Goal: Transaction & Acquisition: Purchase product/service

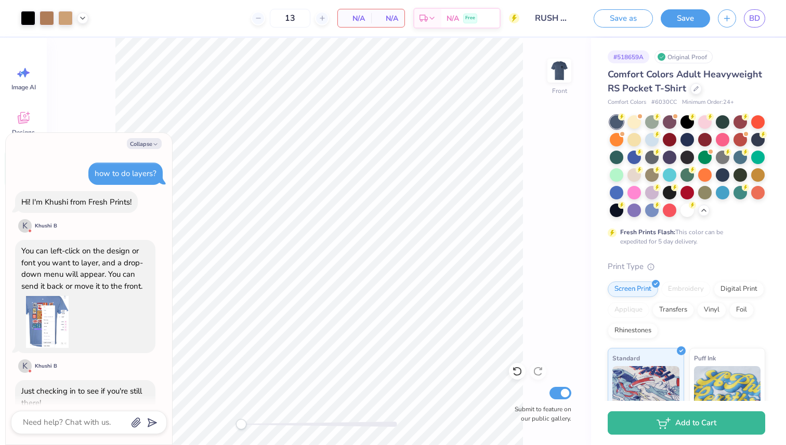
scroll to position [2550, 0]
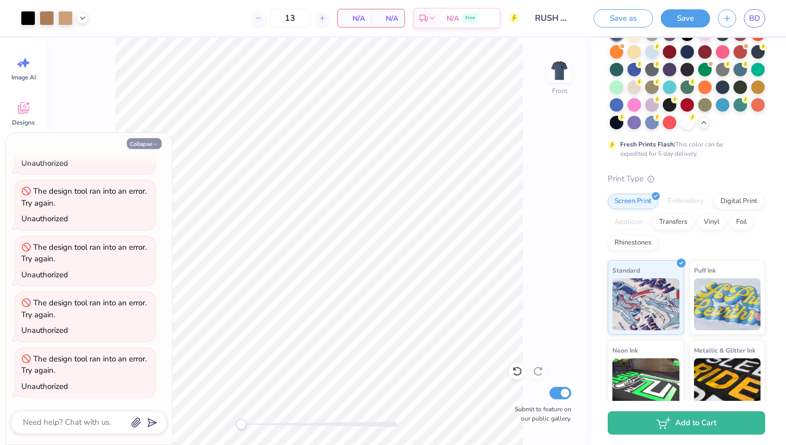
click at [149, 147] on button "Collapse" at bounding box center [144, 143] width 35 height 11
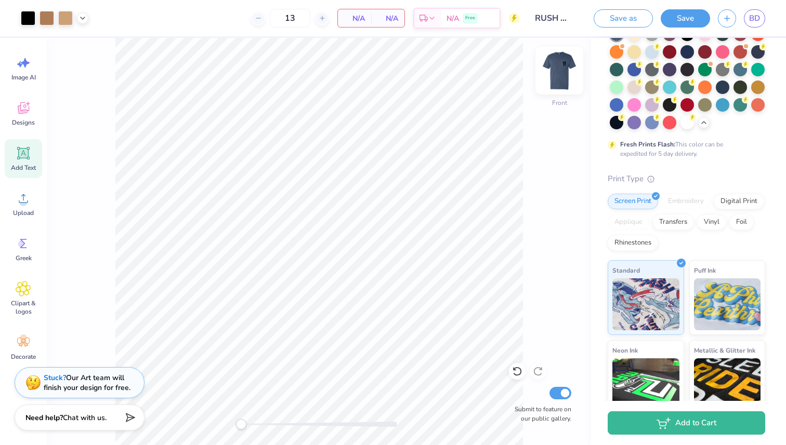
click at [562, 71] on img at bounding box center [559, 71] width 42 height 42
click at [557, 81] on img at bounding box center [559, 71] width 42 height 42
drag, startPoint x: 569, startPoint y: 68, endPoint x: 579, endPoint y: 91, distance: 26.3
click at [569, 67] on img at bounding box center [559, 70] width 21 height 21
click at [562, 74] on img at bounding box center [559, 71] width 42 height 42
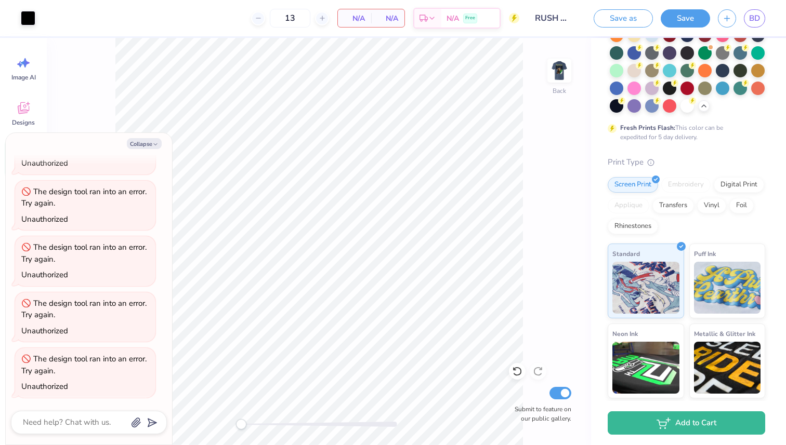
scroll to position [34, 0]
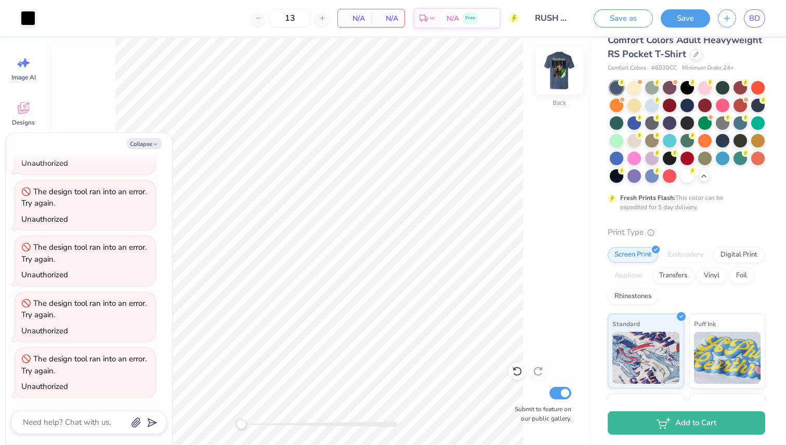
click at [560, 67] on img at bounding box center [559, 71] width 42 height 42
click at [132, 146] on button "Collapse" at bounding box center [144, 143] width 35 height 11
type textarea "x"
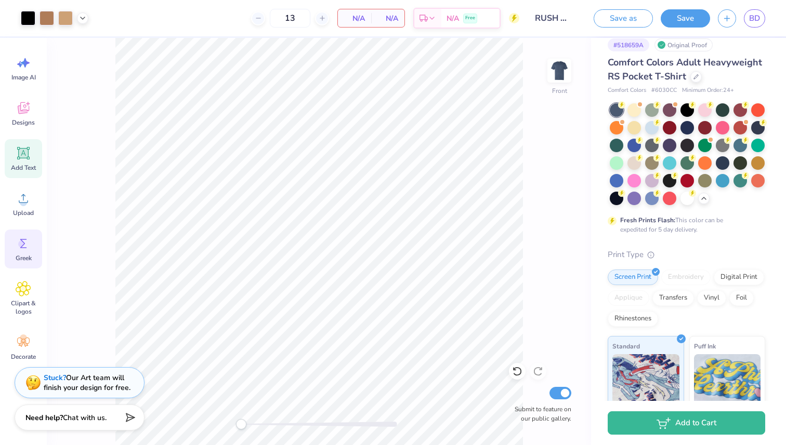
scroll to position [0, 0]
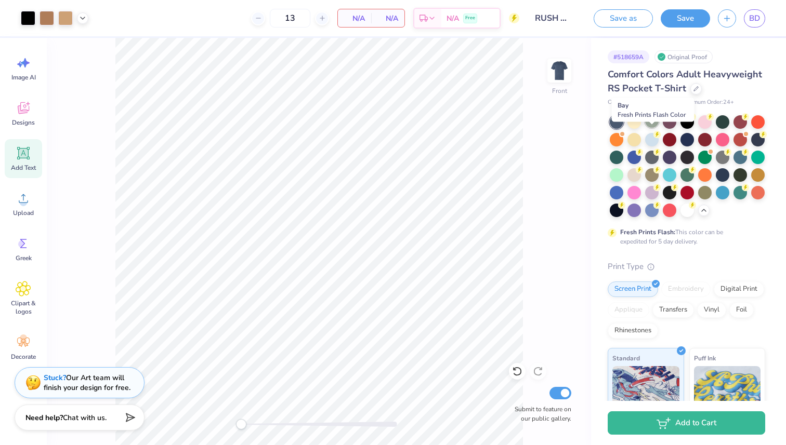
click at [653, 128] on div at bounding box center [652, 121] width 14 height 14
click at [554, 80] on img at bounding box center [559, 71] width 42 height 42
click at [567, 72] on img at bounding box center [559, 71] width 42 height 42
click at [558, 76] on img at bounding box center [559, 71] width 42 height 42
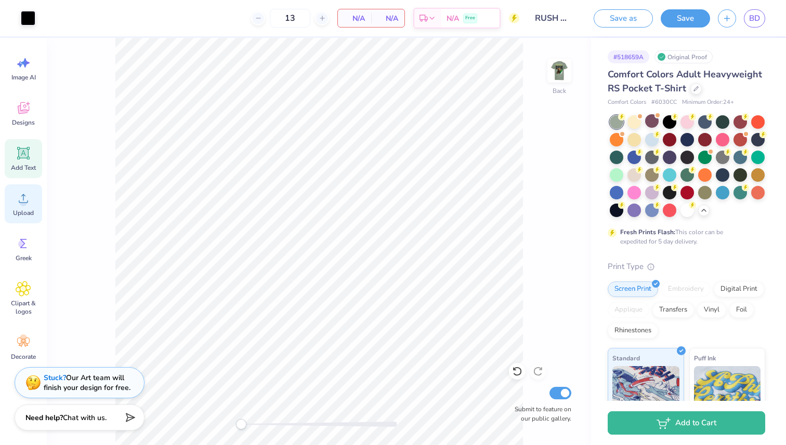
click at [26, 210] on span "Upload" at bounding box center [23, 213] width 21 height 8
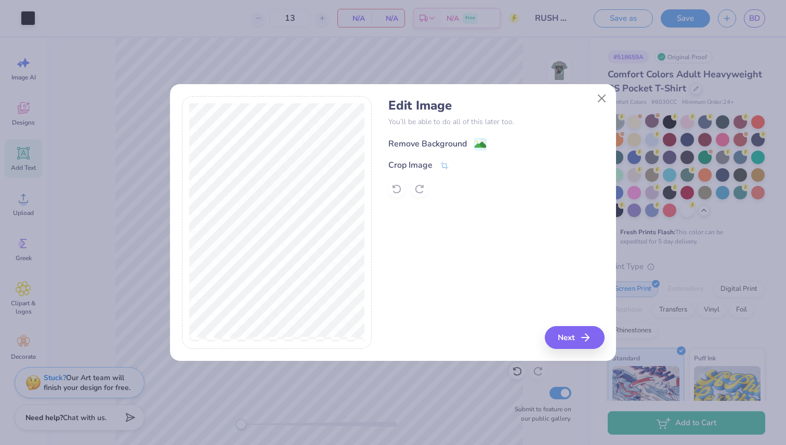
click at [461, 143] on div "Remove Background" at bounding box center [427, 144] width 78 height 12
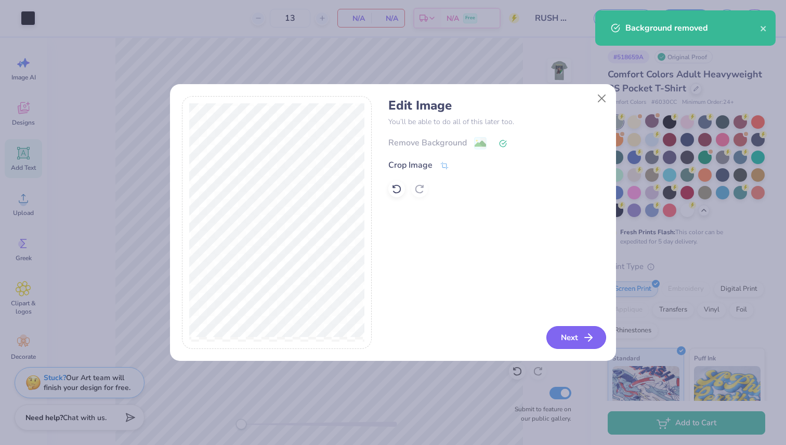
click at [590, 338] on polyline "button" at bounding box center [590, 337] width 4 height 7
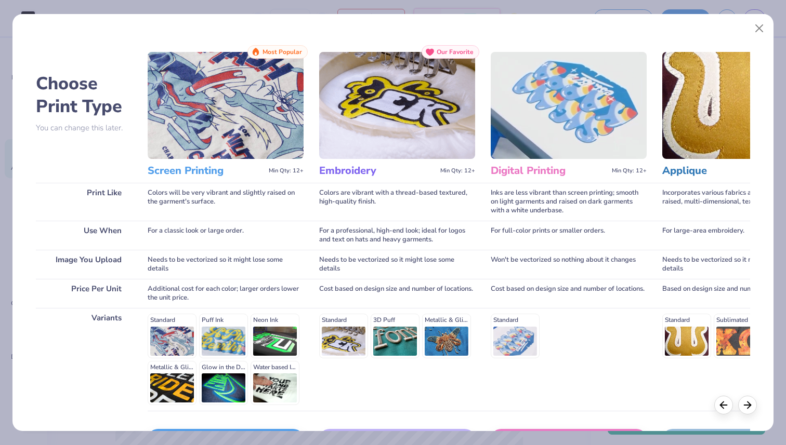
scroll to position [73, 0]
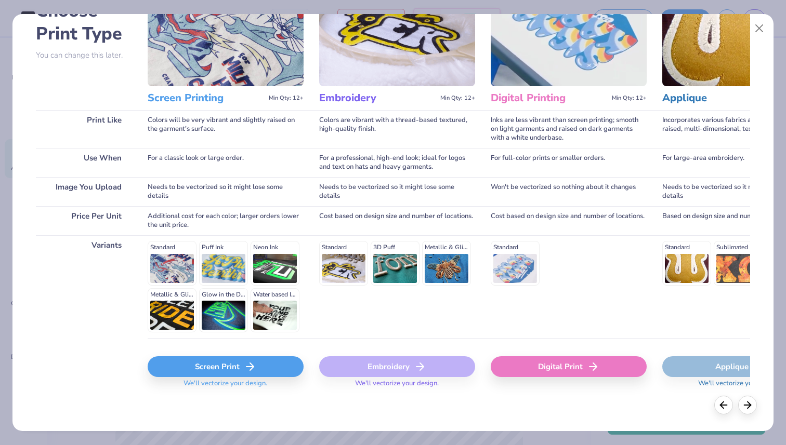
click at [228, 372] on div "Screen Print" at bounding box center [226, 366] width 156 height 21
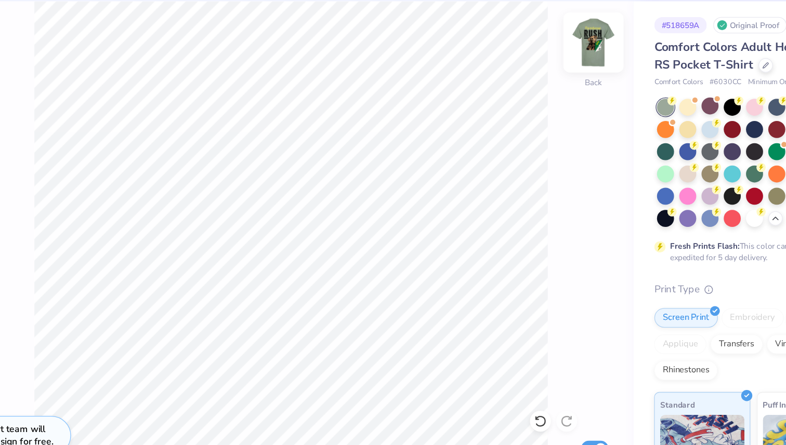
click at [556, 80] on img at bounding box center [559, 71] width 42 height 42
click at [564, 76] on img at bounding box center [559, 71] width 42 height 42
click at [561, 68] on img at bounding box center [559, 71] width 42 height 42
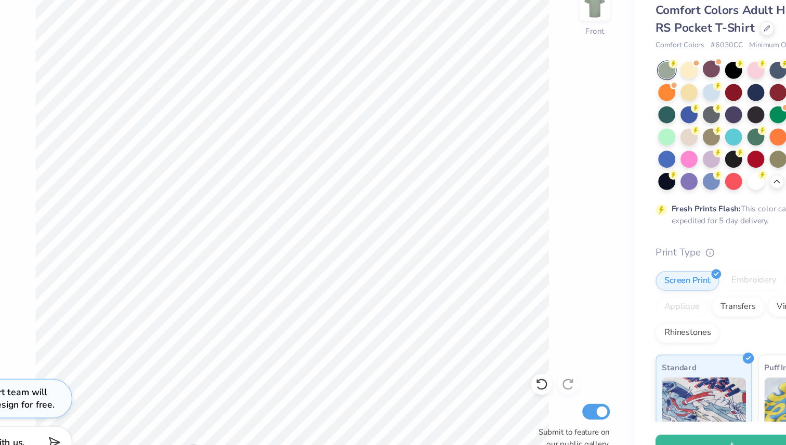
scroll to position [0, 0]
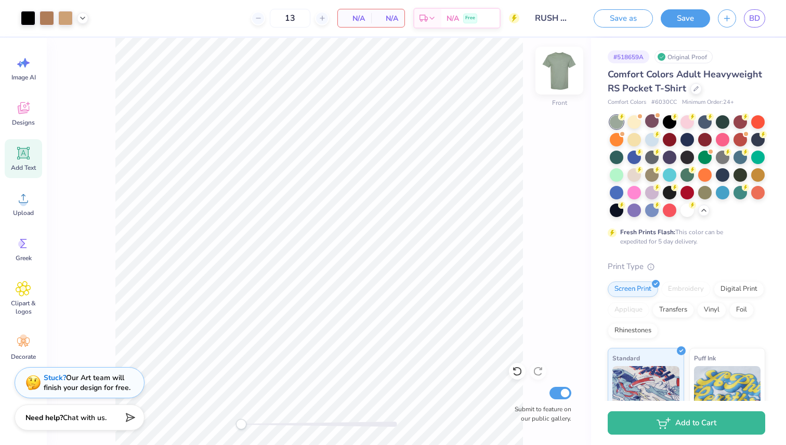
click at [563, 74] on img at bounding box center [559, 71] width 42 height 42
click at [560, 70] on img at bounding box center [559, 71] width 42 height 42
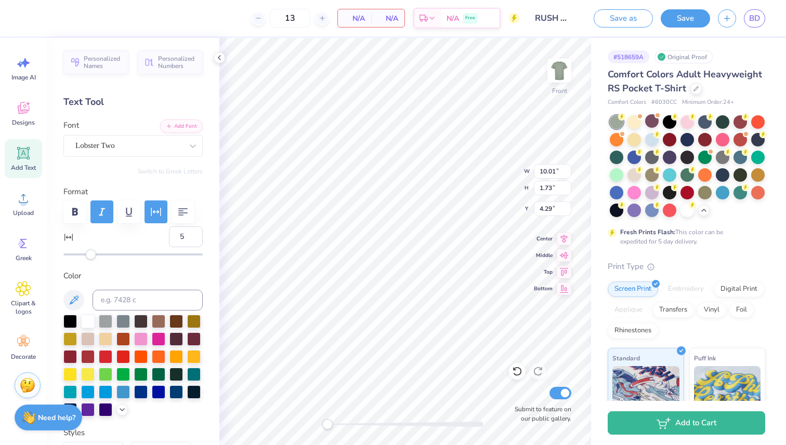
type input "4"
click at [90, 252] on div "Accessibility label" at bounding box center [90, 254] width 10 height 10
click at [257, 15] on icon at bounding box center [258, 18] width 7 height 7
type input "12"
click at [556, 68] on img at bounding box center [559, 71] width 42 height 42
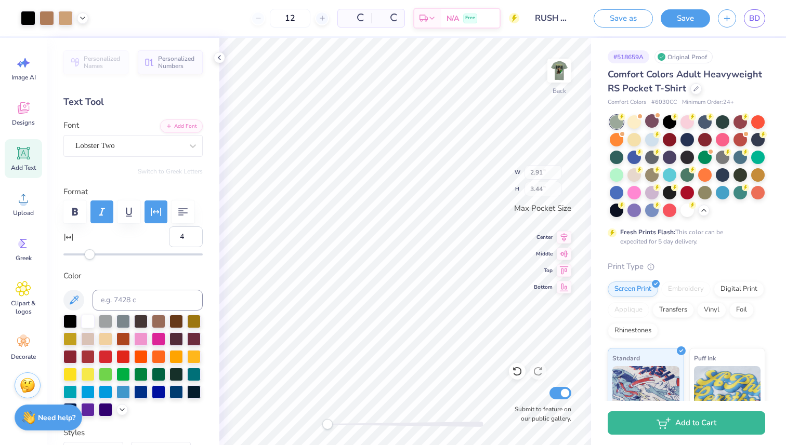
type input "2.91"
type input "3.44"
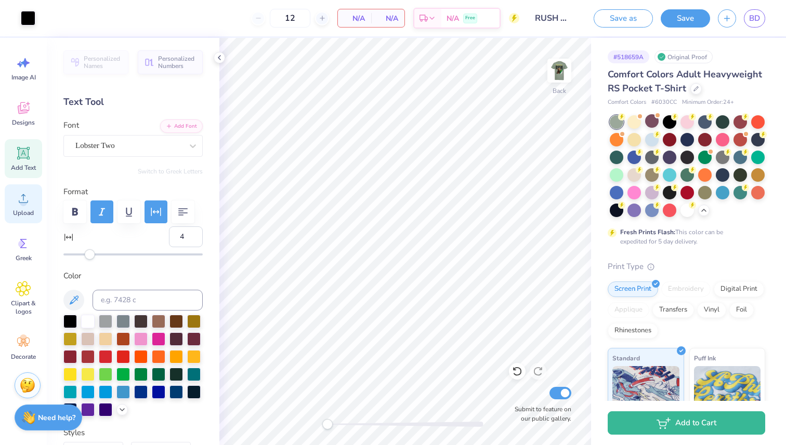
click at [27, 202] on circle at bounding box center [23, 202] width 7 height 7
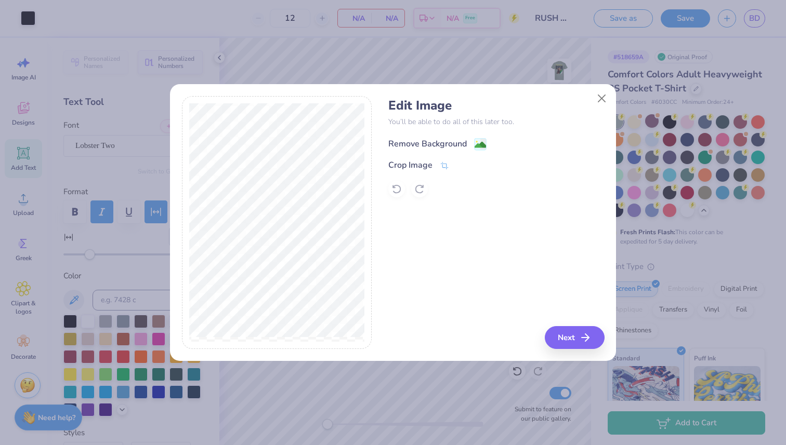
click at [451, 147] on div "Remove Background" at bounding box center [427, 144] width 78 height 12
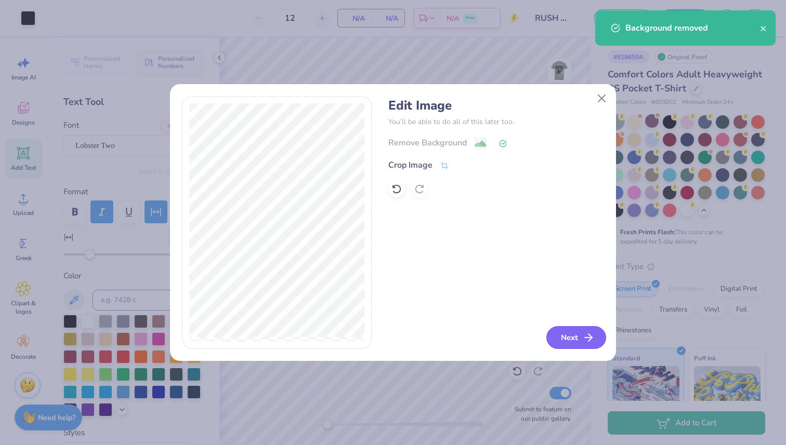
click at [575, 339] on button "Next" at bounding box center [576, 337] width 60 height 23
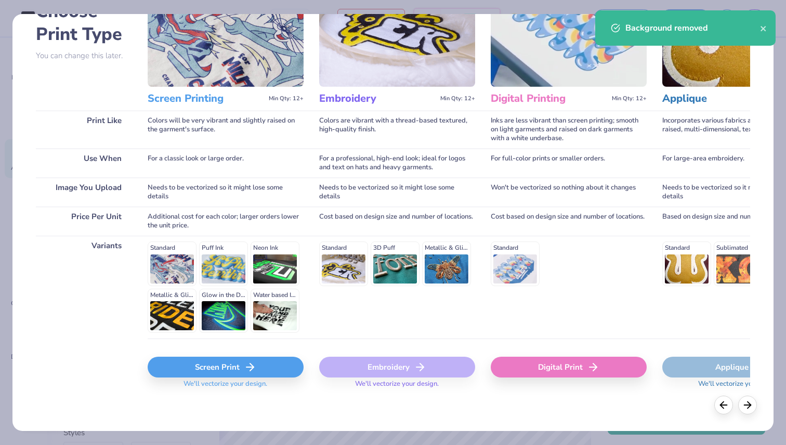
scroll to position [73, 0]
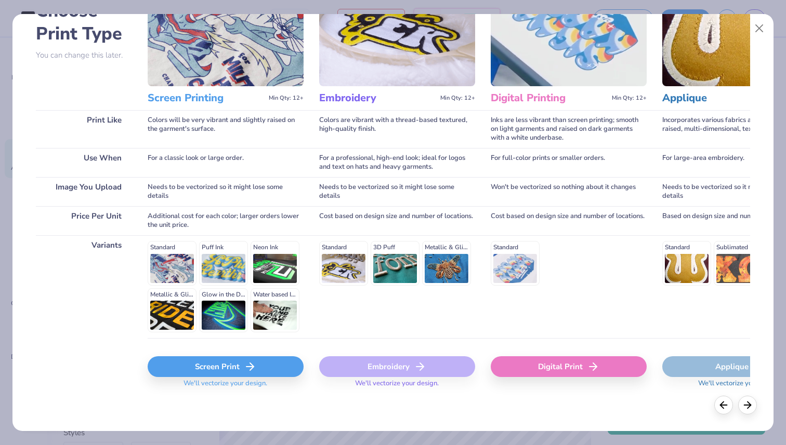
click at [246, 370] on icon at bounding box center [250, 367] width 12 height 12
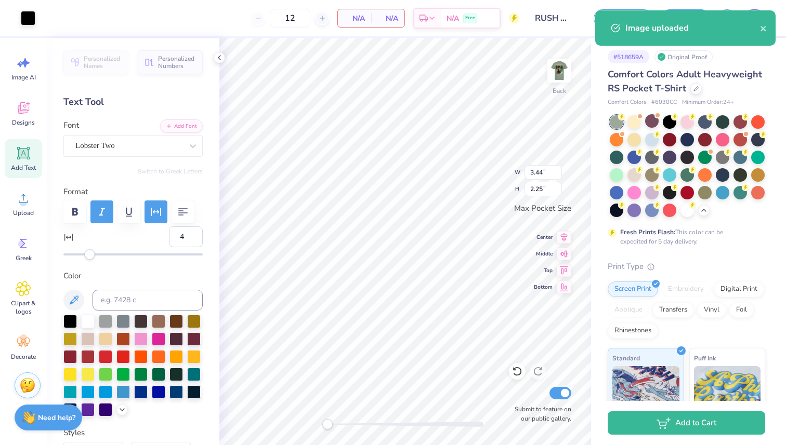
type input "2.77"
type input "1.81"
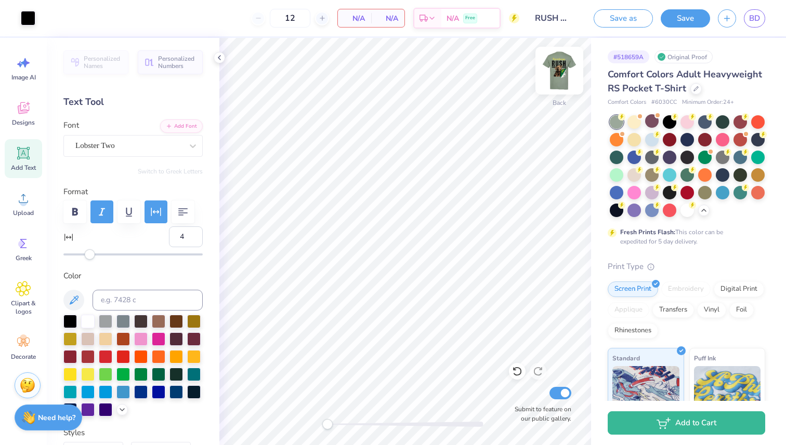
click at [570, 67] on img at bounding box center [559, 71] width 42 height 42
click at [561, 68] on img at bounding box center [559, 70] width 21 height 21
click at [557, 65] on img at bounding box center [559, 71] width 42 height 42
type input "2.32"
type input "1.51"
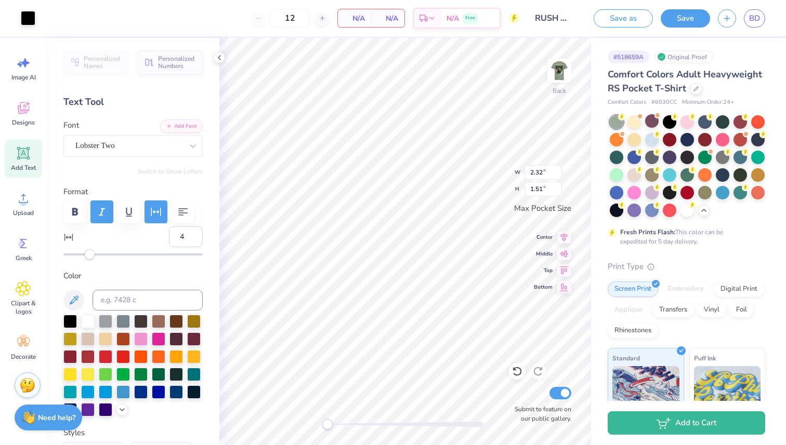
type input "2.03"
type input "1.33"
click at [554, 77] on img at bounding box center [559, 71] width 42 height 42
click at [554, 77] on img at bounding box center [559, 70] width 21 height 21
click at [552, 70] on img at bounding box center [559, 71] width 42 height 42
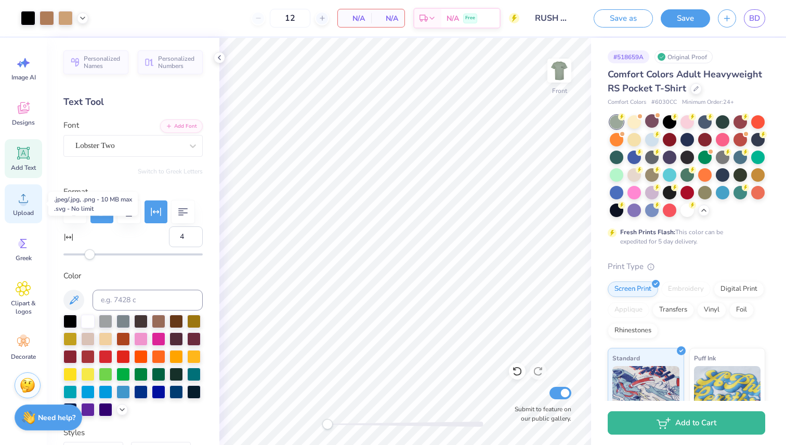
click at [17, 212] on span "Upload" at bounding box center [23, 213] width 21 height 8
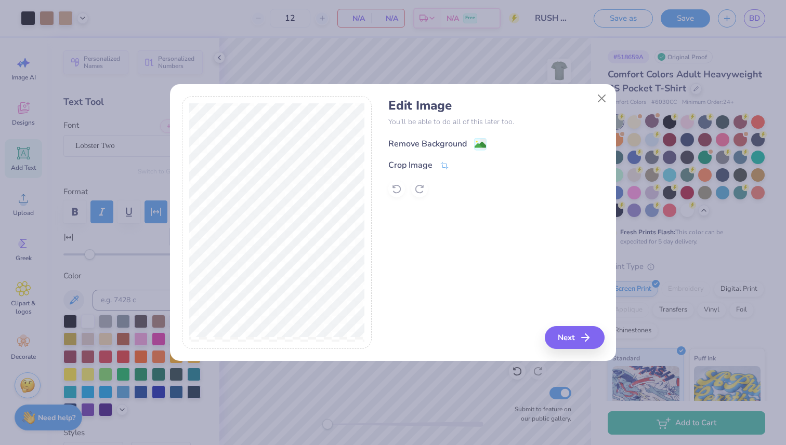
click at [437, 144] on div "Remove Background" at bounding box center [427, 144] width 78 height 12
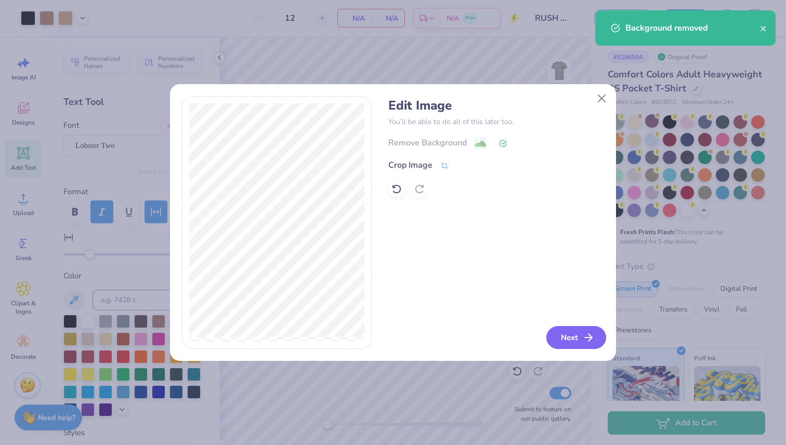
click at [584, 337] on icon "button" at bounding box center [588, 338] width 12 height 12
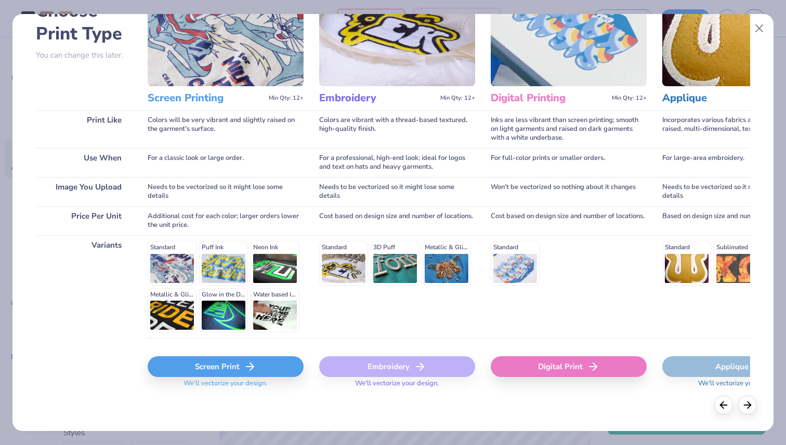
click at [218, 373] on div "Screen Print" at bounding box center [226, 366] width 156 height 21
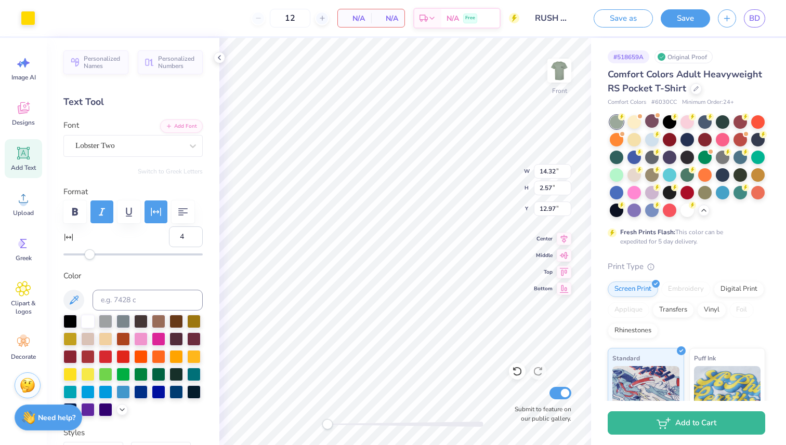
type input "8.88"
type input "1.59"
type input "13.94"
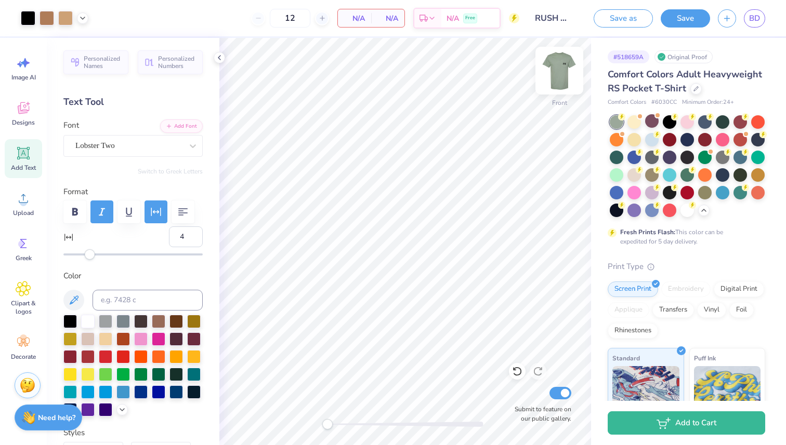
click at [554, 68] on img at bounding box center [559, 71] width 42 height 42
click at [561, 73] on img at bounding box center [559, 71] width 42 height 42
click at [216, 56] on icon at bounding box center [219, 58] width 8 height 8
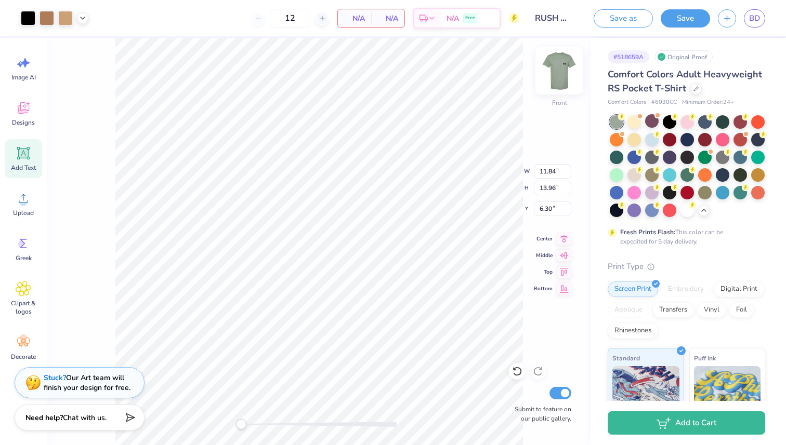
click at [553, 72] on img at bounding box center [559, 71] width 42 height 42
type input "2.91"
type input "3.44"
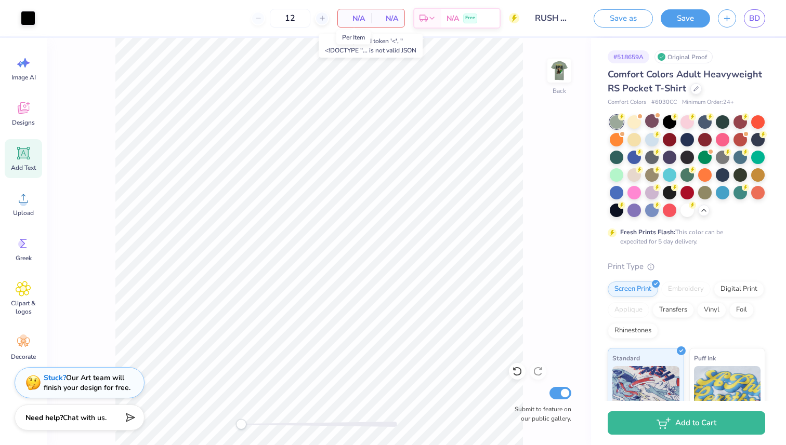
click at [362, 17] on span "N/A" at bounding box center [354, 18] width 21 height 11
click at [90, 424] on div "Need help? Chat with us." at bounding box center [80, 416] width 130 height 26
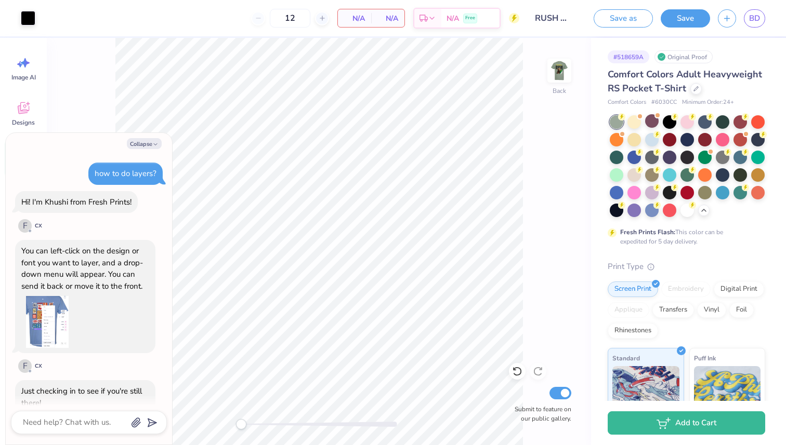
scroll to position [2606, 0]
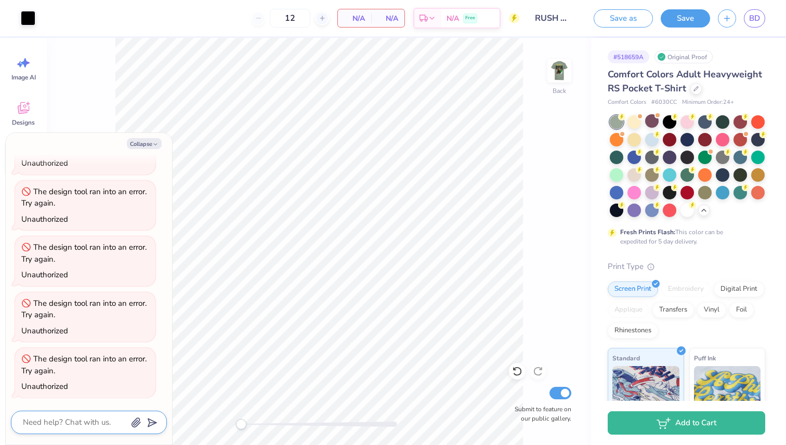
click at [66, 424] on textarea at bounding box center [74, 423] width 105 height 14
type textarea "x"
type textarea "w"
type textarea "x"
type textarea "wh"
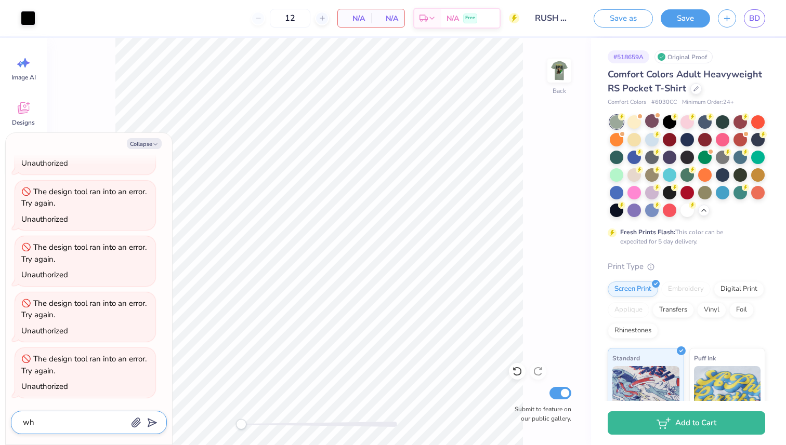
type textarea "x"
type textarea "why"
type textarea "x"
type textarea "why"
type textarea "x"
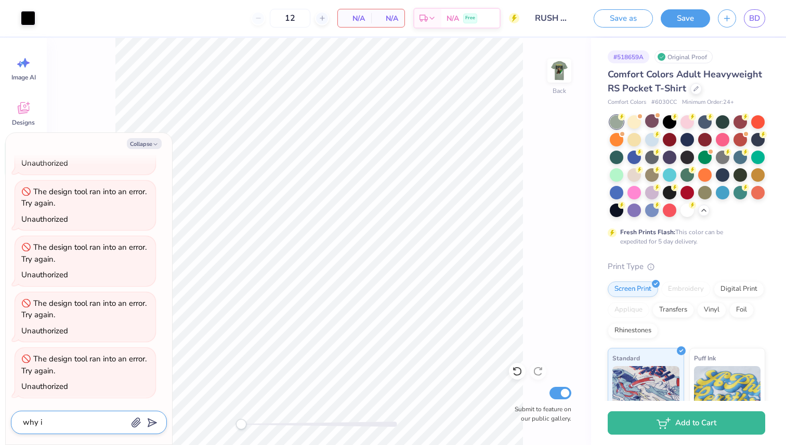
type textarea "why is"
type textarea "x"
type textarea "why is"
type textarea "x"
type textarea "why is t"
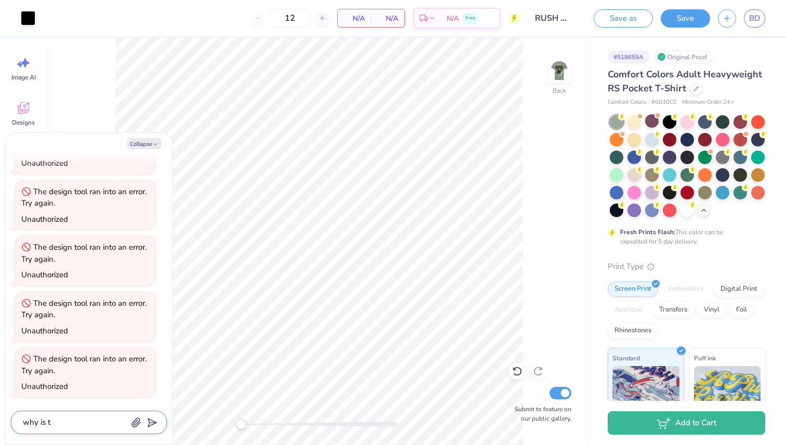
type textarea "x"
type textarea "why is th"
type textarea "x"
type textarea "why is thi"
type textarea "x"
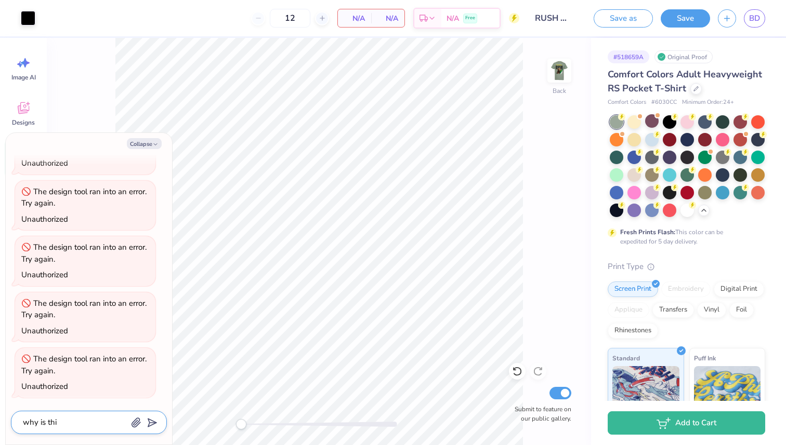
type textarea "why is this"
type textarea "x"
type textarea "why is this"
type textarea "x"
type textarea "why is this d"
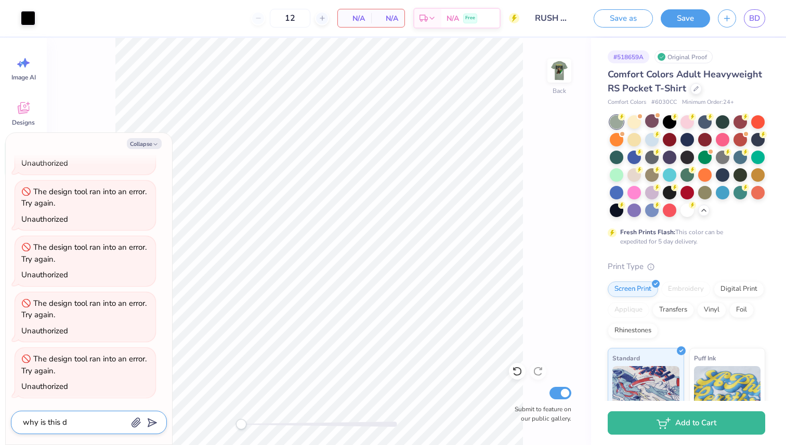
type textarea "x"
type textarea "why is this de"
type textarea "x"
type textarea "why is this des"
type textarea "x"
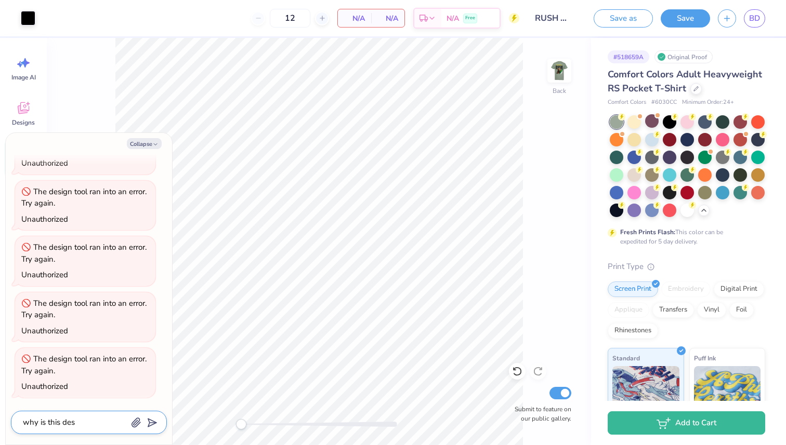
type textarea "why is this desi"
type textarea "x"
type textarea "why is this desig"
type textarea "x"
type textarea "why is this design"
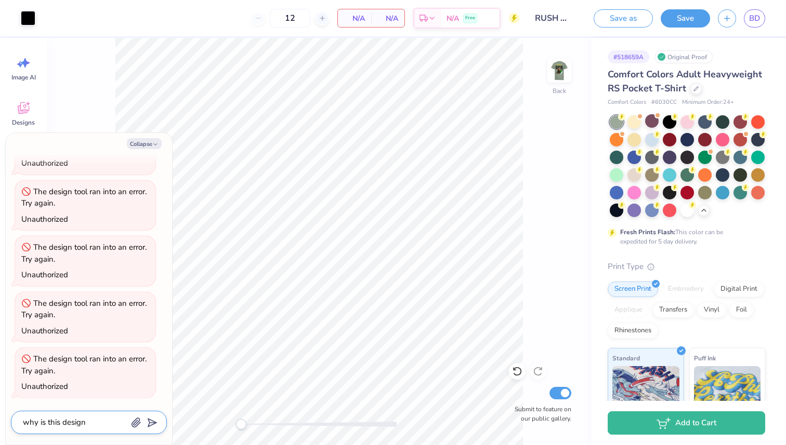
type textarea "x"
type textarea "why is this design"
type textarea "x"
type textarea "why is this design n"
type textarea "x"
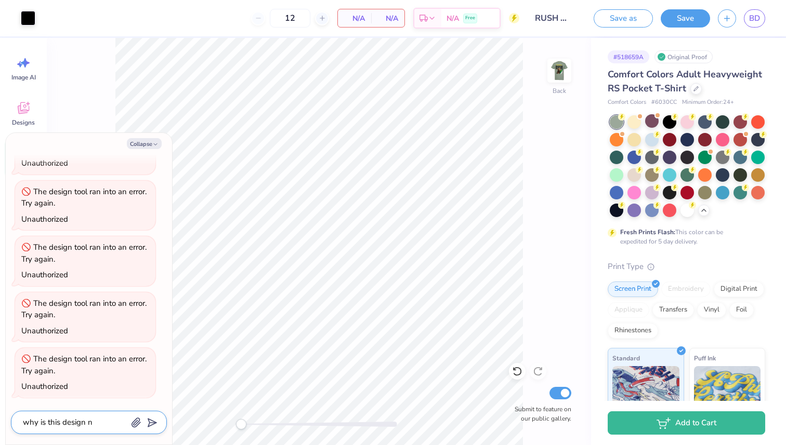
type textarea "why is this design no"
type textarea "x"
type textarea "why is this design not"
type textarea "x"
type textarea "why is this design not"
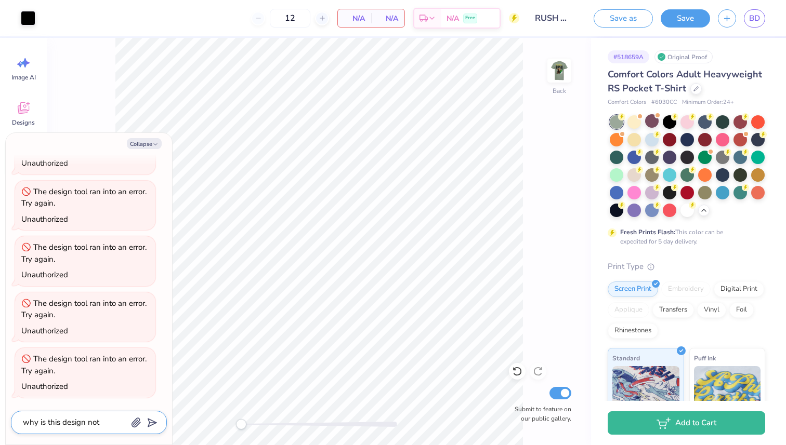
type textarea "x"
type textarea "why is this design not wo"
type textarea "x"
type textarea "why is this design not wor"
type textarea "x"
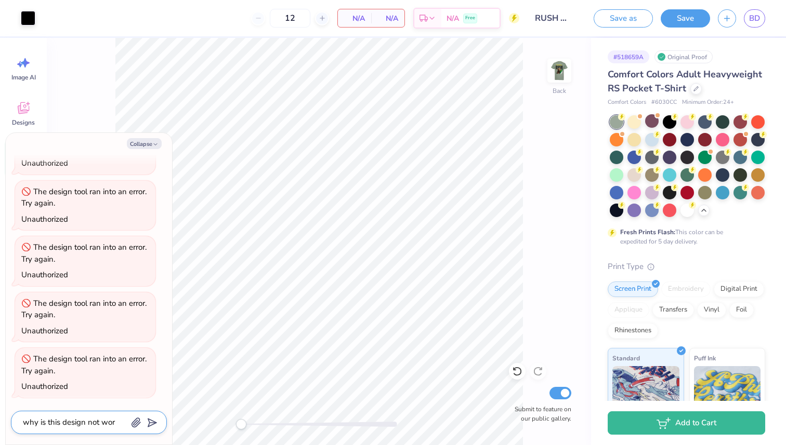
type textarea "why is this design not work"
type textarea "x"
type textarea "why is this design not worki"
type textarea "x"
type textarea "why is this design not working"
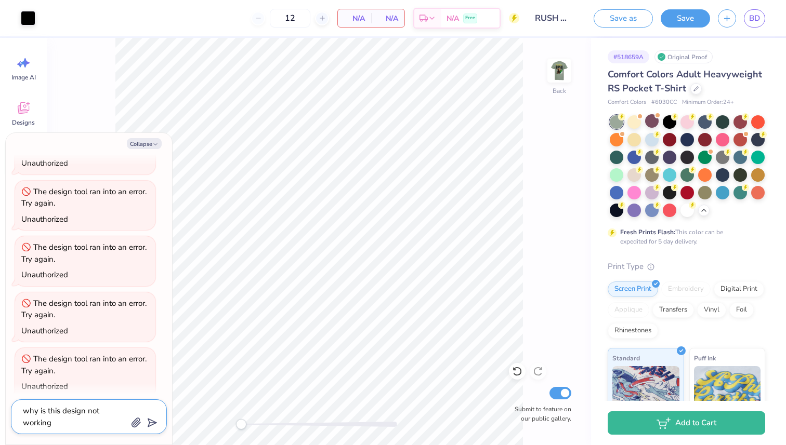
type textarea "x"
type textarea "why is this design not working?"
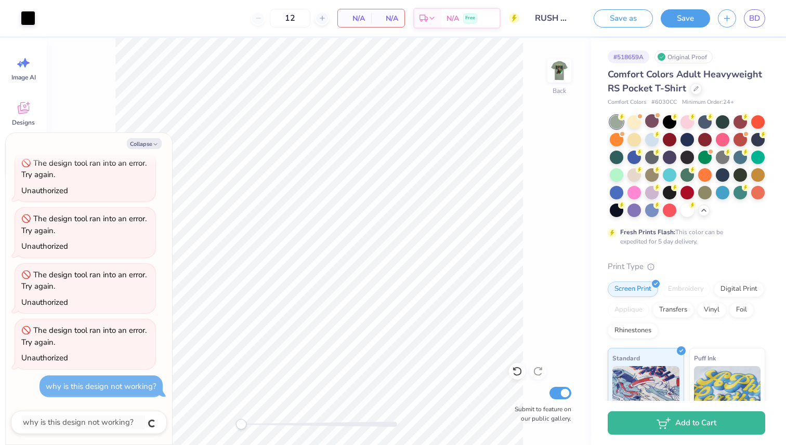
type textarea "x"
click at [153, 139] on button "Collapse" at bounding box center [144, 143] width 35 height 11
type textarea "x"
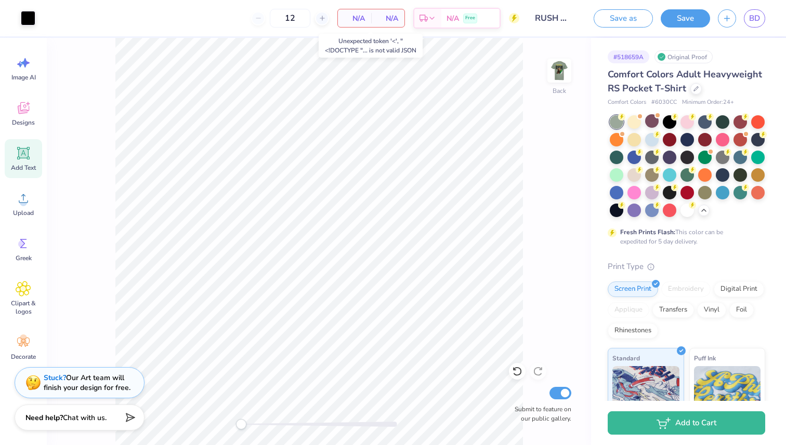
click at [357, 17] on span "N/A" at bounding box center [354, 18] width 21 height 11
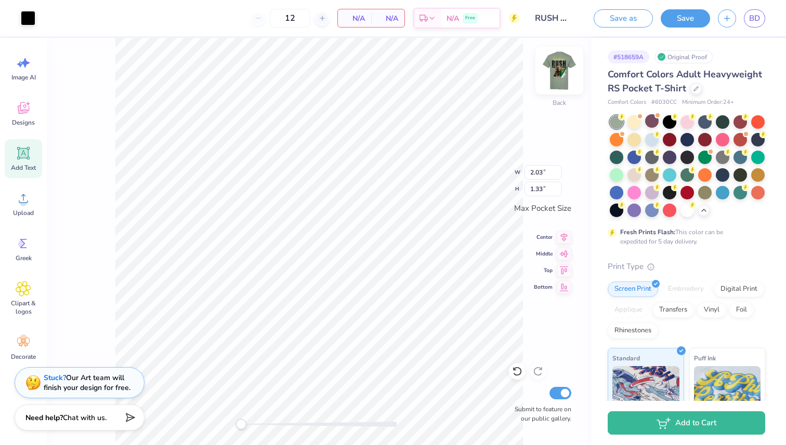
click at [553, 64] on img at bounding box center [559, 71] width 42 height 42
type input "2.09"
type input "1.37"
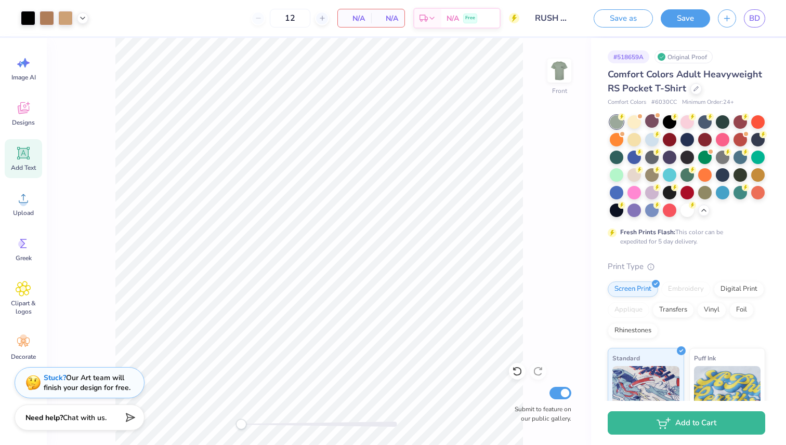
drag, startPoint x: 560, startPoint y: 78, endPoint x: 595, endPoint y: 67, distance: 36.6
click at [559, 78] on img at bounding box center [559, 70] width 21 height 21
click at [518, 369] on icon at bounding box center [517, 371] width 10 height 10
click at [560, 80] on img at bounding box center [559, 71] width 42 height 42
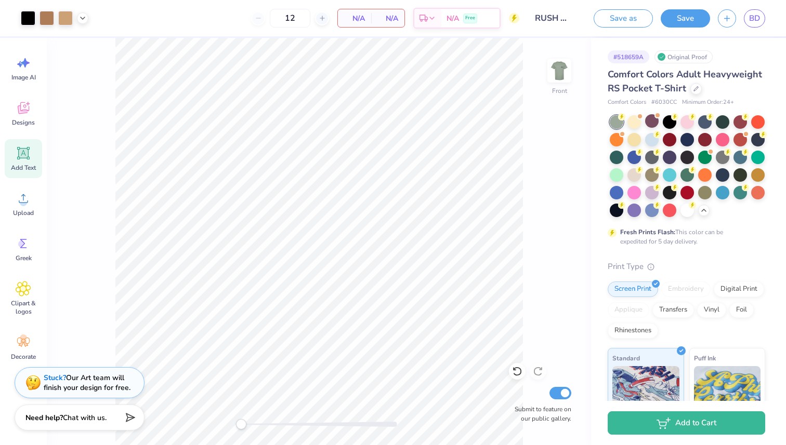
click at [560, 80] on img at bounding box center [559, 70] width 21 height 21
click at [561, 69] on img at bounding box center [559, 71] width 42 height 42
click at [567, 392] on input "Submit to feature on our public gallery." at bounding box center [560, 393] width 22 height 12
checkbox input "false"
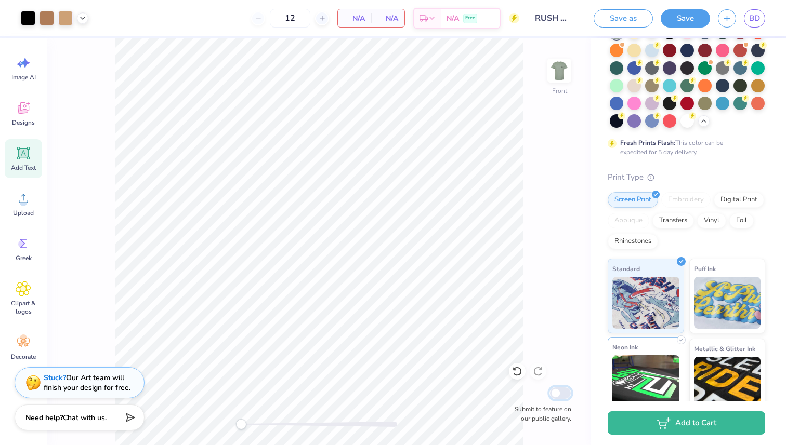
scroll to position [214, 0]
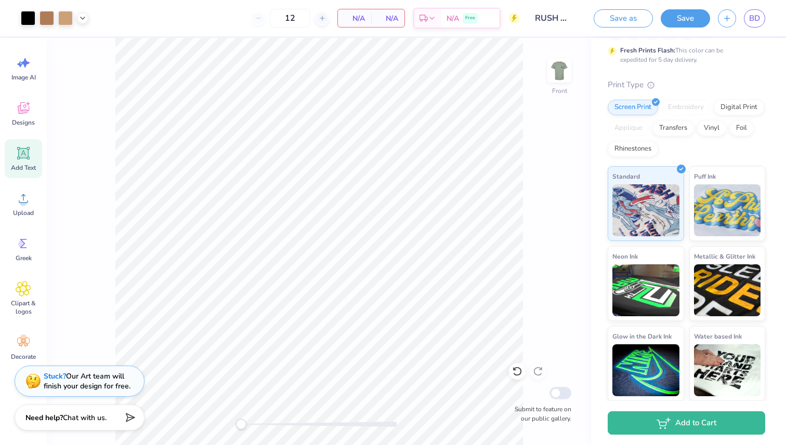
click at [103, 380] on div "Stuck? Our Art team will finish your design for free." at bounding box center [87, 382] width 87 height 20
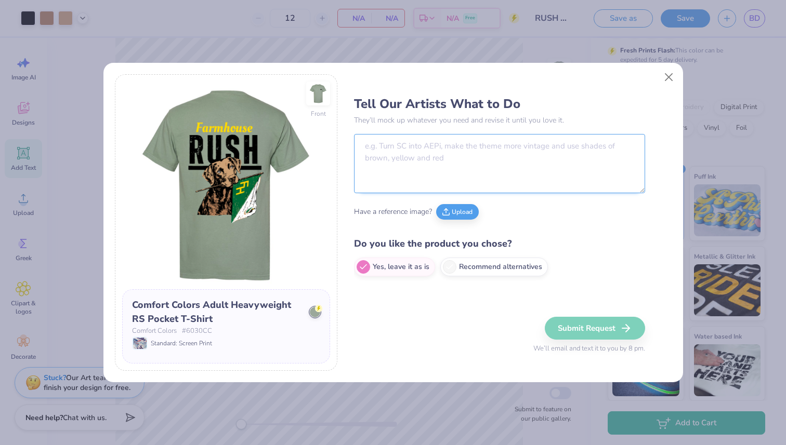
click at [397, 138] on textarea at bounding box center [499, 163] width 291 height 59
click at [319, 92] on img at bounding box center [318, 94] width 48 height 48
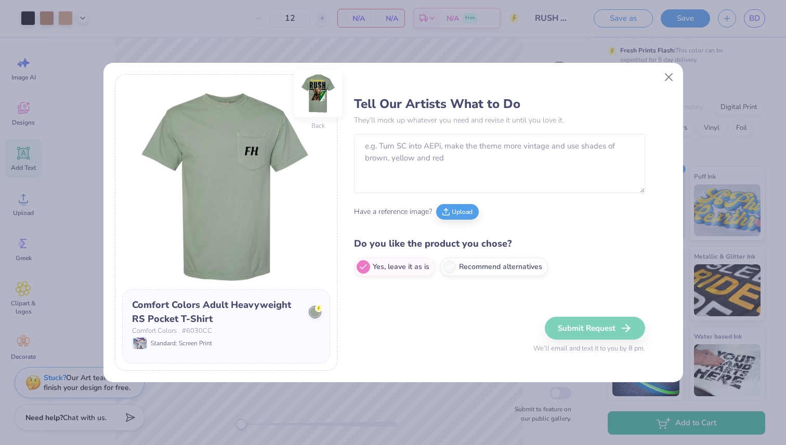
click at [319, 92] on img at bounding box center [318, 94] width 48 height 48
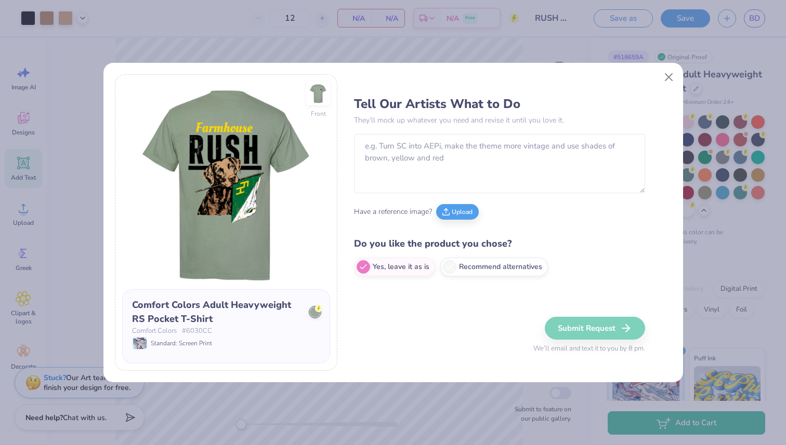
scroll to position [214, 0]
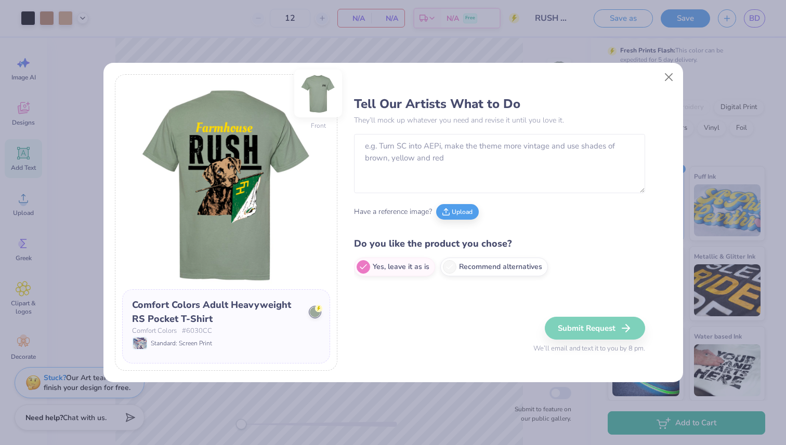
click at [318, 93] on img at bounding box center [318, 94] width 48 height 48
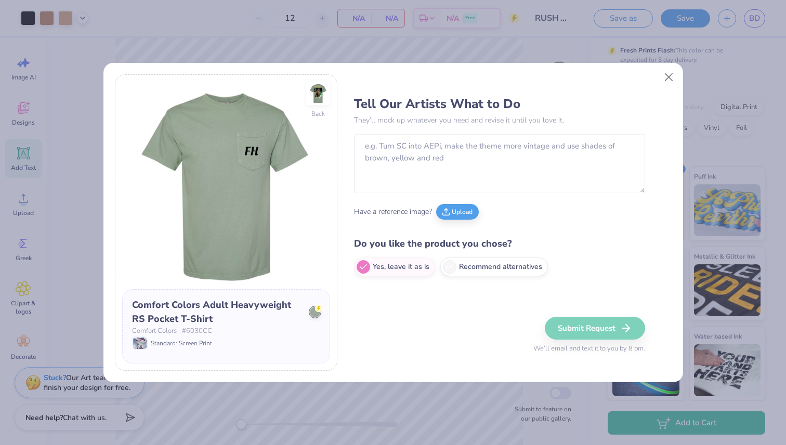
click at [318, 93] on img at bounding box center [318, 94] width 24 height 24
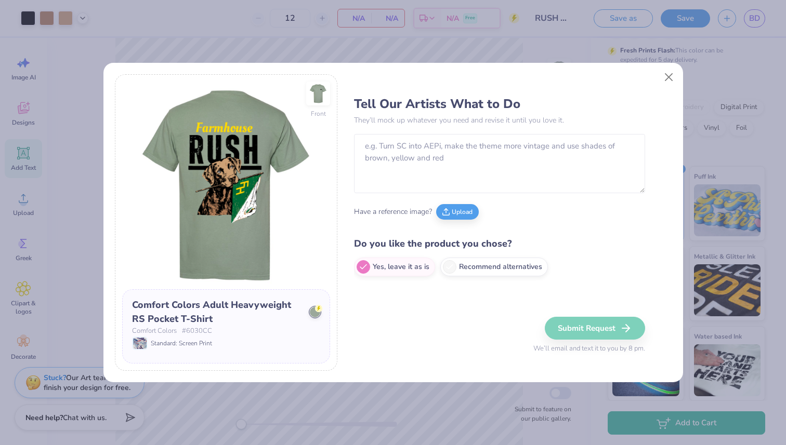
click at [318, 93] on img at bounding box center [318, 94] width 24 height 24
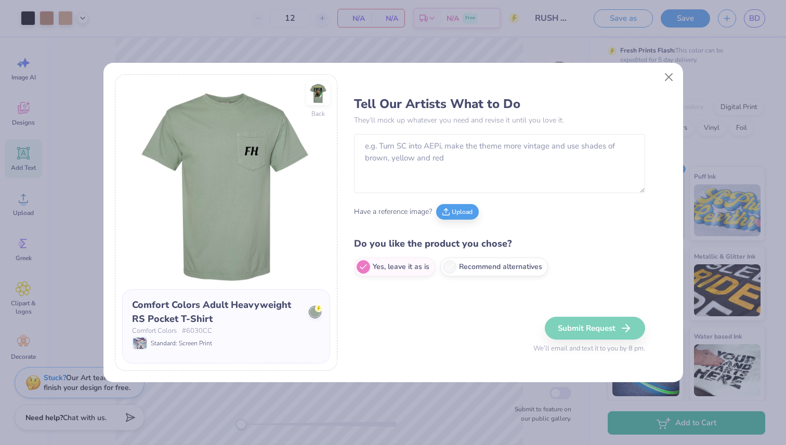
click at [318, 93] on img at bounding box center [318, 94] width 24 height 24
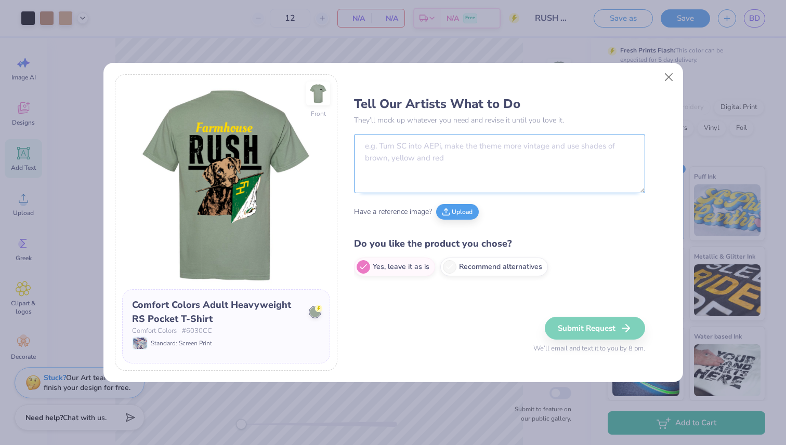
click at [379, 141] on textarea at bounding box center [499, 163] width 291 height 59
click at [314, 101] on img at bounding box center [318, 94] width 48 height 48
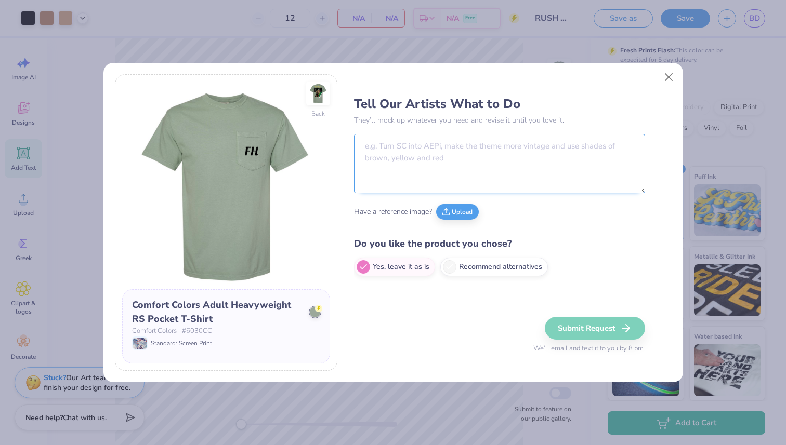
click at [426, 145] on textarea at bounding box center [499, 163] width 291 height 59
click at [307, 92] on img at bounding box center [318, 94] width 48 height 48
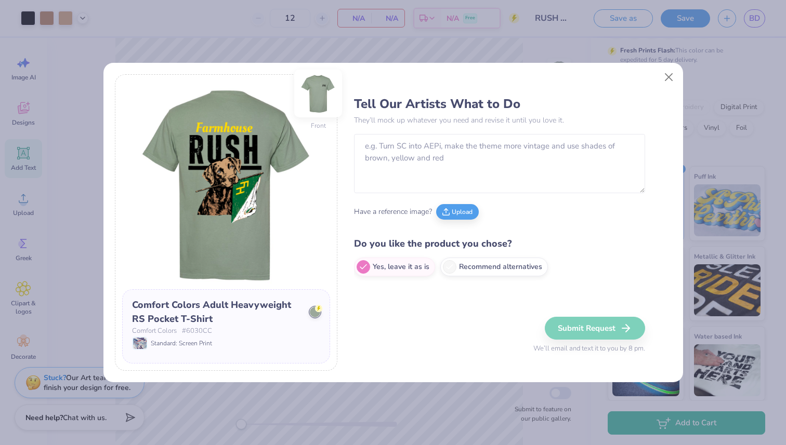
click at [314, 91] on img at bounding box center [318, 94] width 48 height 48
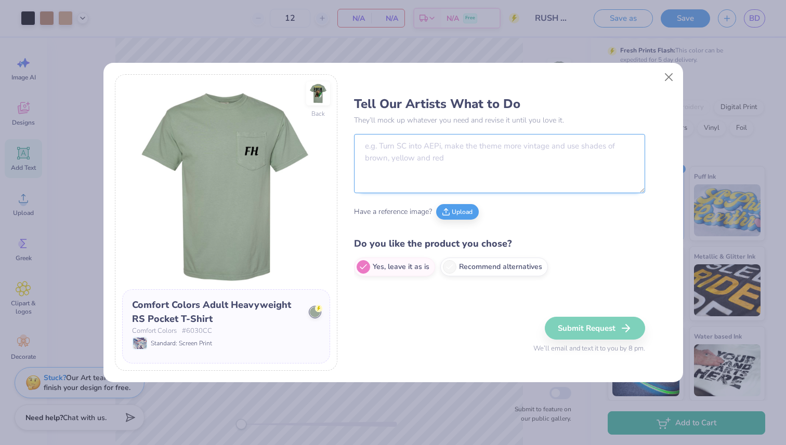
click at [397, 155] on textarea at bounding box center [499, 163] width 291 height 59
type textarea "M"
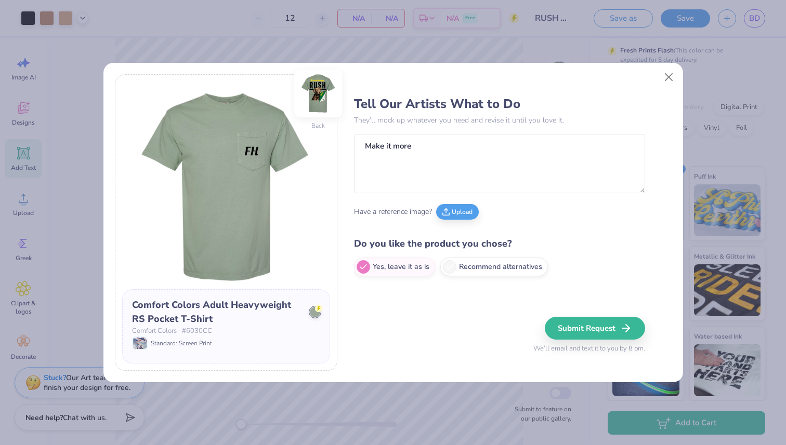
click at [320, 93] on img at bounding box center [318, 94] width 48 height 48
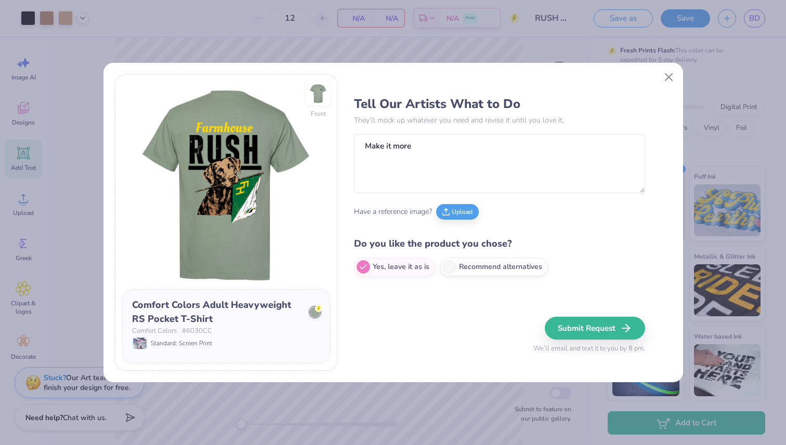
click at [320, 93] on img at bounding box center [318, 94] width 24 height 24
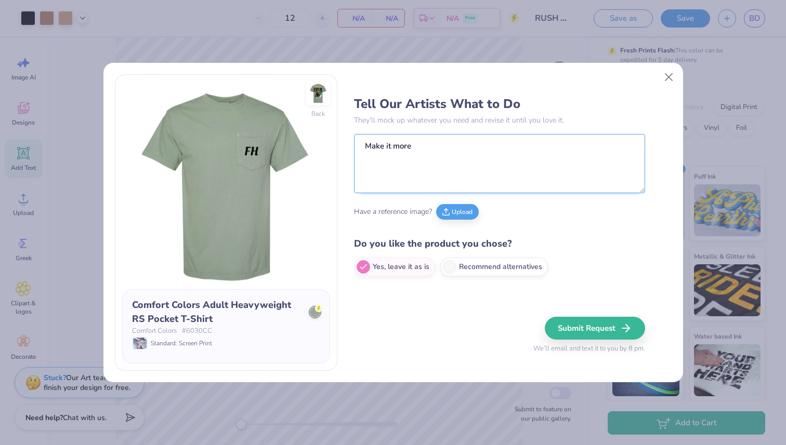
click at [435, 147] on textarea "Make it more" at bounding box center [499, 163] width 291 height 59
click at [315, 85] on img at bounding box center [318, 94] width 48 height 48
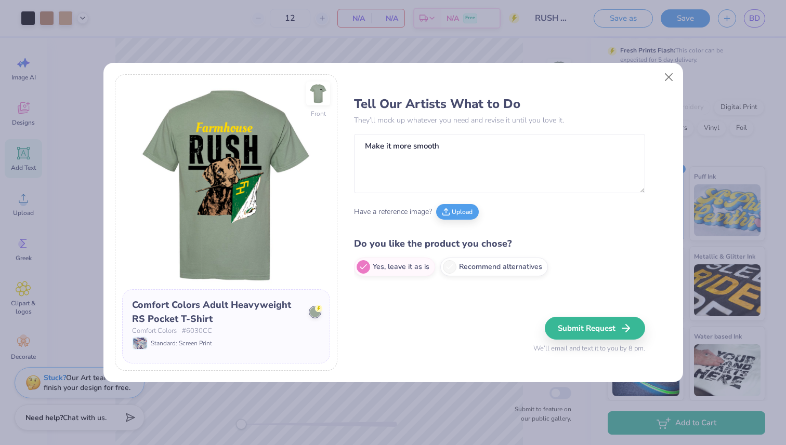
click at [315, 85] on img at bounding box center [318, 94] width 24 height 24
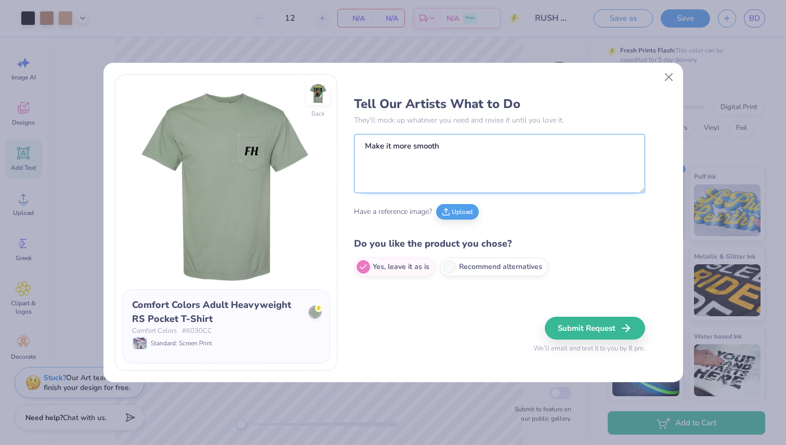
click at [442, 149] on textarea "Make it more smooth" at bounding box center [499, 163] width 291 height 59
type textarea "M"
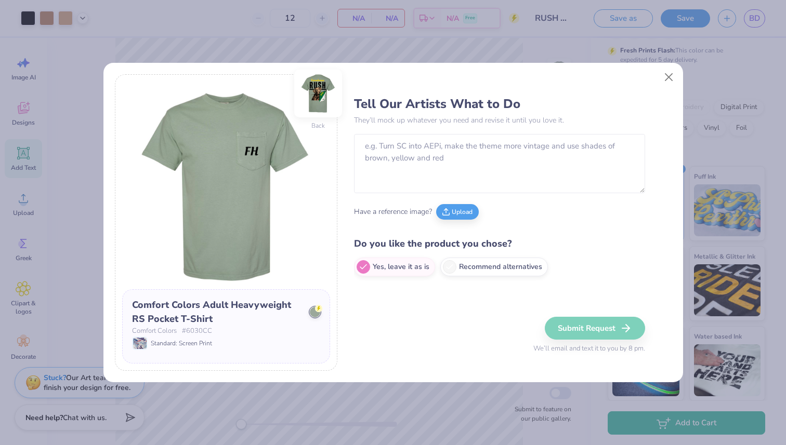
click at [317, 100] on img at bounding box center [318, 94] width 48 height 48
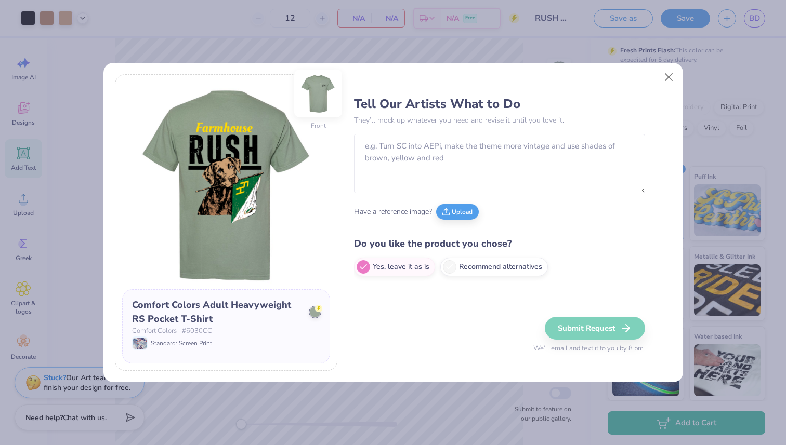
click at [317, 100] on img at bounding box center [318, 94] width 48 height 48
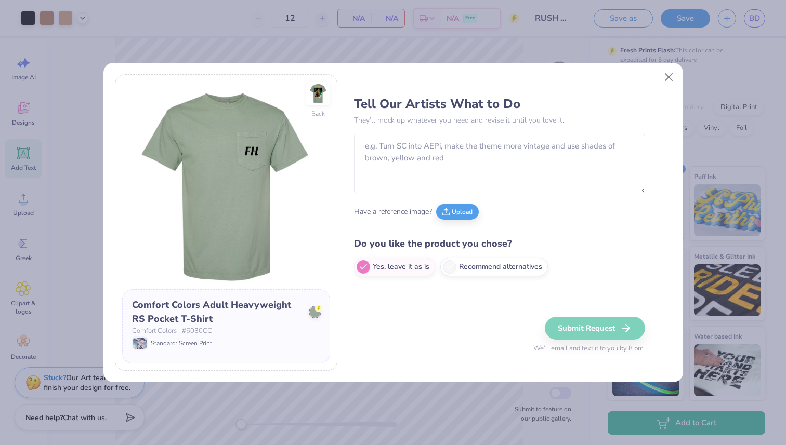
click at [317, 100] on img at bounding box center [318, 94] width 24 height 24
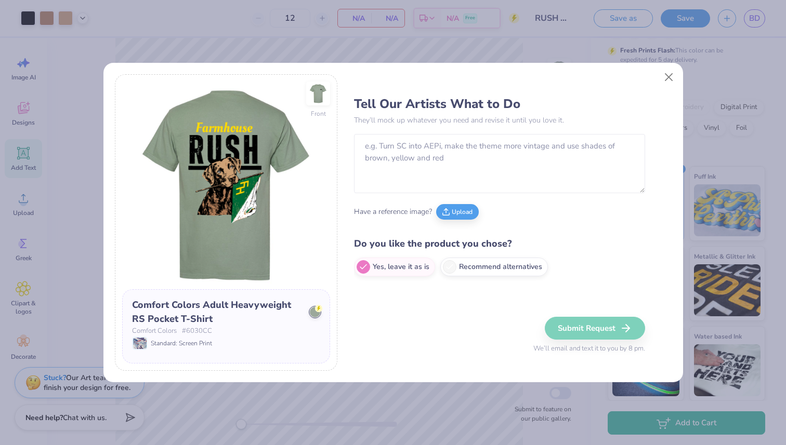
click at [317, 100] on img at bounding box center [318, 94] width 24 height 24
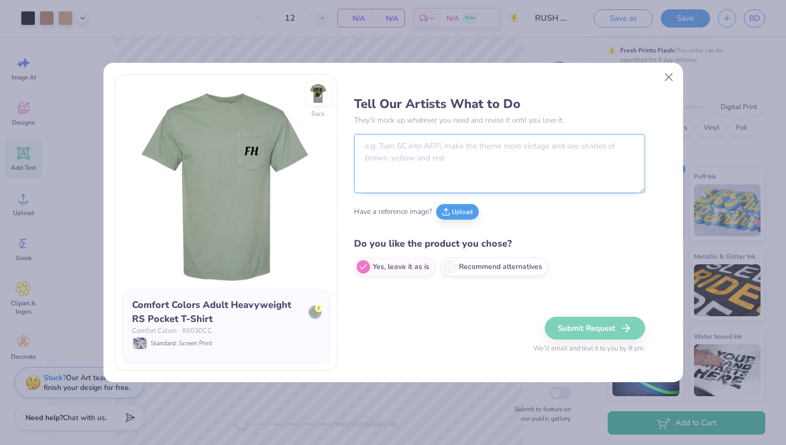
click at [400, 162] on textarea at bounding box center [499, 163] width 291 height 59
type textarea "M"
click at [312, 84] on img at bounding box center [318, 94] width 48 height 48
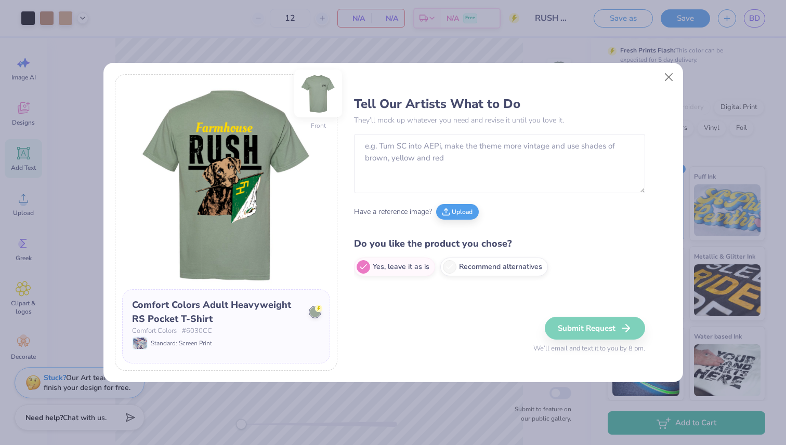
click at [316, 86] on img at bounding box center [318, 94] width 48 height 48
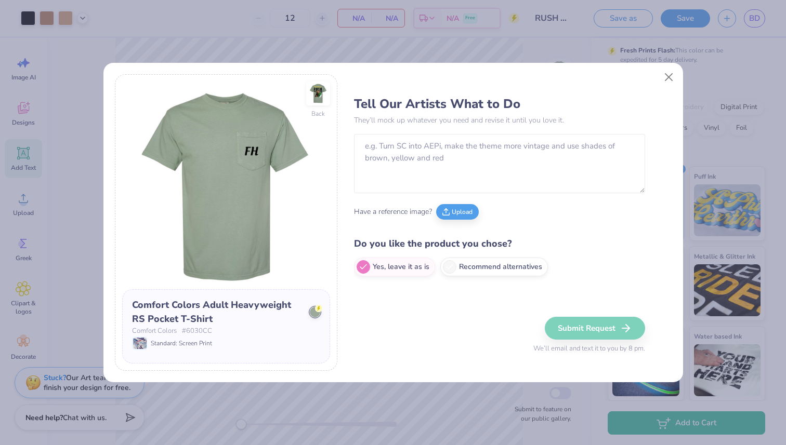
click at [316, 86] on img at bounding box center [318, 94] width 24 height 24
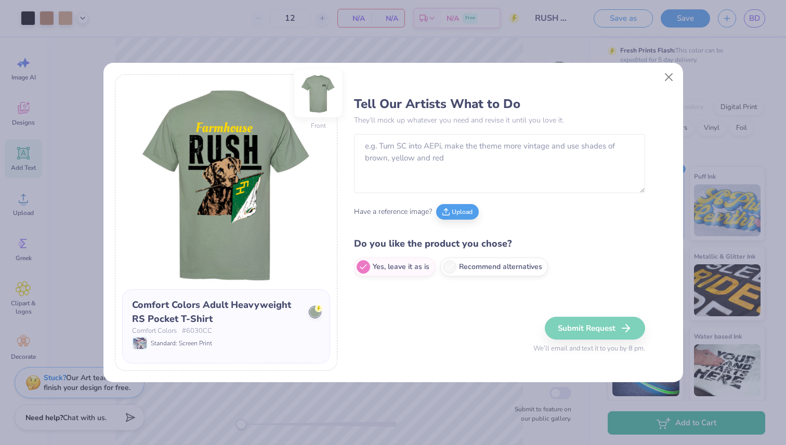
click at [316, 93] on img at bounding box center [318, 94] width 48 height 48
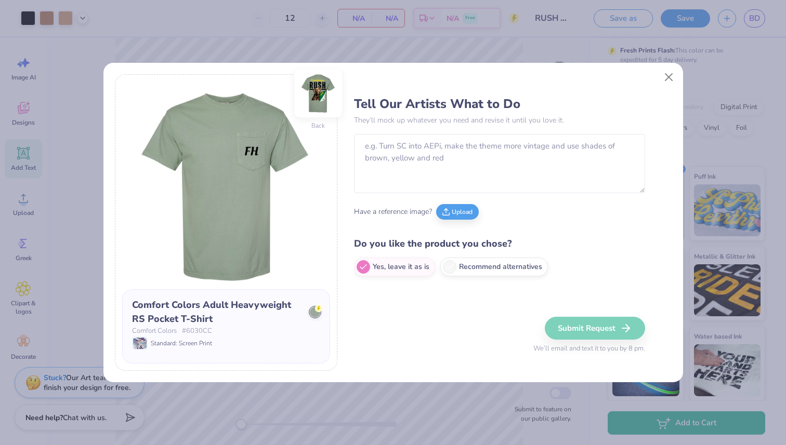
click at [316, 93] on img at bounding box center [318, 94] width 48 height 48
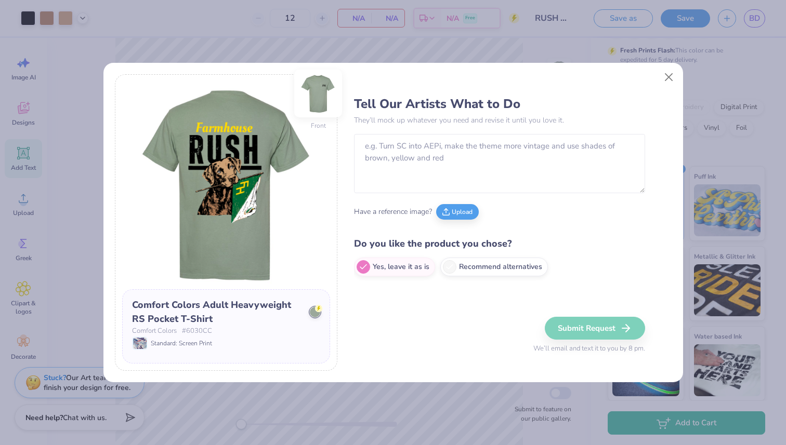
click at [316, 93] on img at bounding box center [318, 94] width 48 height 48
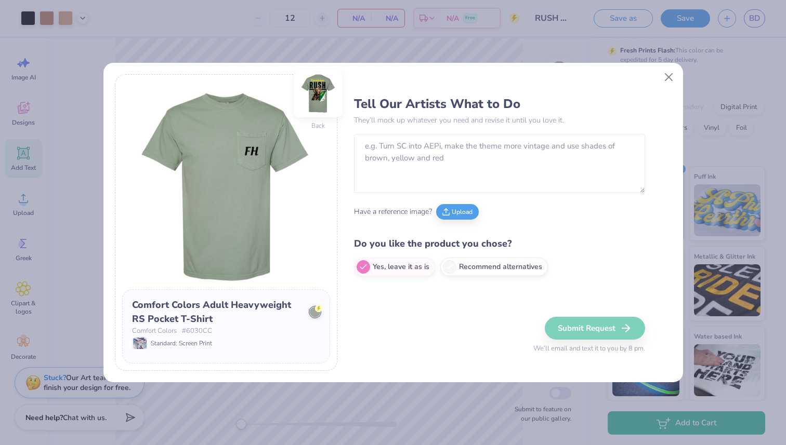
click at [319, 99] on img at bounding box center [318, 94] width 48 height 48
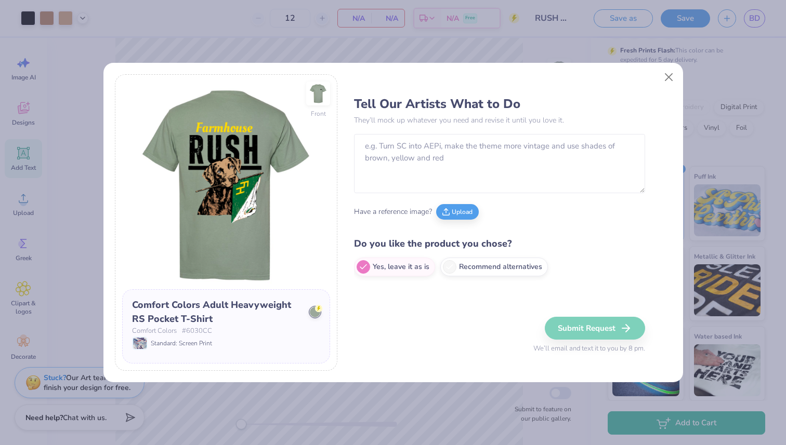
click at [319, 99] on img at bounding box center [318, 94] width 24 height 24
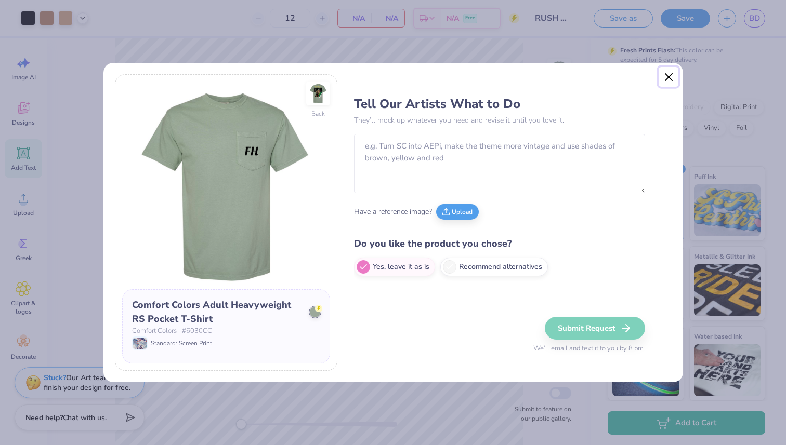
click at [669, 70] on button "Close" at bounding box center [668, 77] width 20 height 20
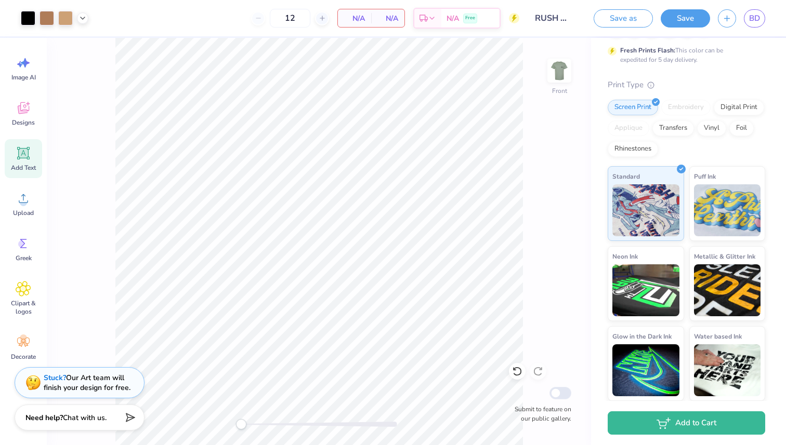
scroll to position [0, 0]
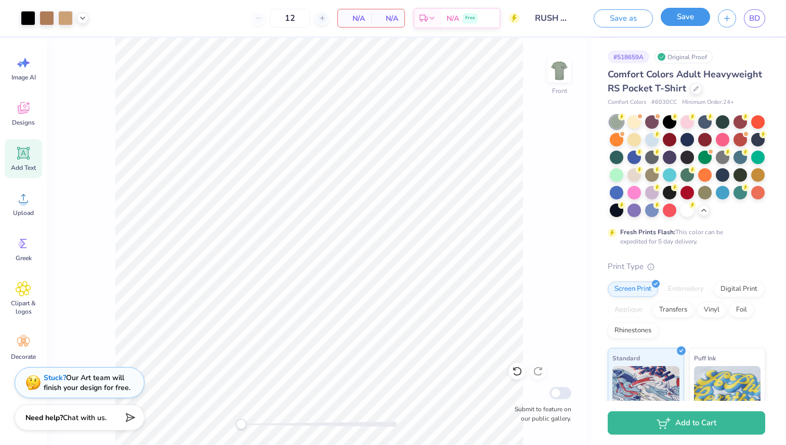
click at [693, 15] on button "Save" at bounding box center [685, 17] width 49 height 18
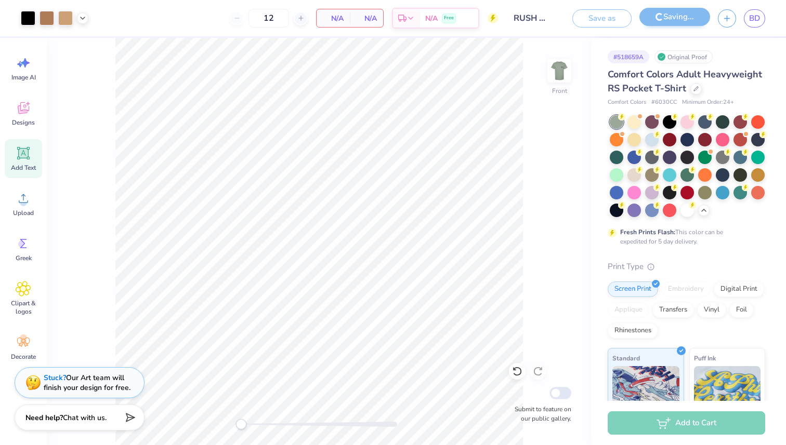
click at [364, 16] on span "N/A" at bounding box center [366, 18] width 21 height 11
click at [387, 18] on div "12 N/A Per Item N/A Total Est. Delivery N/A Free" at bounding box center [297, 18] width 402 height 36
click at [328, 20] on span "N/A" at bounding box center [333, 18] width 21 height 11
click at [563, 70] on img at bounding box center [559, 71] width 42 height 42
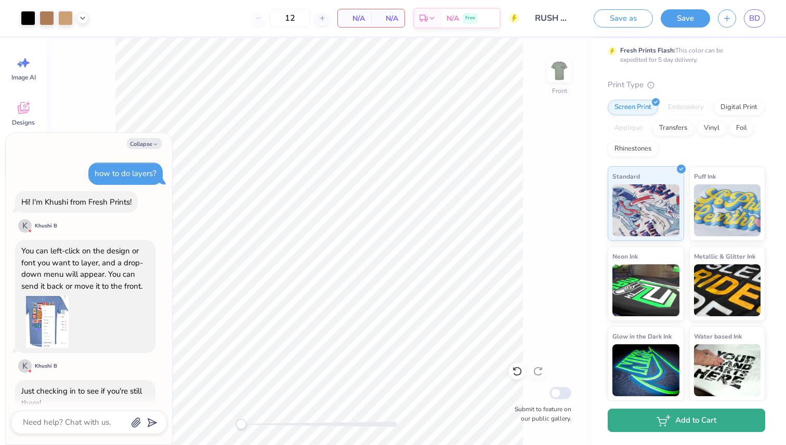
click at [709, 427] on button "Add to Cart" at bounding box center [685, 420] width 157 height 23
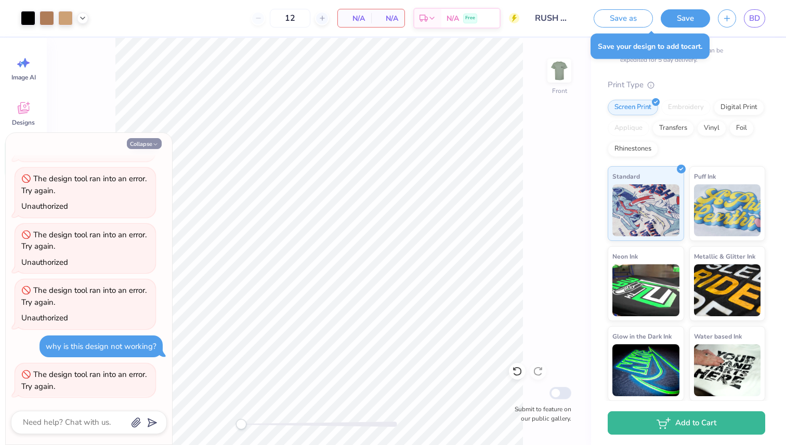
click at [152, 142] on button "Collapse" at bounding box center [144, 143] width 35 height 11
type textarea "x"
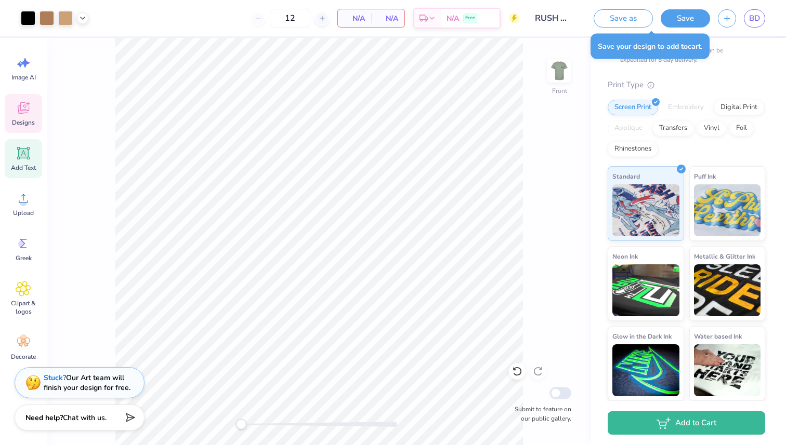
click at [29, 114] on icon at bounding box center [24, 108] width 16 height 16
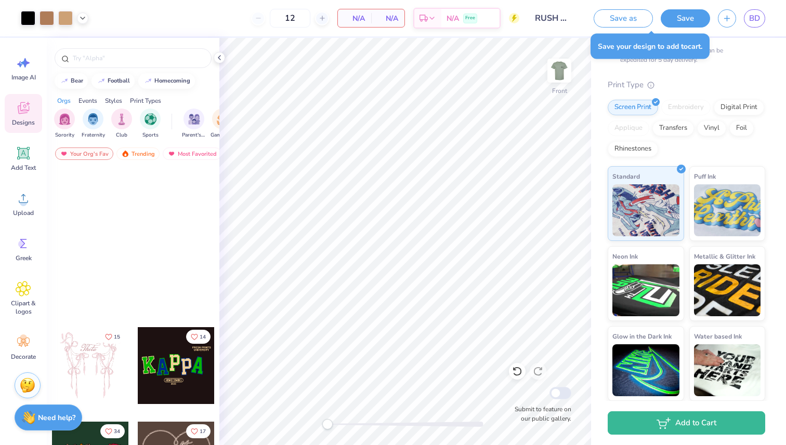
scroll to position [0, 0]
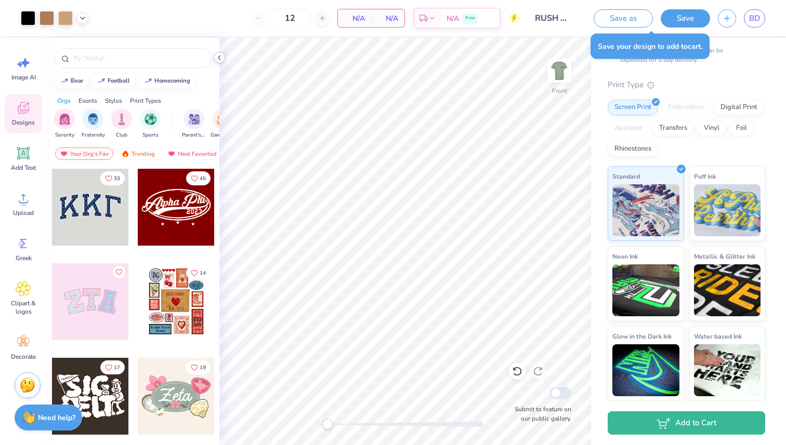
click at [217, 57] on icon at bounding box center [219, 58] width 8 height 8
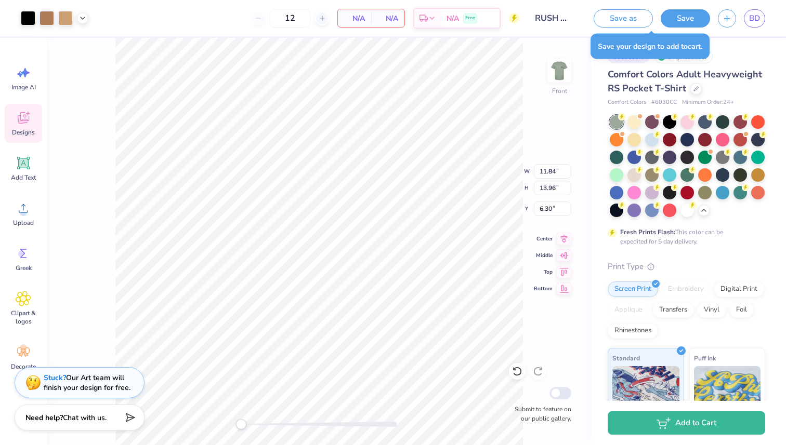
scroll to position [214, 0]
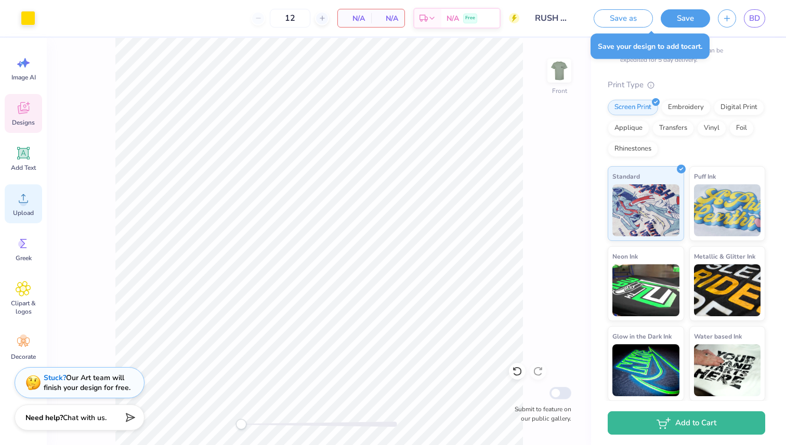
click at [21, 197] on icon at bounding box center [24, 199] width 16 height 16
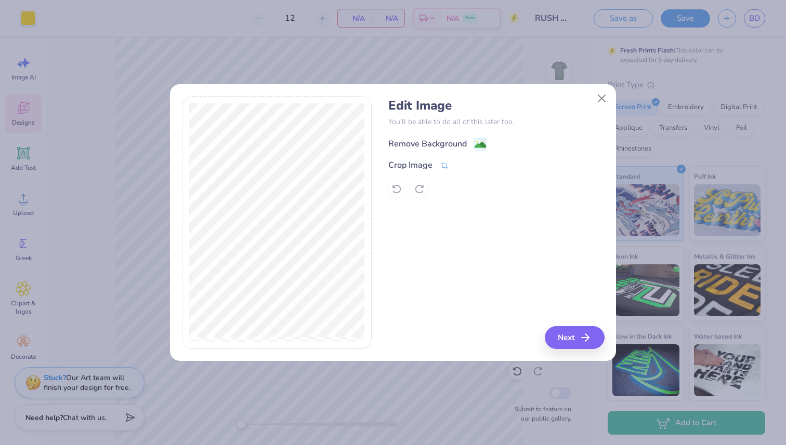
click at [446, 142] on div "Remove Background" at bounding box center [427, 144] width 78 height 12
click at [605, 104] on button "Close" at bounding box center [602, 99] width 20 height 20
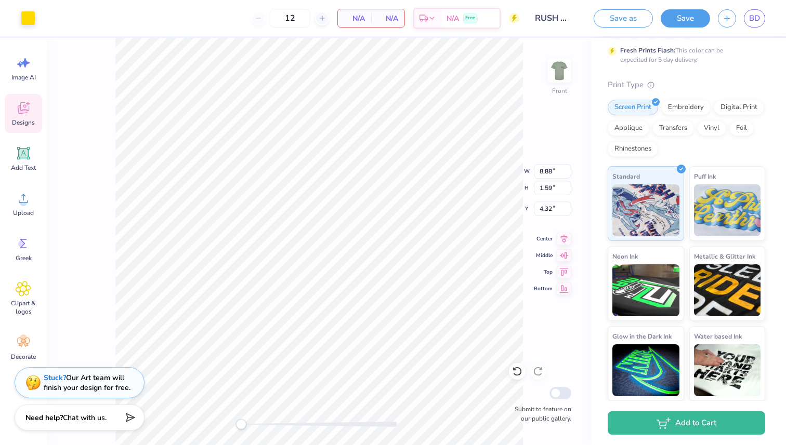
click at [347, 19] on span "N/A" at bounding box center [354, 18] width 21 height 11
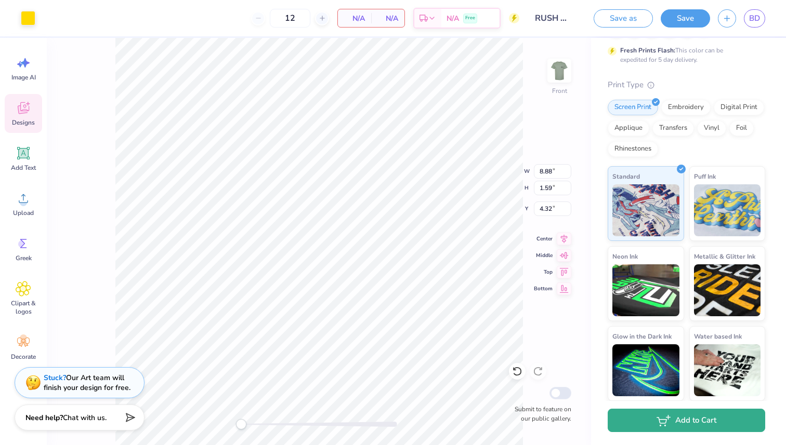
click at [703, 416] on button "Add to Cart" at bounding box center [685, 420] width 157 height 23
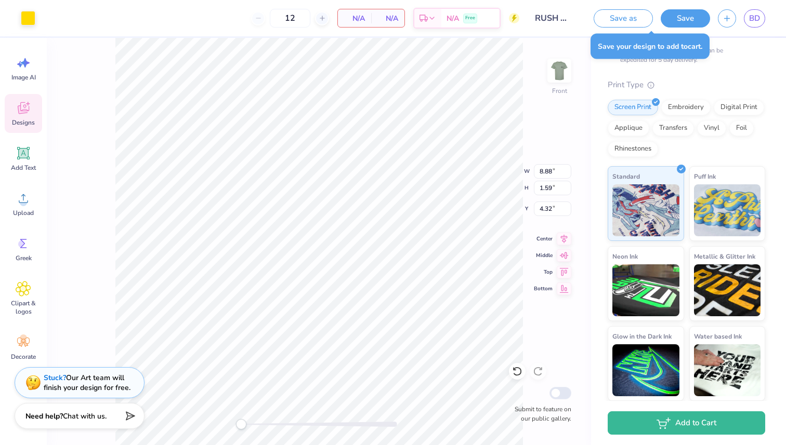
click at [99, 422] on div "Need help? Chat with us." at bounding box center [80, 416] width 130 height 26
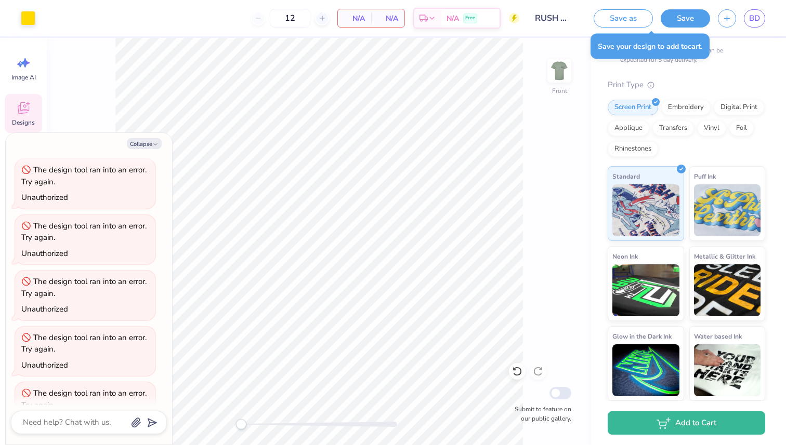
scroll to position [2674, 0]
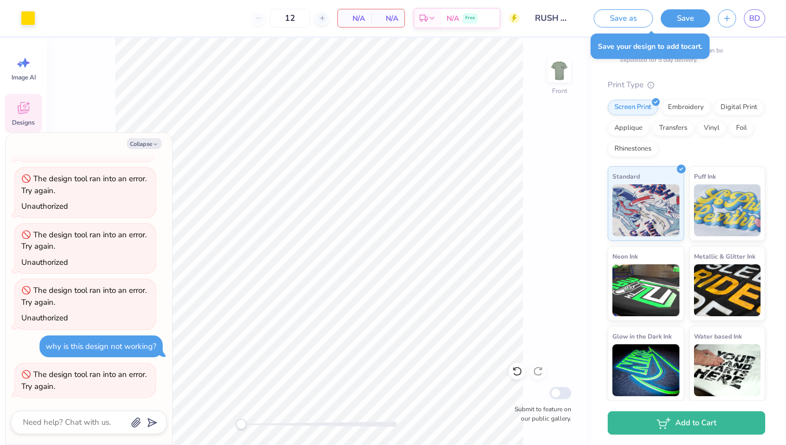
click at [140, 136] on div "Collapse how to do layers? Hi! I'm Khushi from Fresh Prints! K Khushi B You can…" at bounding box center [89, 289] width 166 height 312
click at [140, 143] on button "Collapse" at bounding box center [144, 143] width 35 height 11
type textarea "x"
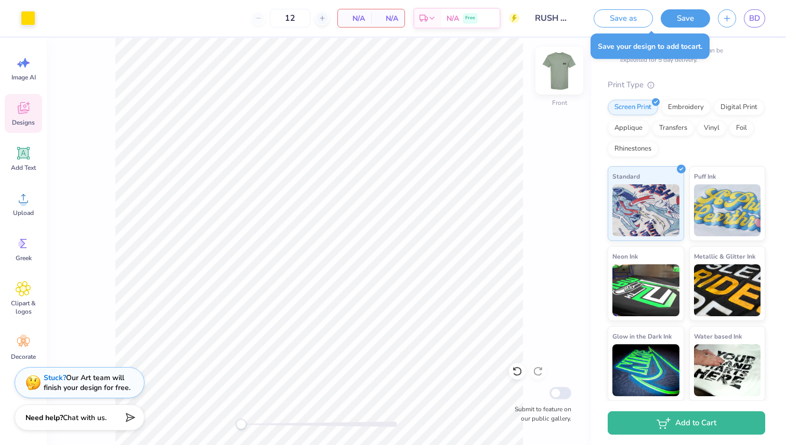
click at [565, 77] on img at bounding box center [559, 71] width 42 height 42
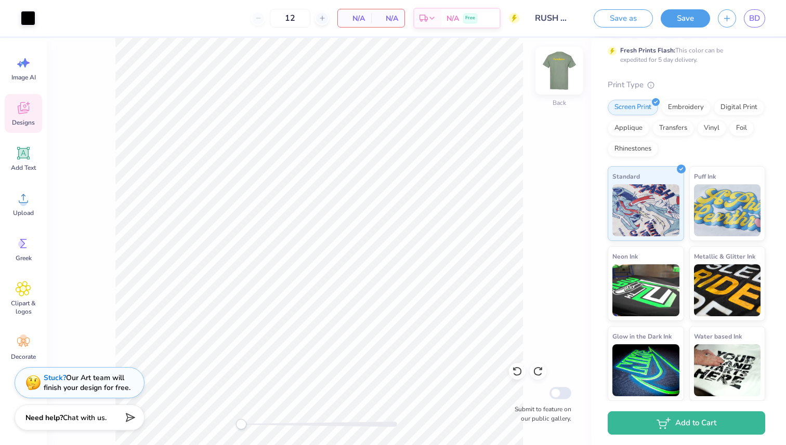
click at [558, 65] on img at bounding box center [559, 71] width 42 height 42
click at [754, 14] on span "BD" at bounding box center [754, 18] width 11 height 12
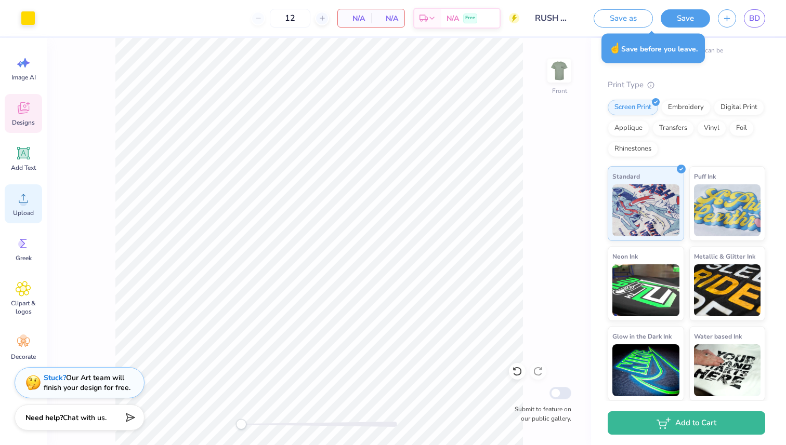
click at [22, 215] on span "Upload" at bounding box center [23, 213] width 21 height 8
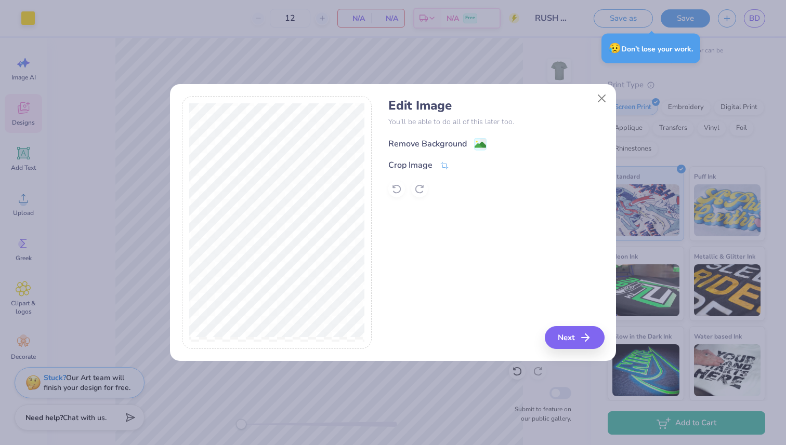
click at [439, 148] on div "Remove Background" at bounding box center [427, 144] width 78 height 12
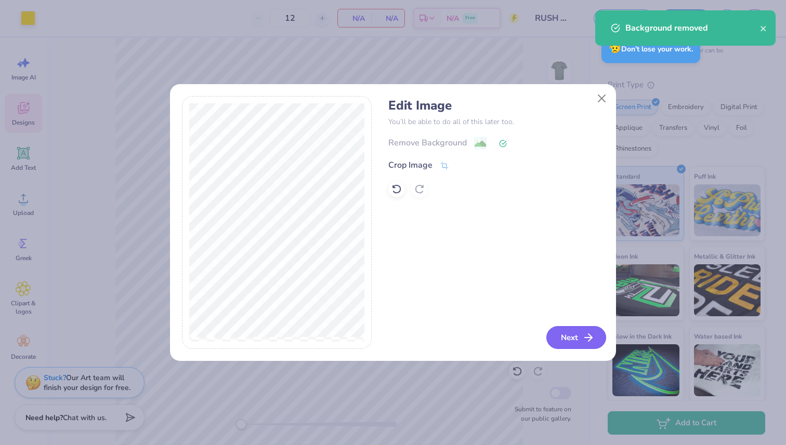
click at [571, 341] on button "Next" at bounding box center [576, 337] width 60 height 23
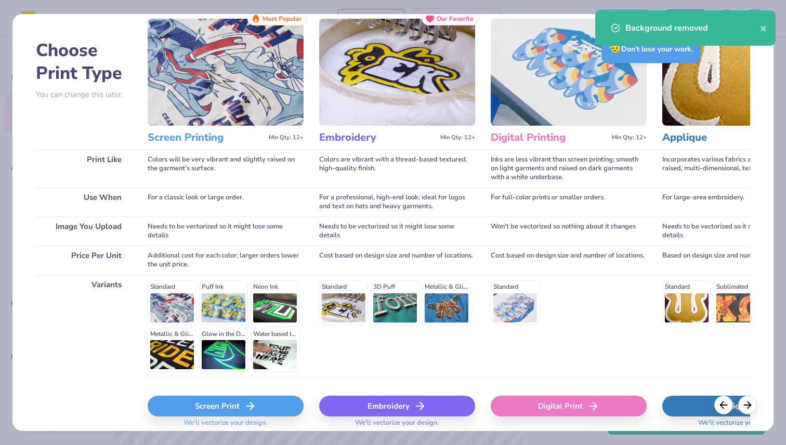
scroll to position [73, 0]
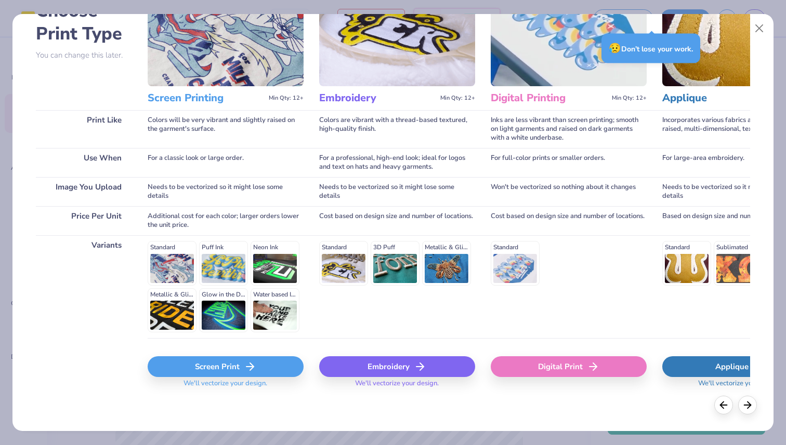
click at [265, 373] on div "Screen Print" at bounding box center [226, 366] width 156 height 21
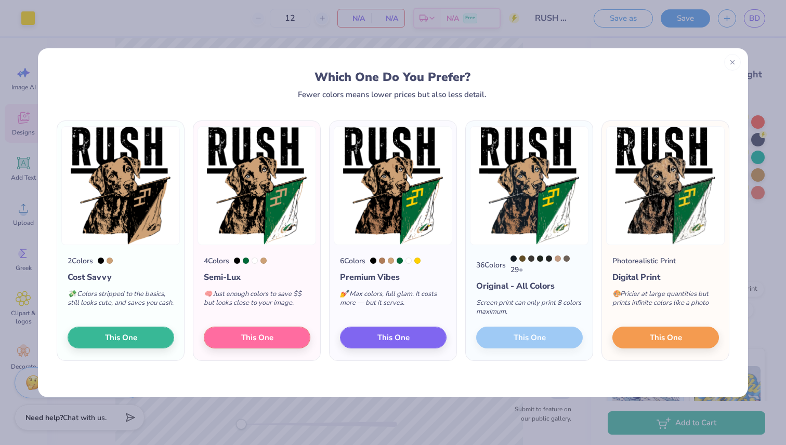
scroll to position [214, 0]
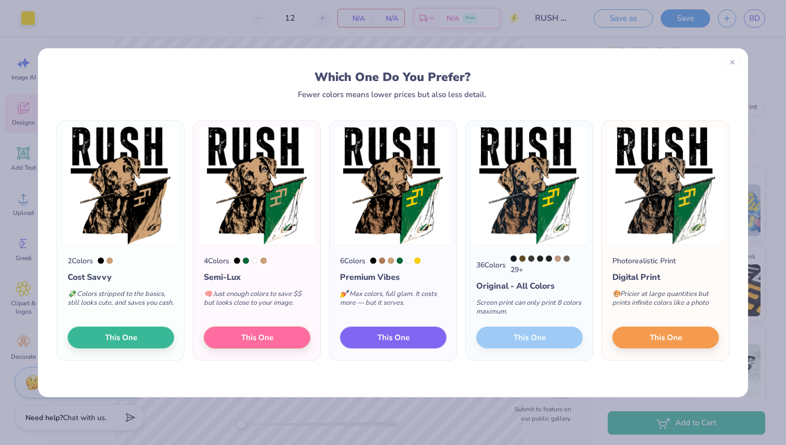
click at [372, 337] on button "This One" at bounding box center [393, 338] width 107 height 22
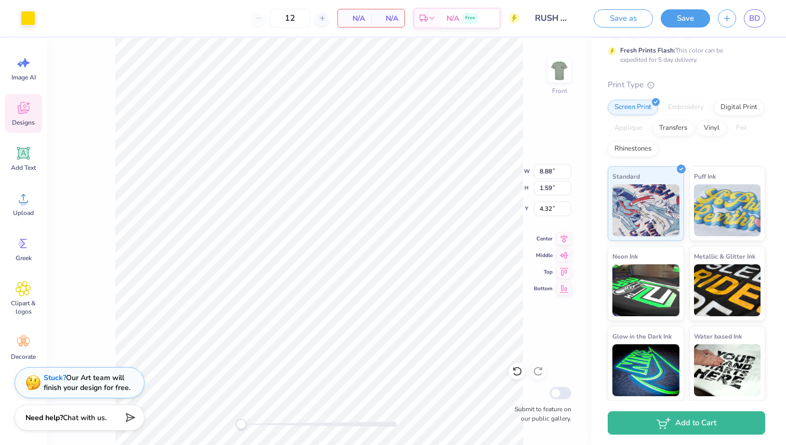
type input "12.70"
type input "14.98"
type input "6.23"
click at [554, 79] on img at bounding box center [559, 71] width 42 height 42
click at [560, 70] on img at bounding box center [559, 71] width 42 height 42
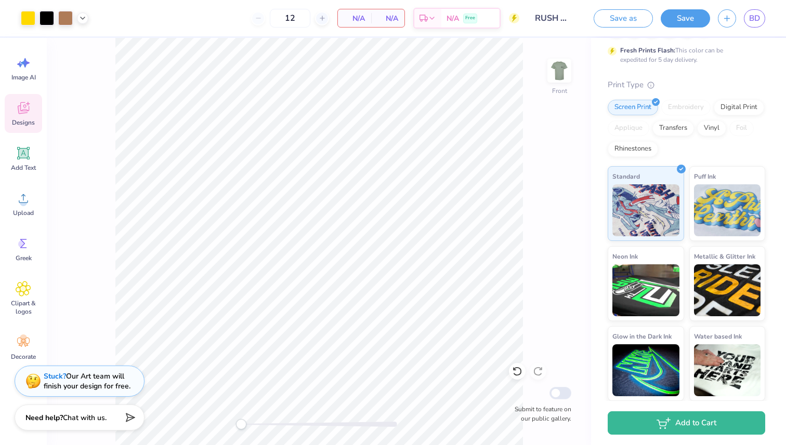
click at [80, 380] on div "Stuck? Our Art team will finish your design for free." at bounding box center [87, 382] width 87 height 20
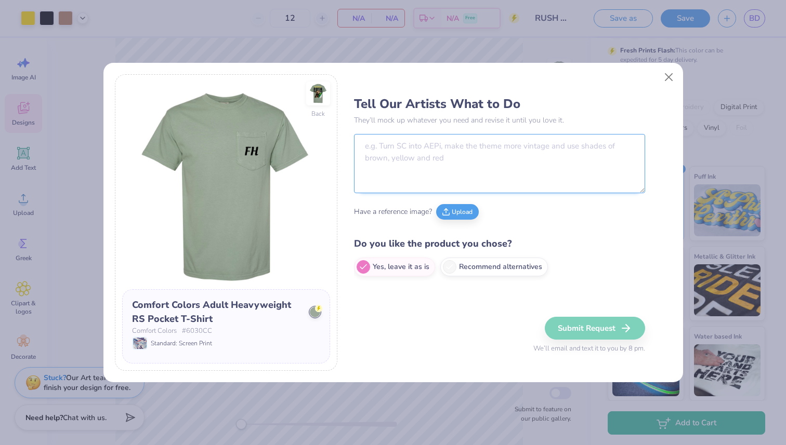
click at [467, 154] on textarea at bounding box center [499, 163] width 291 height 59
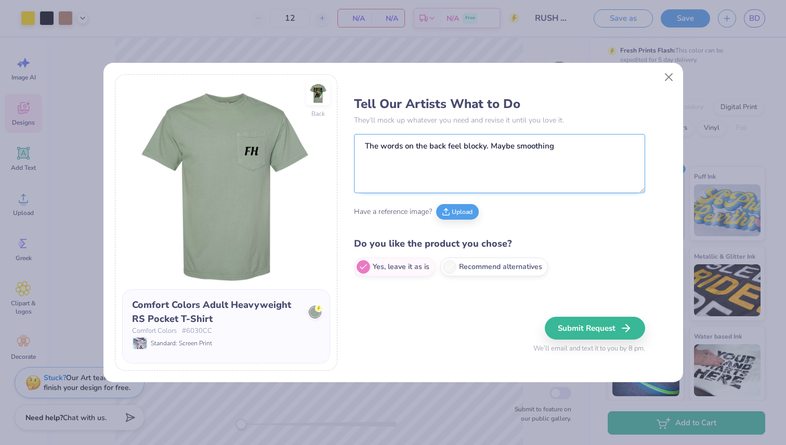
click at [403, 146] on textarea "The words on the back feel blocky. Maybe smoothing" at bounding box center [499, 163] width 291 height 59
click at [502, 144] on textarea "The word fonts on the back feel blocky. Maybe smoothing" at bounding box center [499, 163] width 291 height 59
click at [630, 147] on textarea "The word fonts on the back feel blocky and not smooth. Maybe smoothing" at bounding box center [499, 163] width 291 height 59
drag, startPoint x: 633, startPoint y: 147, endPoint x: 562, endPoint y: 147, distance: 71.7
click at [562, 147] on textarea "The word fonts on the back feel blocky and not smooth. Maybe smoothing" at bounding box center [499, 163] width 291 height 59
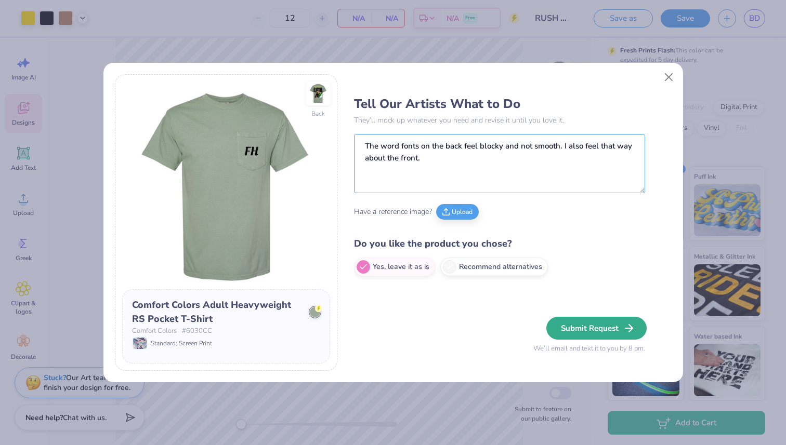
type textarea "The word fonts on the back feel blocky and not smooth. I also feel that way abo…"
click at [602, 329] on button "Submit Request" at bounding box center [596, 328] width 100 height 23
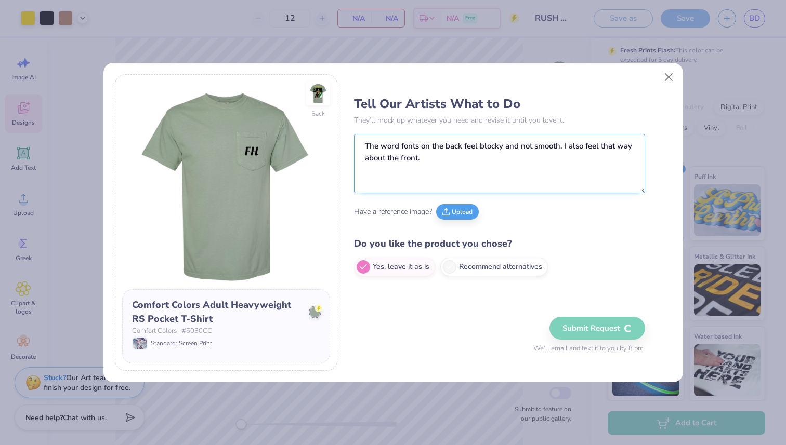
click at [445, 159] on textarea "The word fonts on the back feel blocky and not smooth. I also feel that way abo…" at bounding box center [499, 163] width 291 height 59
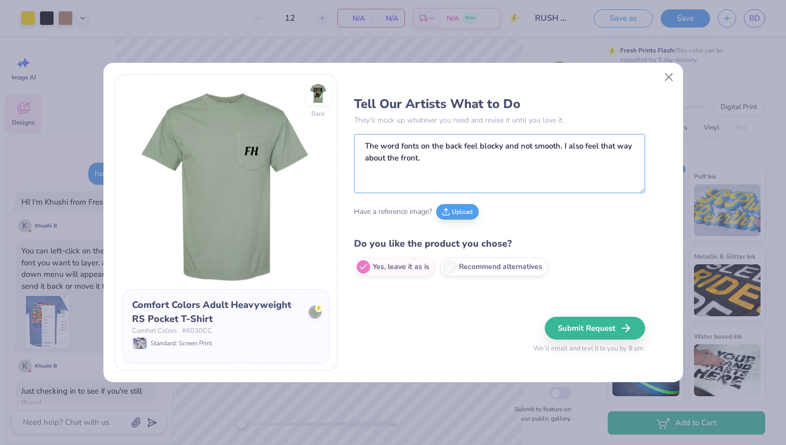
type textarea "x"
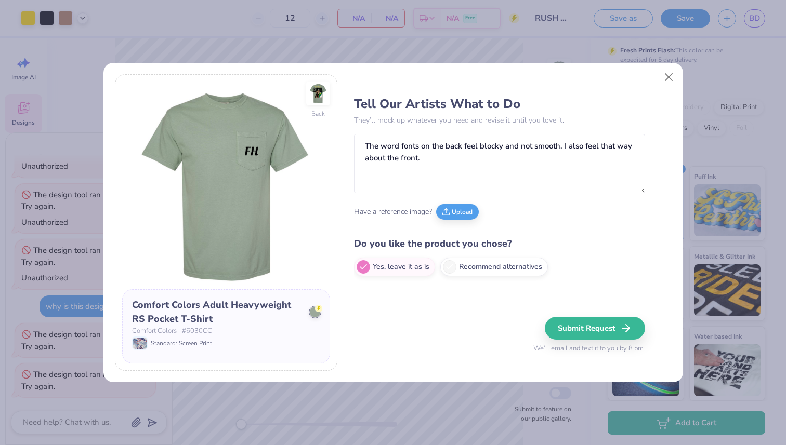
click at [638, 245] on h4 "Do you like the product you chose?" at bounding box center [499, 243] width 291 height 15
click at [493, 165] on textarea "The word fonts on the back feel blocky and not smooth. I also feel that way abo…" at bounding box center [499, 163] width 291 height 59
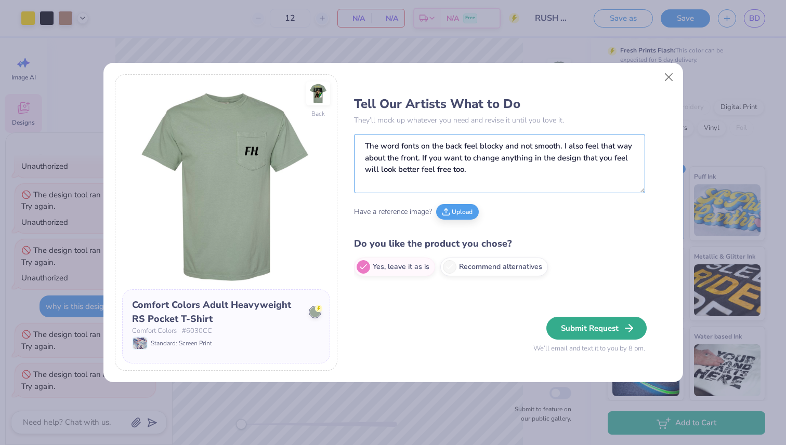
type textarea "The word fonts on the back feel blocky and not smooth. I also feel that way abo…"
click at [607, 321] on button "Submit Request" at bounding box center [596, 328] width 100 height 23
type textarea "x"
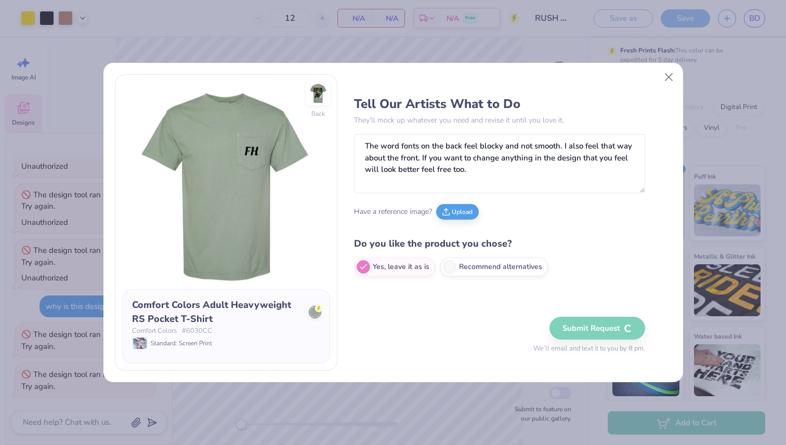
scroll to position [2614, 0]
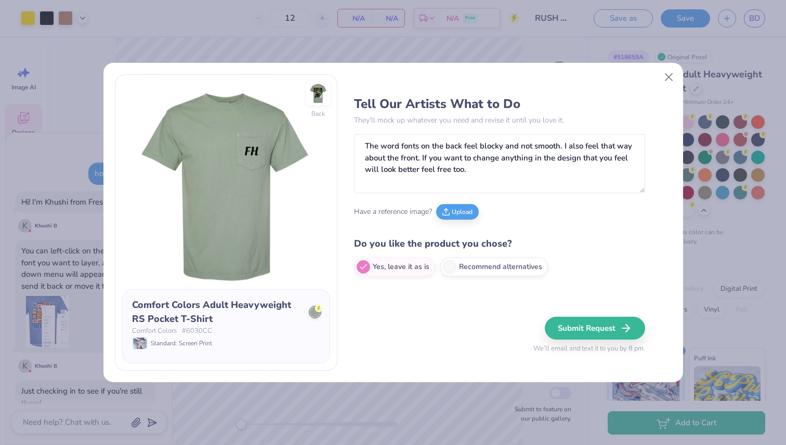
scroll to position [2754, 0]
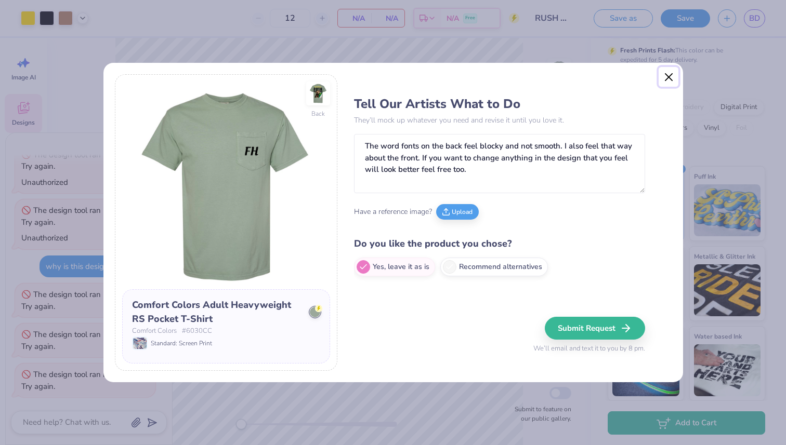
click at [665, 71] on button "Close" at bounding box center [668, 77] width 20 height 20
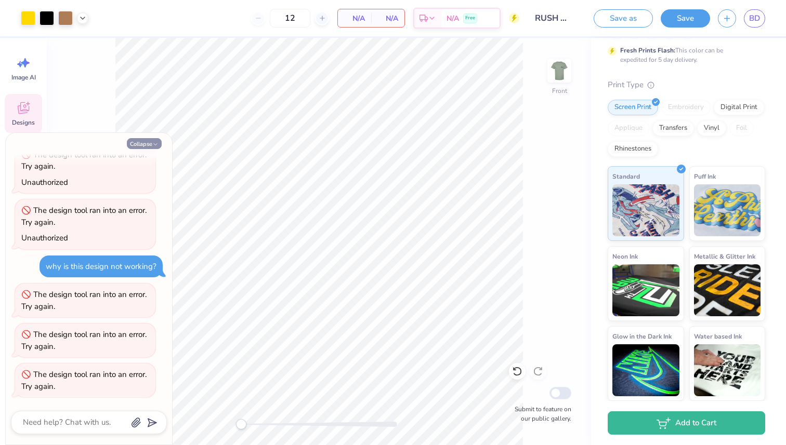
click at [154, 143] on icon "button" at bounding box center [155, 144] width 6 height 6
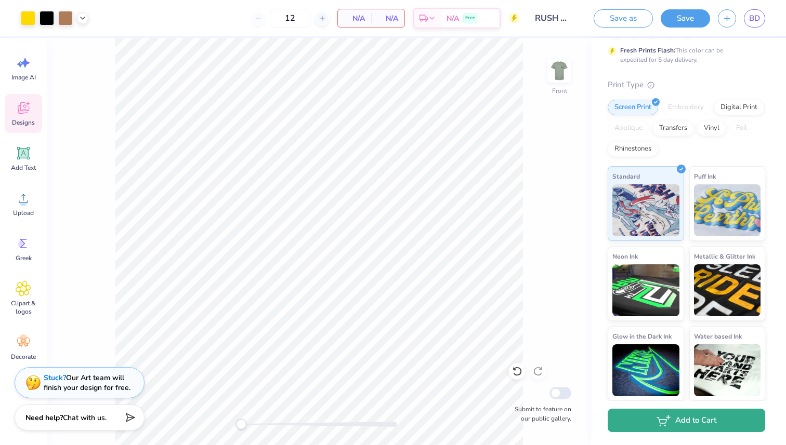
click at [683, 421] on button "Add to Cart" at bounding box center [685, 420] width 157 height 23
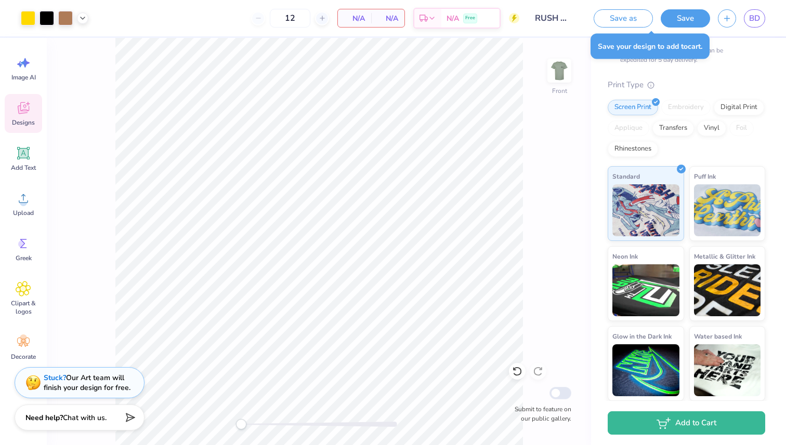
click at [554, 18] on input "RUSH SHIRTS" at bounding box center [552, 18] width 51 height 21
click at [572, 6] on div "Design Title RUSH SHIRTS" at bounding box center [552, 18] width 51 height 36
click at [729, 13] on icon "button" at bounding box center [726, 16] width 9 height 9
click at [633, 17] on button "Save as" at bounding box center [622, 17] width 59 height 18
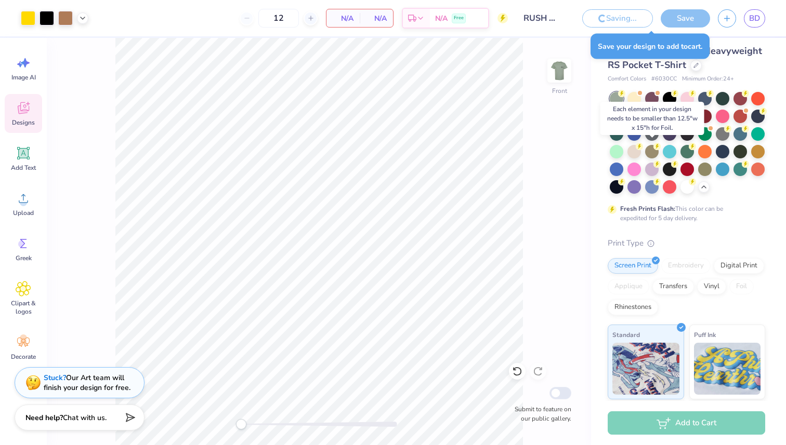
scroll to position [0, 0]
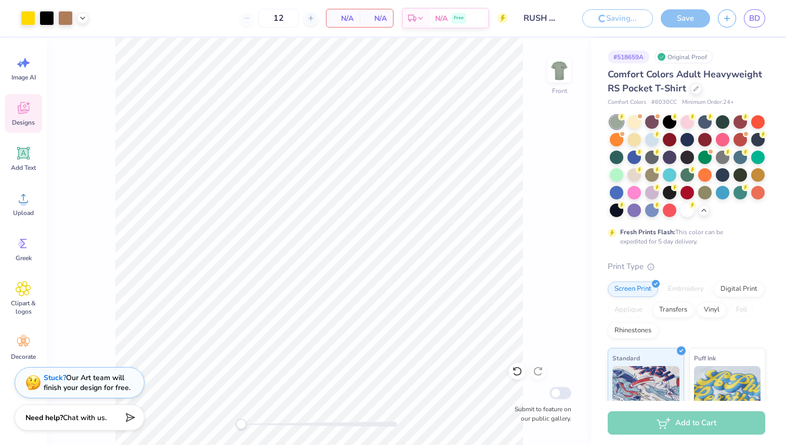
click at [135, 28] on div "12 N/A Per Item N/A Total Est. Delivery N/A Free" at bounding box center [302, 18] width 412 height 36
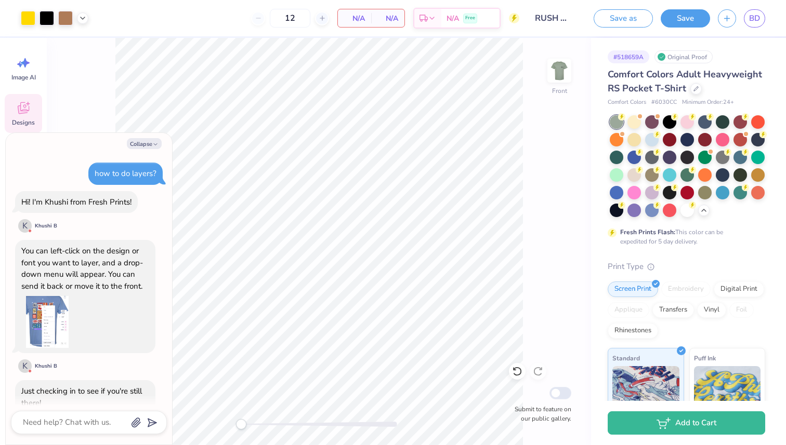
scroll to position [2794, 0]
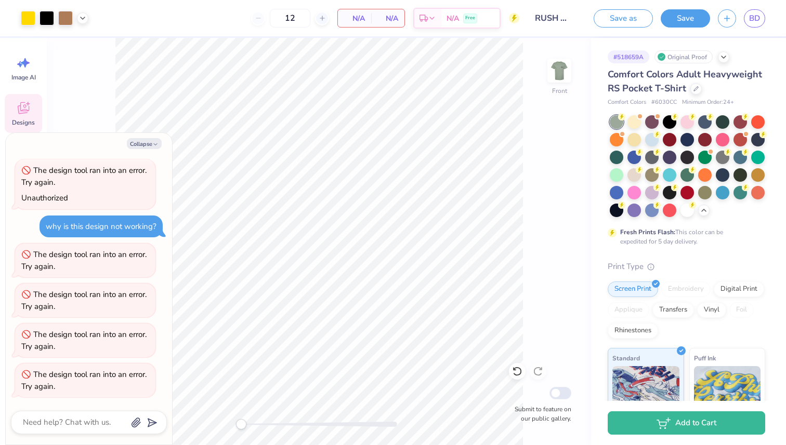
type textarea "x"
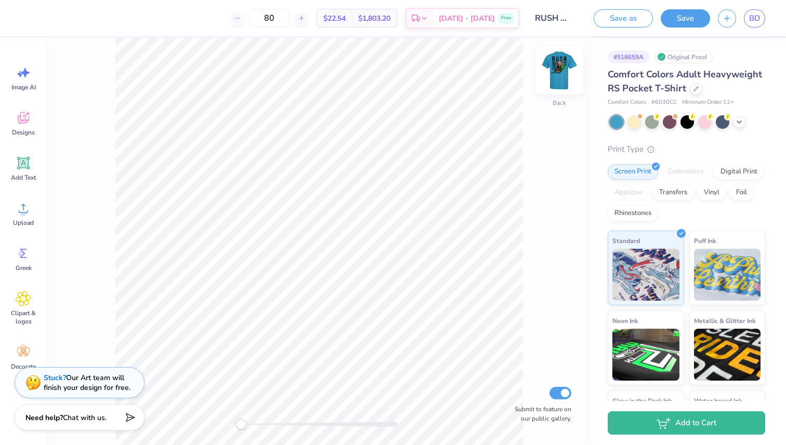
click at [563, 72] on img at bounding box center [559, 71] width 42 height 42
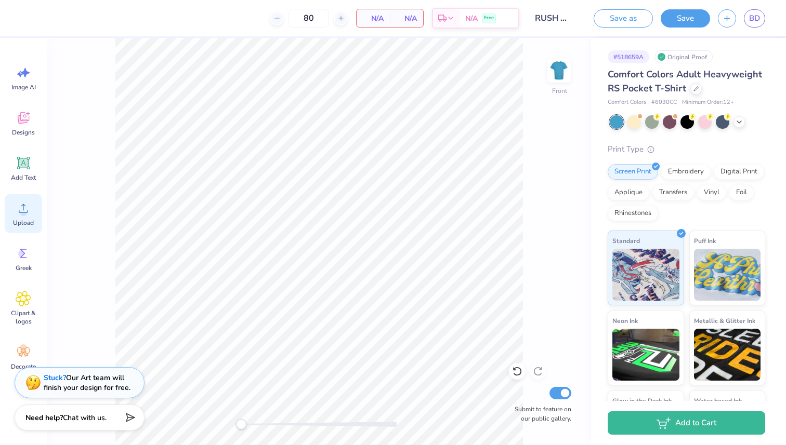
click at [28, 213] on icon at bounding box center [24, 209] width 16 height 16
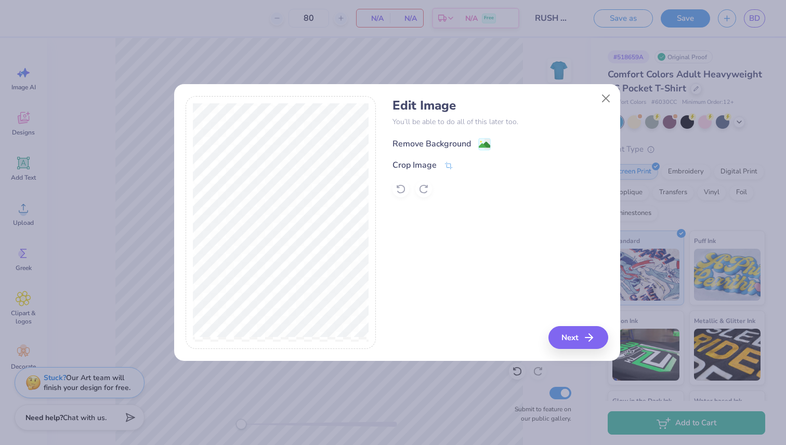
click at [440, 147] on div "Remove Background" at bounding box center [431, 144] width 78 height 12
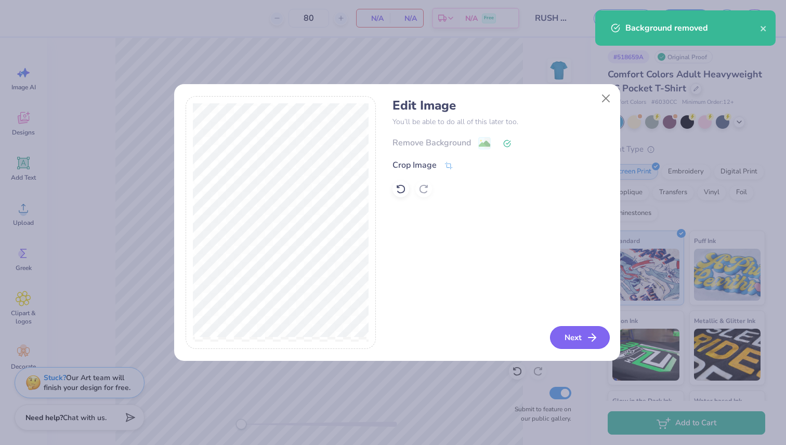
click at [575, 337] on button "Next" at bounding box center [580, 337] width 60 height 23
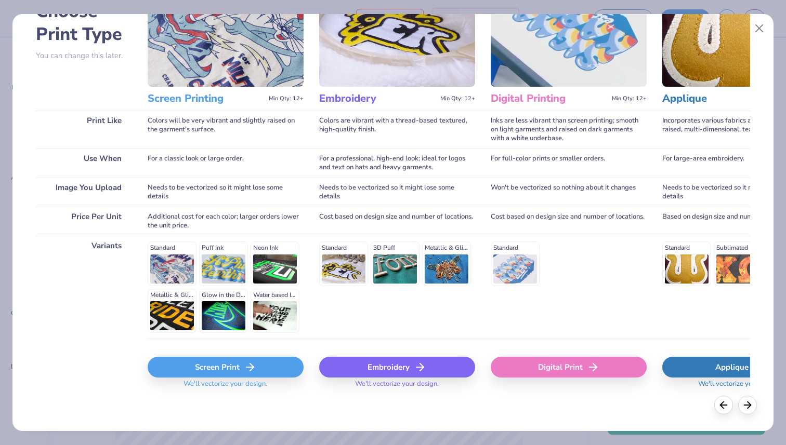
scroll to position [73, 0]
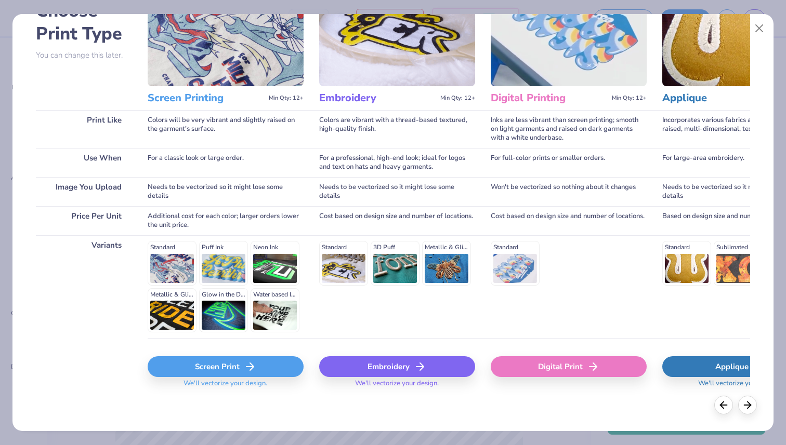
click at [234, 364] on div "Screen Print" at bounding box center [226, 366] width 156 height 21
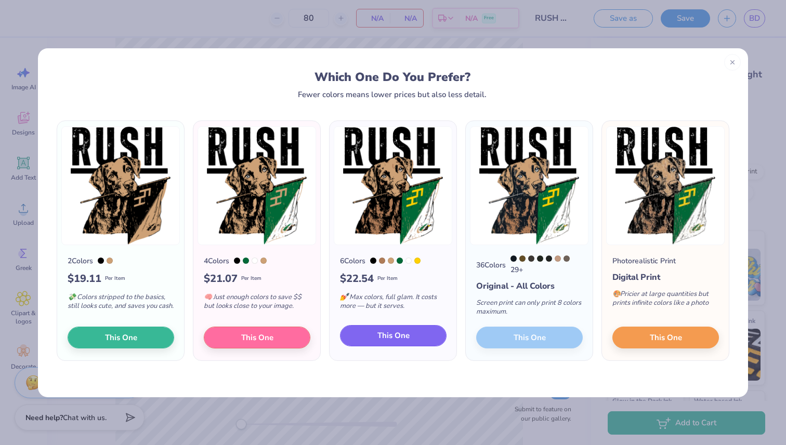
click at [389, 341] on span "This One" at bounding box center [393, 336] width 32 height 12
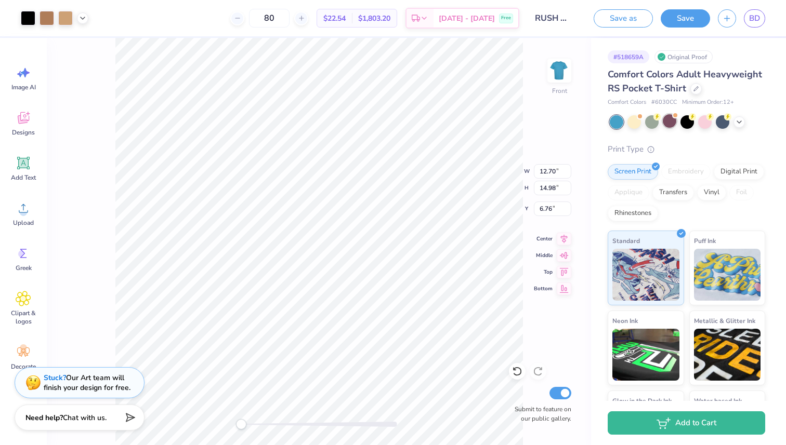
click at [673, 128] on div at bounding box center [670, 121] width 14 height 14
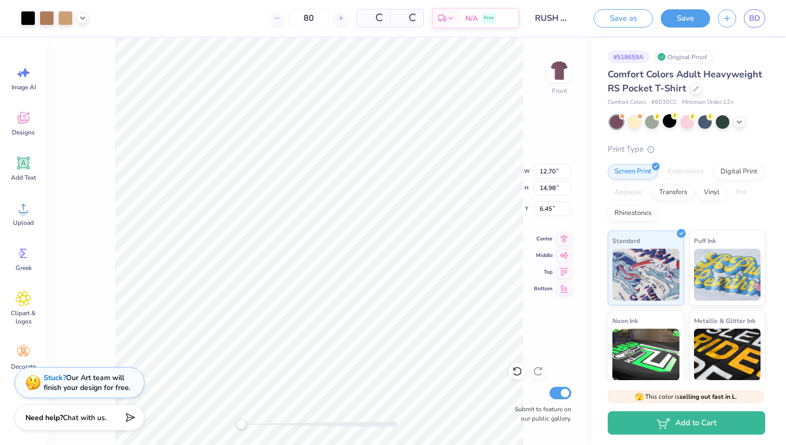
type input "6.45"
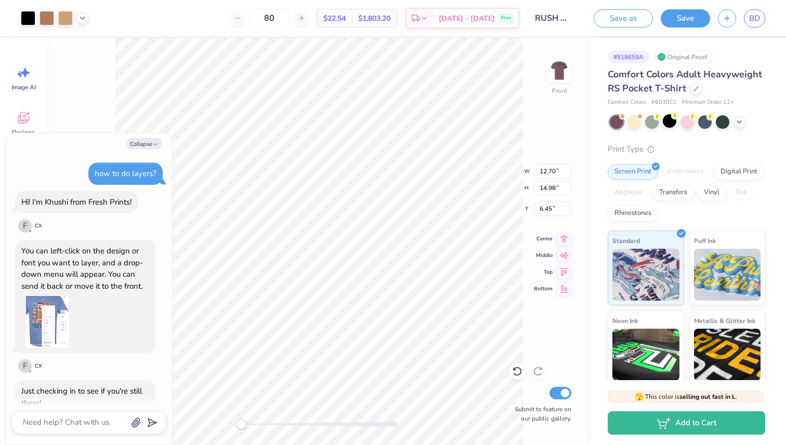
scroll to position [718, 0]
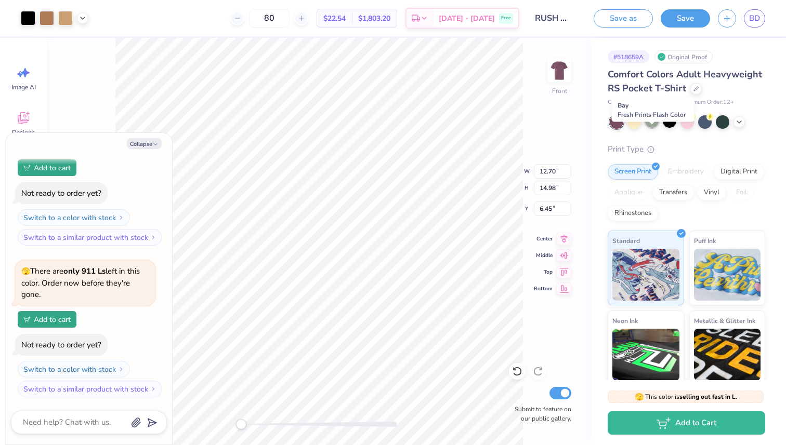
click at [653, 128] on div at bounding box center [652, 121] width 14 height 14
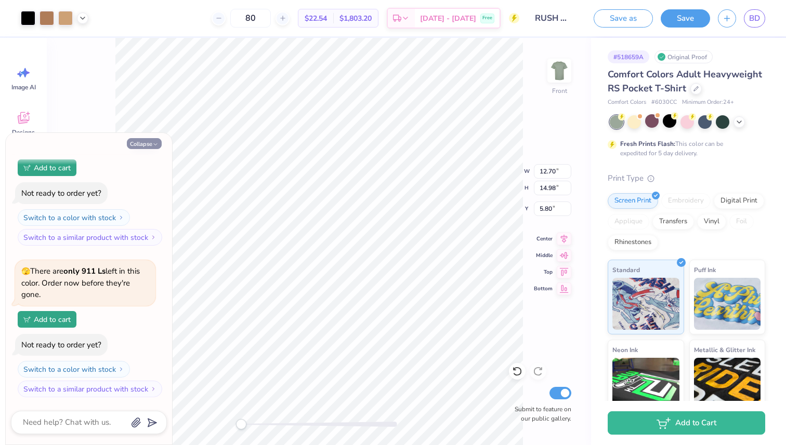
click at [134, 142] on button "Collapse" at bounding box center [144, 143] width 35 height 11
type textarea "x"
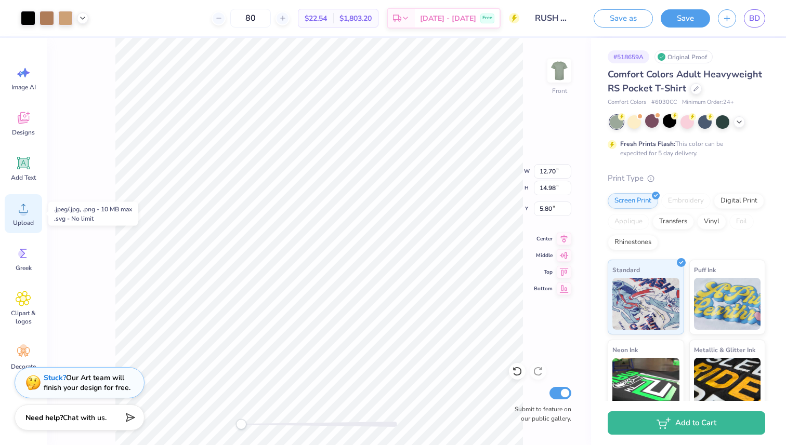
click at [23, 213] on circle at bounding box center [23, 212] width 7 height 7
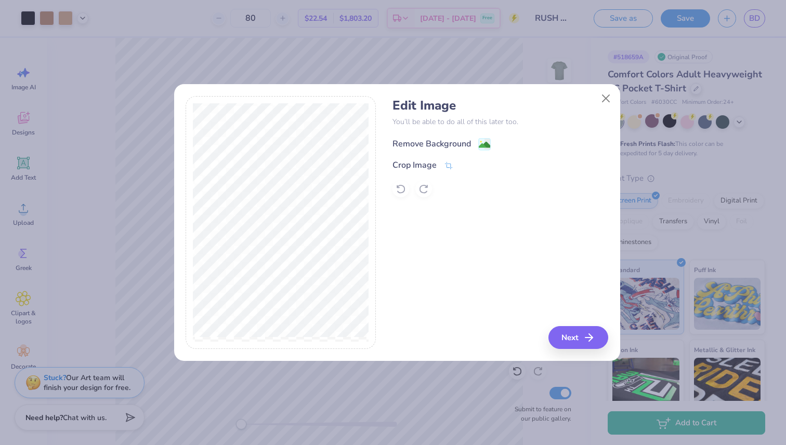
click at [439, 141] on div "Remove Background" at bounding box center [431, 144] width 78 height 12
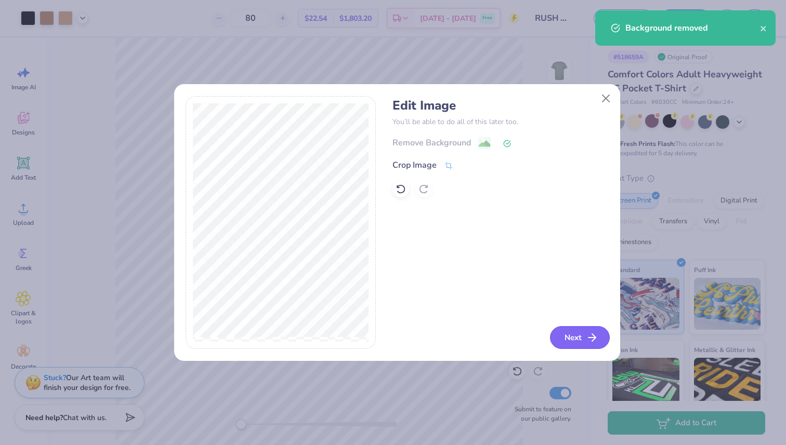
click at [576, 342] on button "Next" at bounding box center [580, 337] width 60 height 23
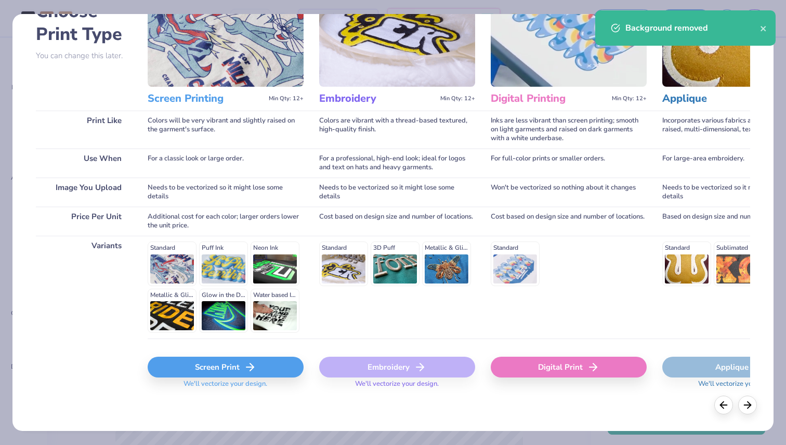
scroll to position [73, 0]
click at [220, 367] on div "Screen Print" at bounding box center [226, 366] width 156 height 21
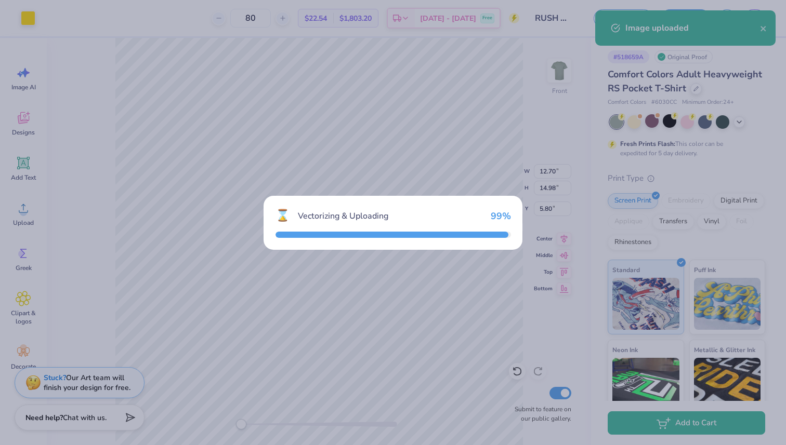
type input "14.32"
type input "2.57"
type input "12.97"
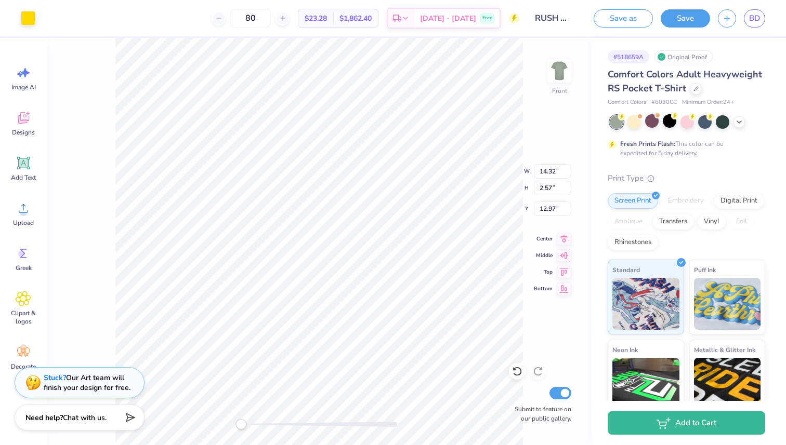
type input "10.13"
type input "1.82"
type input "13.72"
click at [533, 105] on div "Front W 10.13 10.13 " H 1.82 1.82 " Y 13.72 13.72 " Center Middle Top Bottom Su…" at bounding box center [319, 241] width 544 height 407
type input "3.69"
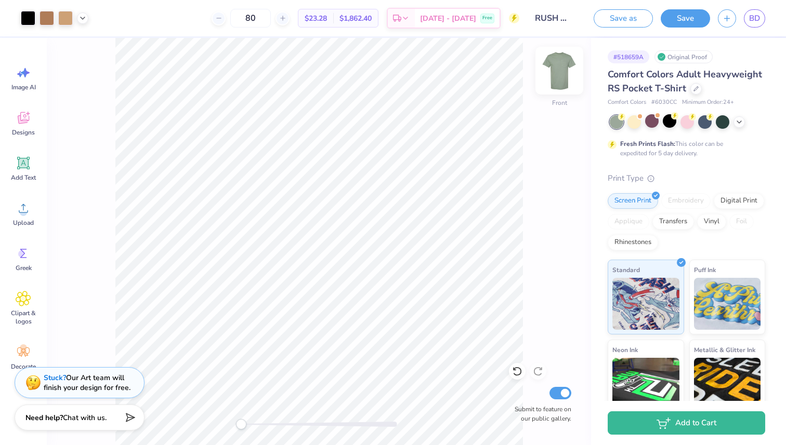
click at [559, 68] on img at bounding box center [559, 71] width 42 height 42
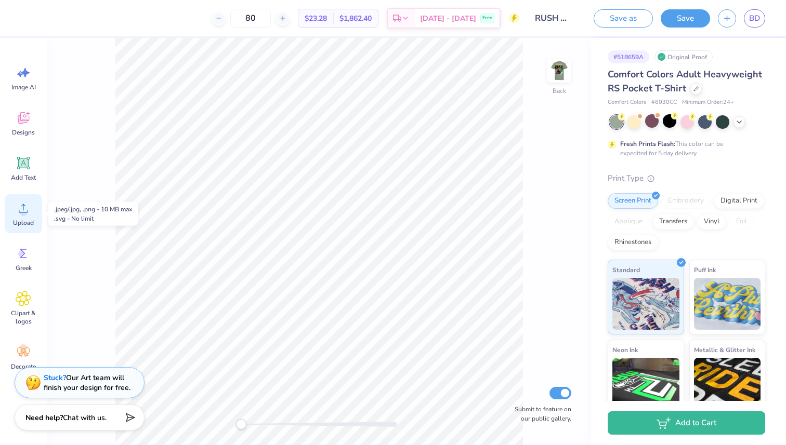
click at [22, 212] on circle at bounding box center [23, 212] width 7 height 7
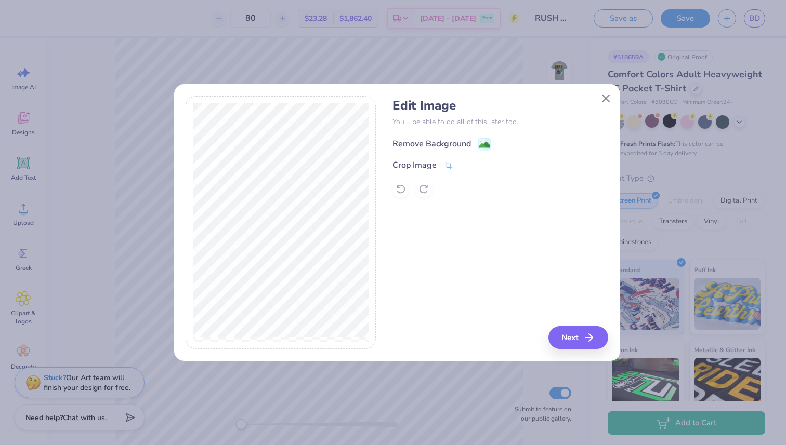
click at [428, 144] on div "Remove Background" at bounding box center [431, 144] width 78 height 12
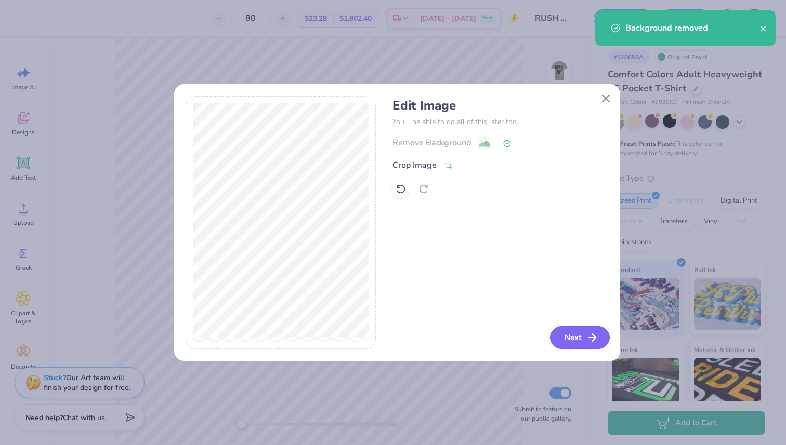
click at [566, 338] on button "Next" at bounding box center [580, 337] width 60 height 23
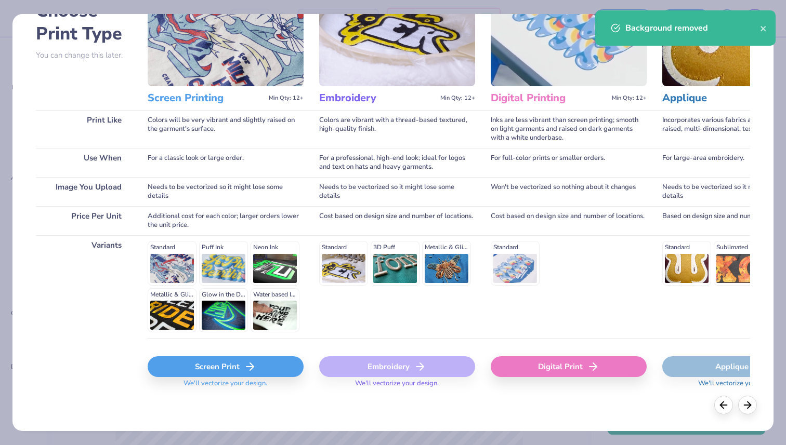
click at [215, 371] on div "Screen Print" at bounding box center [226, 366] width 156 height 21
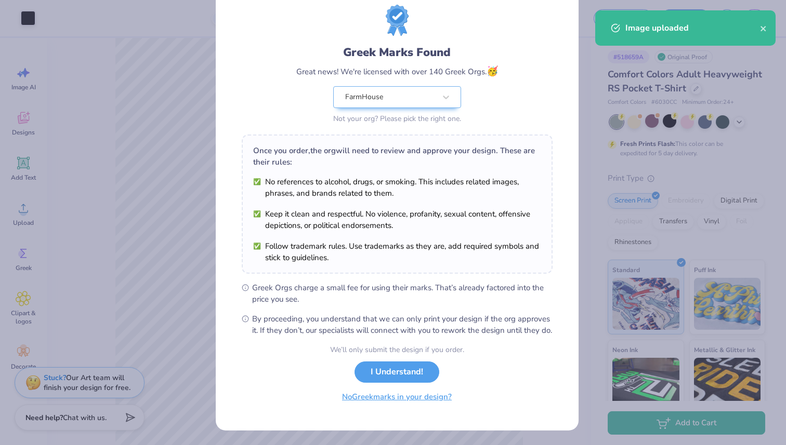
scroll to position [41, 0]
click at [396, 374] on button "I Understand!" at bounding box center [396, 369] width 85 height 21
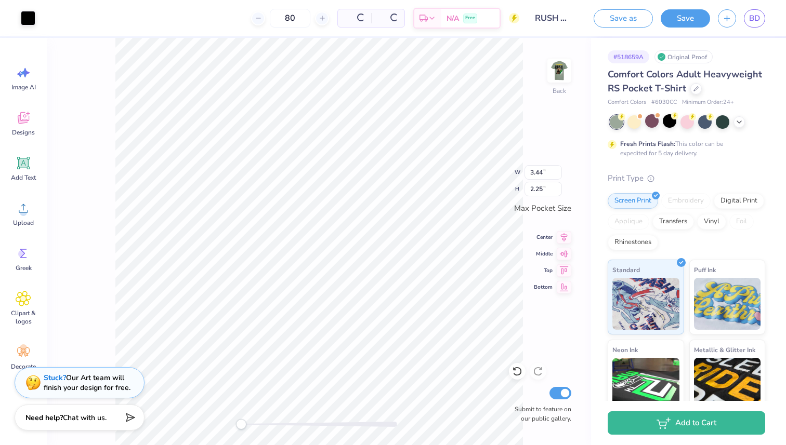
scroll to position [0, 0]
type input "2.74"
type input "1.79"
type input "3.38"
type input "2.21"
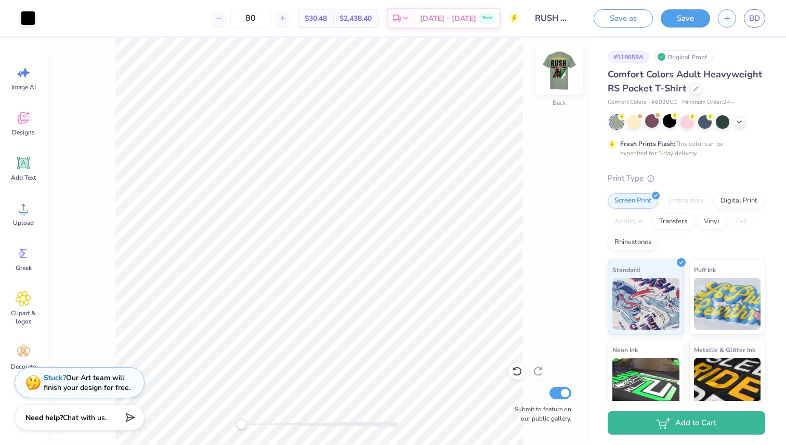
click at [563, 77] on img at bounding box center [559, 71] width 42 height 42
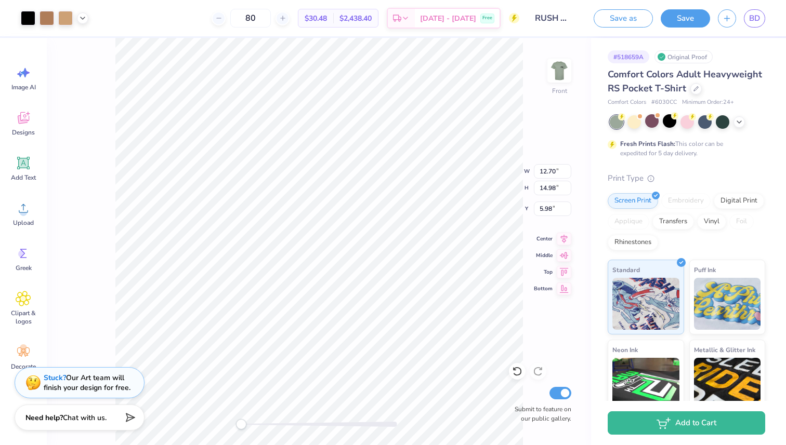
type input "10.13"
type input "1.82"
type input "3.69"
click at [478, 191] on div "Front W 10.13 10.13 " H 1.82 1.82 " Y 3.69 3.69 " Center Middle Top Bottom Subm…" at bounding box center [319, 241] width 544 height 407
click at [533, 102] on div "Front W 12.70 12.70 " H 14.98 14.98 " Y 5.98 5.98 " Center Middle Top Bottom Su…" at bounding box center [319, 241] width 544 height 407
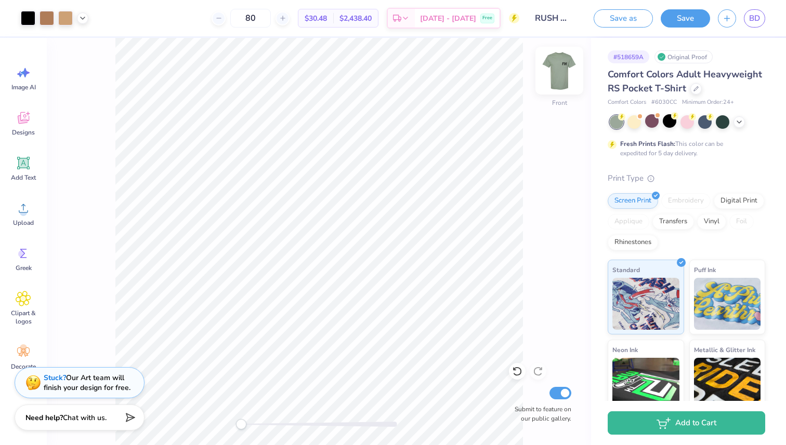
click at [566, 74] on img at bounding box center [559, 71] width 42 height 42
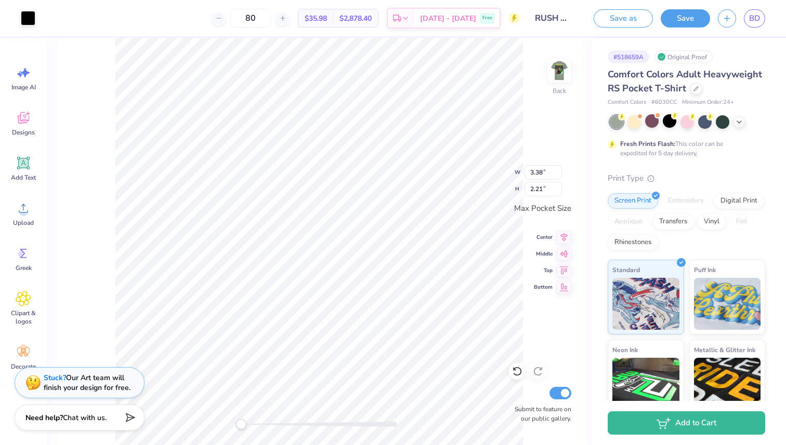
type input "2.23"
type input "1.46"
click at [555, 73] on img at bounding box center [559, 71] width 42 height 42
type input "9.52"
type input "11.23"
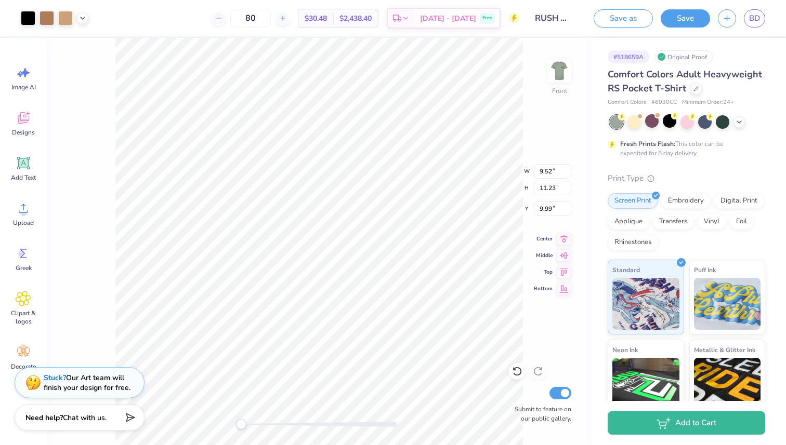
type input "9.99"
type input "4.96"
type input "5.85"
type input "5.98"
type input "10.26"
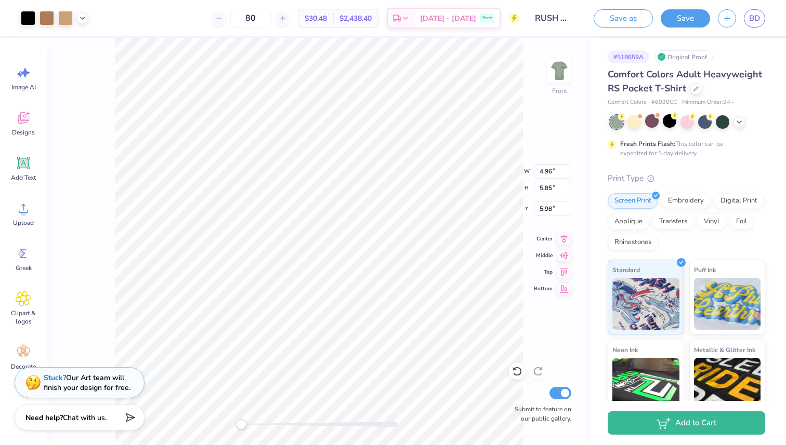
type input "12.11"
click at [260, 21] on input "80" at bounding box center [250, 18] width 41 height 19
click at [264, 20] on input "80" at bounding box center [250, 18] width 41 height 19
type input "60"
type input "10.86"
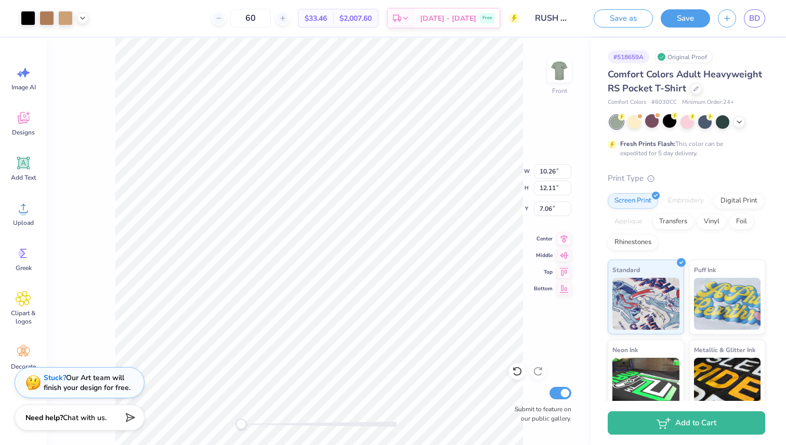
type input "12.82"
type input "6.33"
type input "10.13"
type input "1.82"
type input "3.69"
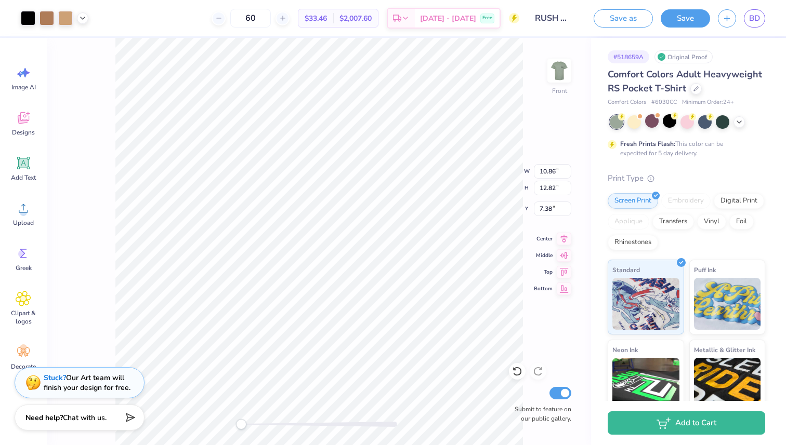
type input "10.13"
type input "1.82"
type input "5.22"
type input "10.86"
type input "12.82"
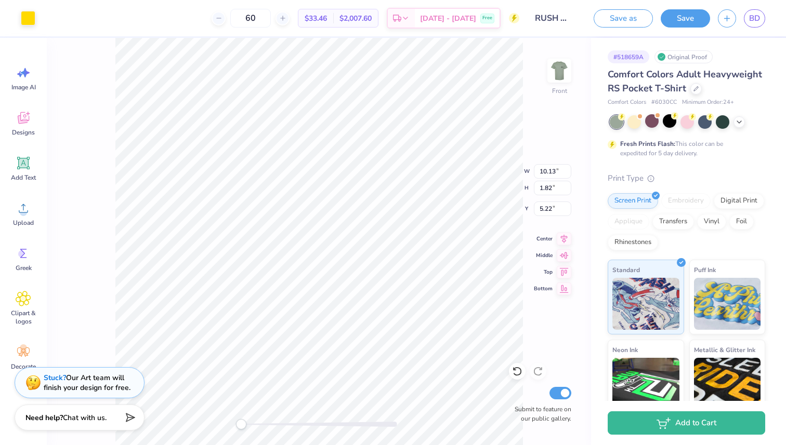
type input "7.38"
click at [531, 161] on div "Front W 10.86 10.86 " H 12.82 12.82 " Y 7.38 7.38 " Center Middle Top Bottom Su…" at bounding box center [319, 241] width 544 height 407
type input "11.09"
type input "13.09"
click at [327, 16] on span "$33.46" at bounding box center [316, 18] width 22 height 11
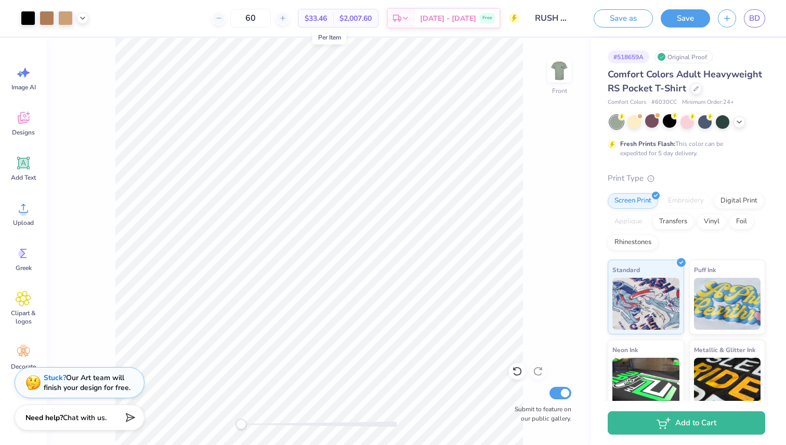
click at [327, 17] on span "$33.46" at bounding box center [316, 18] width 22 height 11
click at [327, 18] on span "$33.46" at bounding box center [316, 18] width 22 height 11
click at [563, 72] on img at bounding box center [559, 71] width 42 height 42
click at [562, 71] on img at bounding box center [559, 70] width 21 height 21
click at [560, 68] on img at bounding box center [559, 71] width 42 height 42
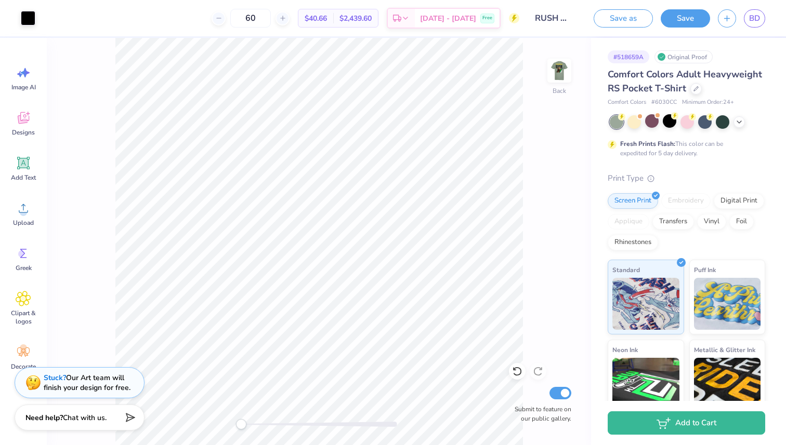
click at [333, 15] on div "$40.66 Per Item" at bounding box center [315, 18] width 35 height 18
click at [562, 76] on img at bounding box center [559, 71] width 42 height 42
click at [327, 15] on span "$33.46" at bounding box center [316, 18] width 22 height 11
type input "10.13"
type input "1.82"
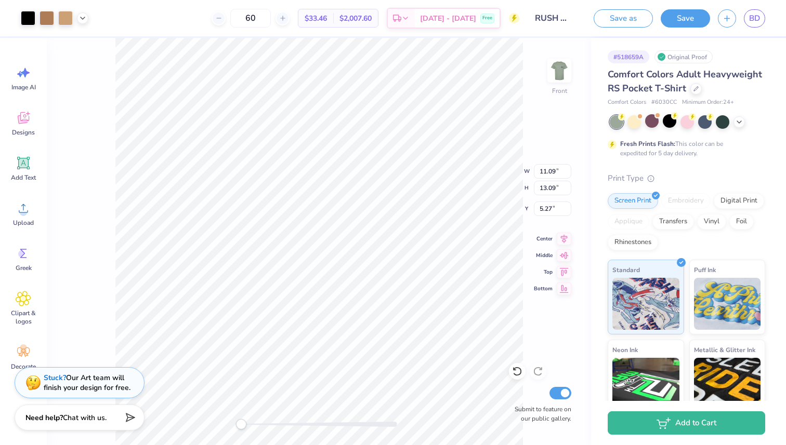
type input "3.00"
click at [549, 62] on img at bounding box center [559, 71] width 42 height 42
click at [286, 21] on icon at bounding box center [282, 18] width 7 height 7
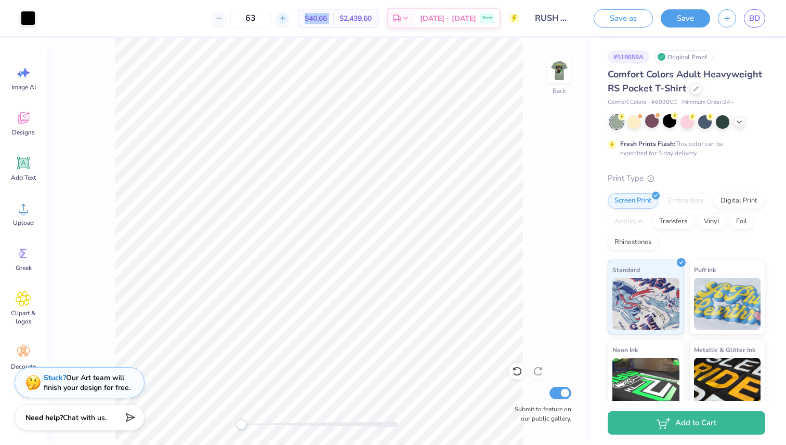
click at [286, 21] on icon at bounding box center [282, 18] width 7 height 7
click at [289, 22] on div at bounding box center [282, 18] width 14 height 14
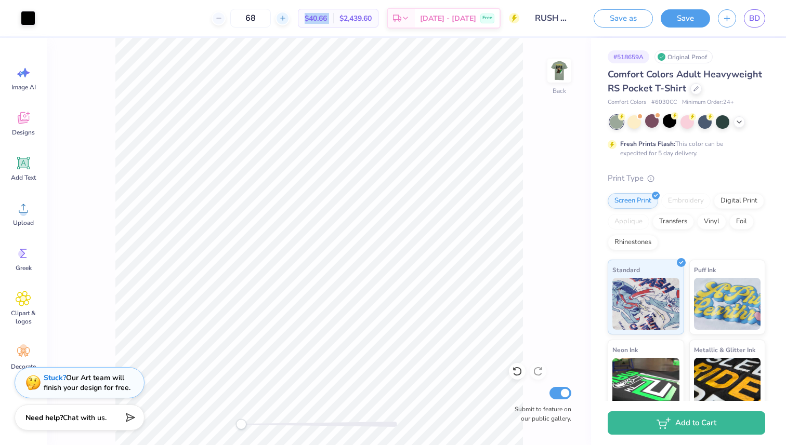
click at [289, 22] on div at bounding box center [282, 18] width 14 height 14
type input "70"
click at [363, 30] on div "70 $39.64 Per Item $2,774.80 Total Est. Delivery [DATE] - [DATE] Free" at bounding box center [281, 18] width 476 height 36
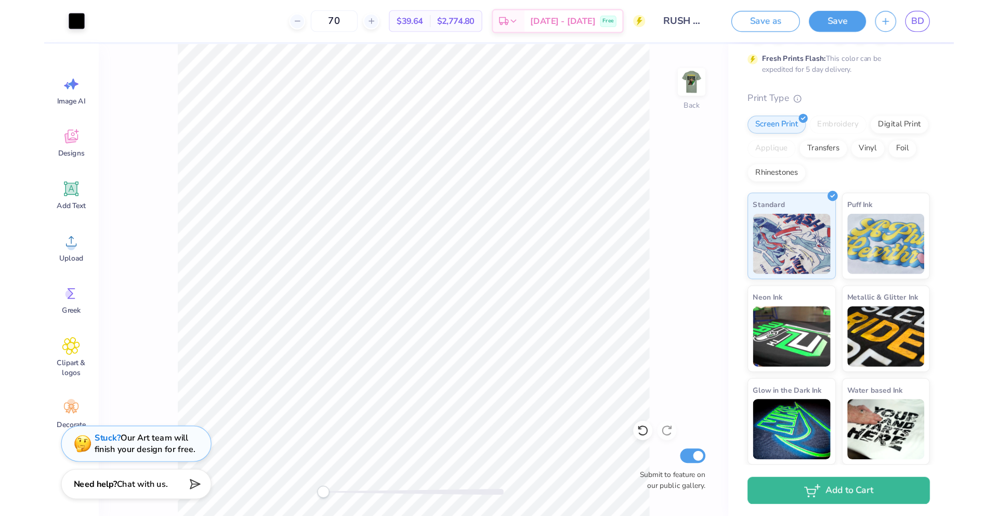
scroll to position [108, 0]
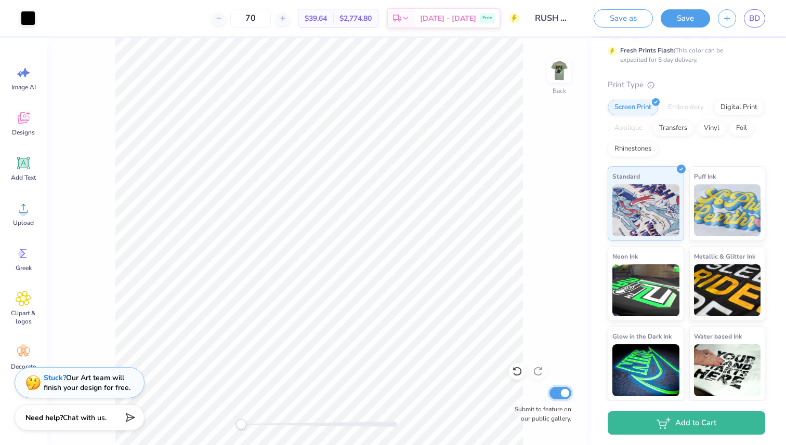
click at [556, 392] on input "Submit to feature on our public gallery." at bounding box center [560, 393] width 22 height 12
checkbox input "false"
click at [562, 71] on img at bounding box center [559, 71] width 42 height 42
click at [559, 73] on img at bounding box center [559, 71] width 42 height 42
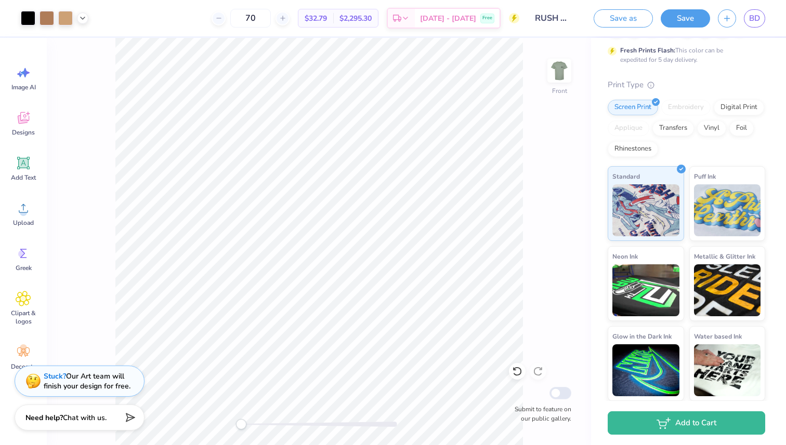
click at [104, 378] on div "Stuck? Our Art team will finish your design for free." at bounding box center [87, 382] width 87 height 20
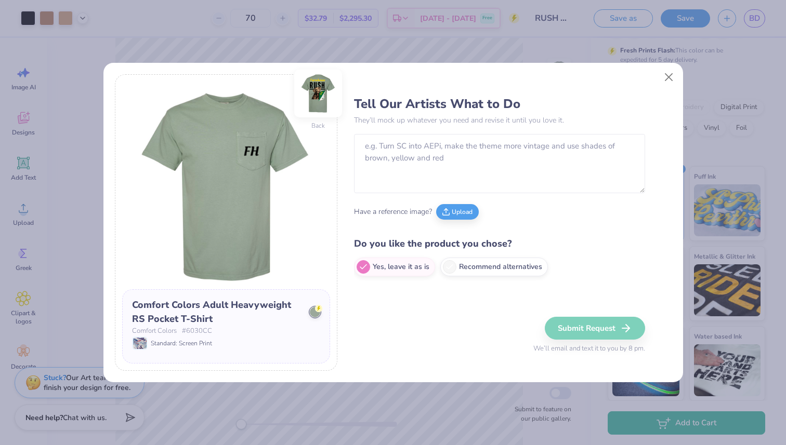
click at [321, 98] on img at bounding box center [318, 94] width 48 height 48
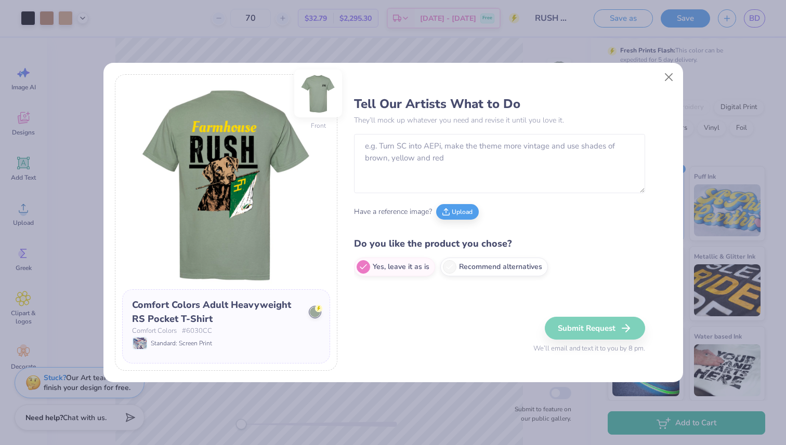
click at [320, 98] on img at bounding box center [318, 94] width 48 height 48
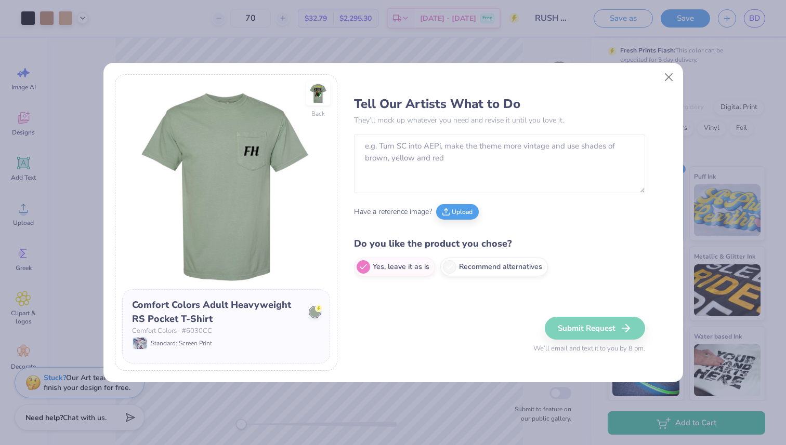
click at [320, 98] on img at bounding box center [318, 94] width 24 height 24
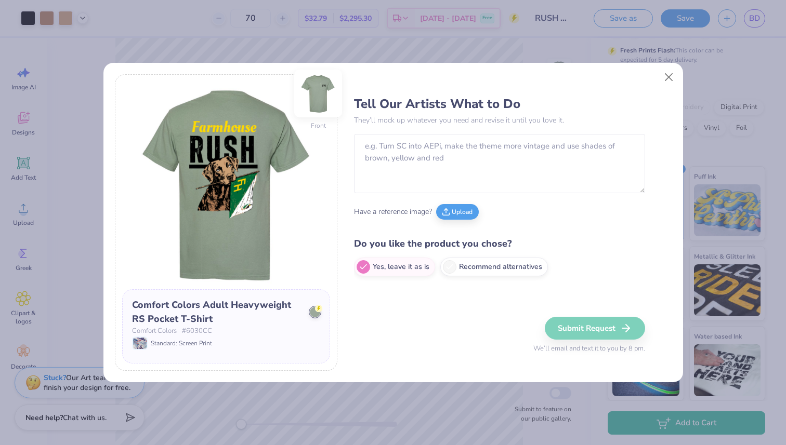
click at [318, 96] on img at bounding box center [318, 94] width 48 height 48
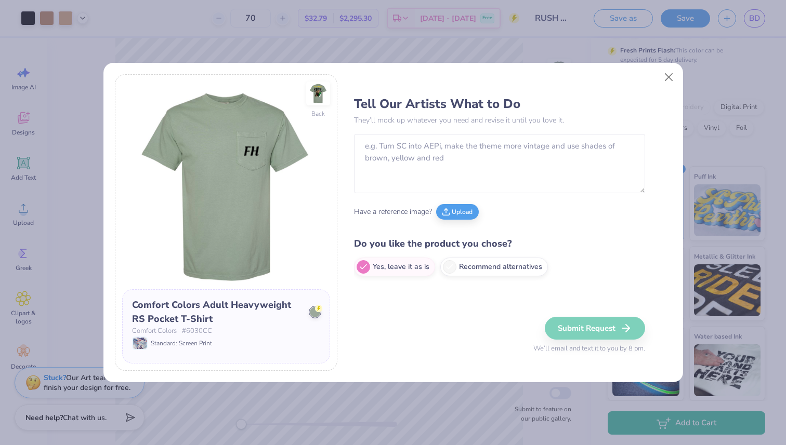
click at [318, 96] on img at bounding box center [318, 94] width 24 height 24
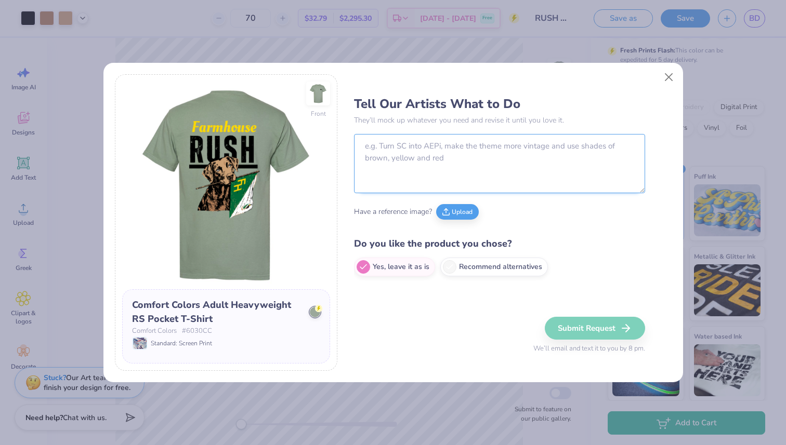
click at [397, 165] on textarea at bounding box center [499, 163] width 291 height 59
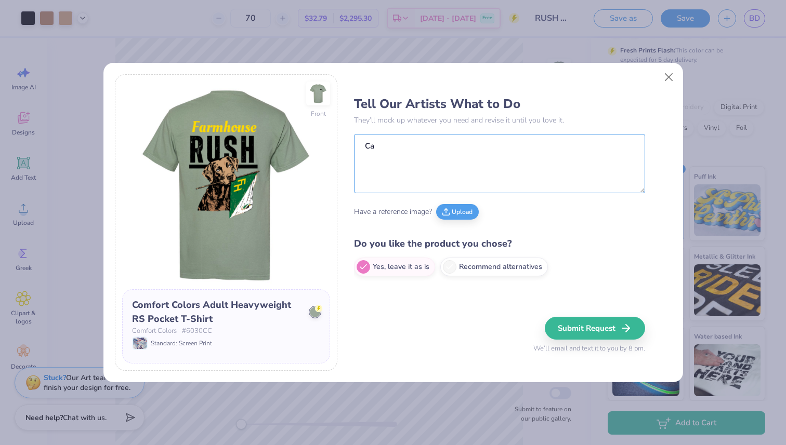
type textarea "C"
click at [512, 149] on textarea "Can you try and just make the design cheeper? I am thinking at least" at bounding box center [499, 163] width 291 height 59
click at [613, 151] on textarea "Can you try and just make the design cheaper? I am thinking at least" at bounding box center [499, 163] width 291 height 59
click at [611, 147] on textarea "Can you try and just make the design cheaper while still looking good?" at bounding box center [499, 163] width 291 height 59
click at [490, 162] on textarea "Can you try and just make the design cheaper while still looking good/similar t…" at bounding box center [499, 163] width 291 height 59
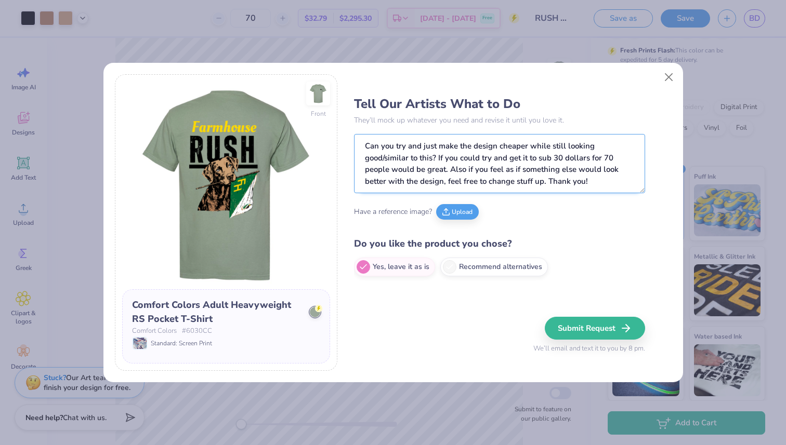
click at [467, 171] on textarea "Can you try and just make the design cheaper while still looking good/similar t…" at bounding box center [499, 163] width 291 height 59
type textarea "Can you try and just make the design cheaper while still looking good/similar t…"
click at [309, 96] on img at bounding box center [318, 94] width 48 height 48
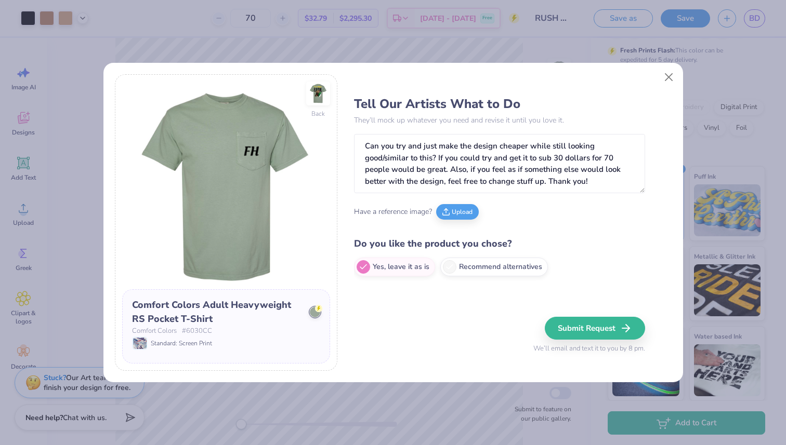
click at [309, 96] on img at bounding box center [318, 94] width 24 height 24
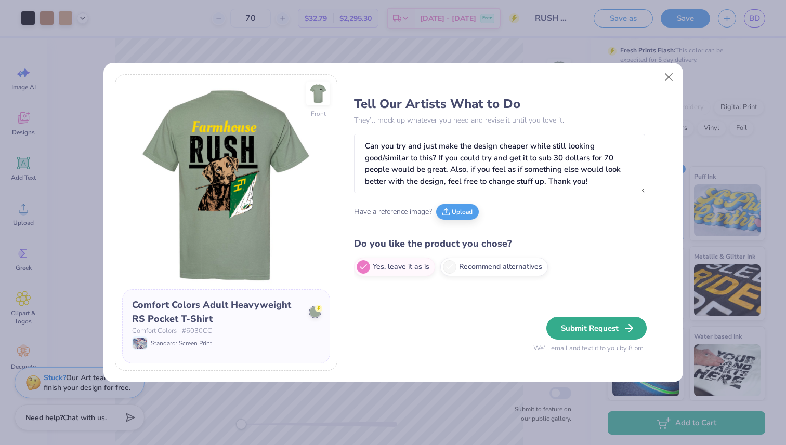
click at [592, 326] on button "Submit Request" at bounding box center [596, 328] width 100 height 23
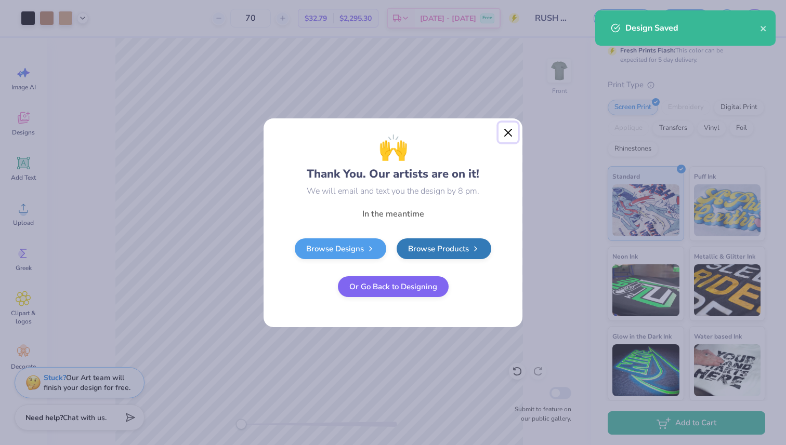
click at [512, 127] on button "Close" at bounding box center [508, 133] width 20 height 20
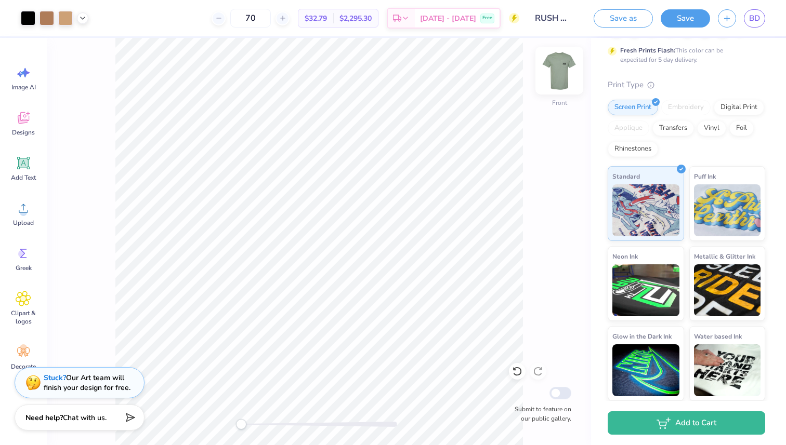
click at [549, 82] on img at bounding box center [559, 71] width 42 height 42
click at [549, 81] on img at bounding box center [559, 70] width 21 height 21
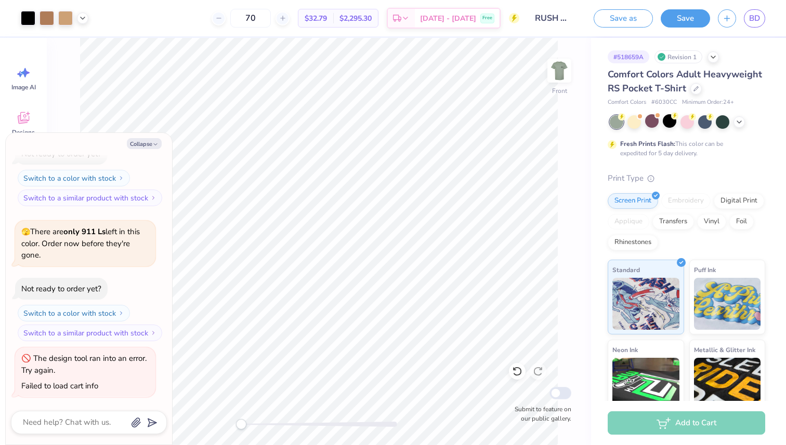
scroll to position [741, 0]
type textarea "x"
type input "11.09"
type input "13.09"
type input "6.41"
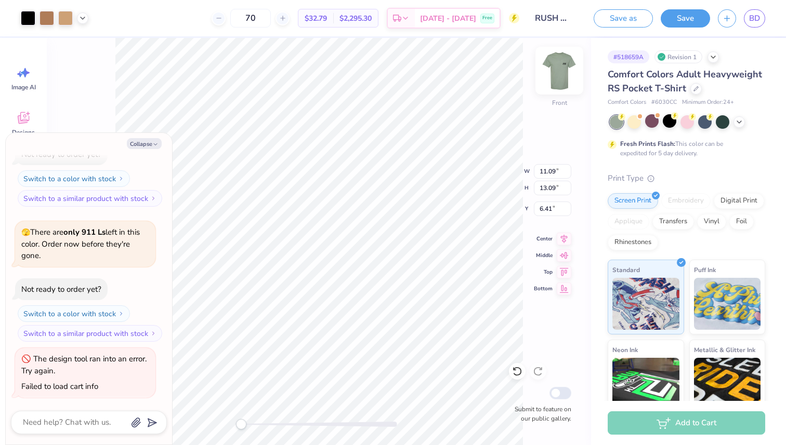
click at [563, 67] on img at bounding box center [559, 71] width 42 height 42
type textarea "x"
type input "2.91"
type input "3.44"
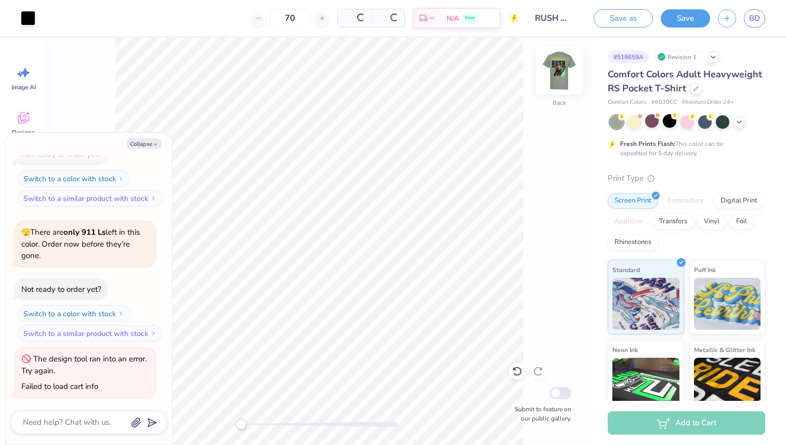
click at [557, 69] on img at bounding box center [559, 71] width 42 height 42
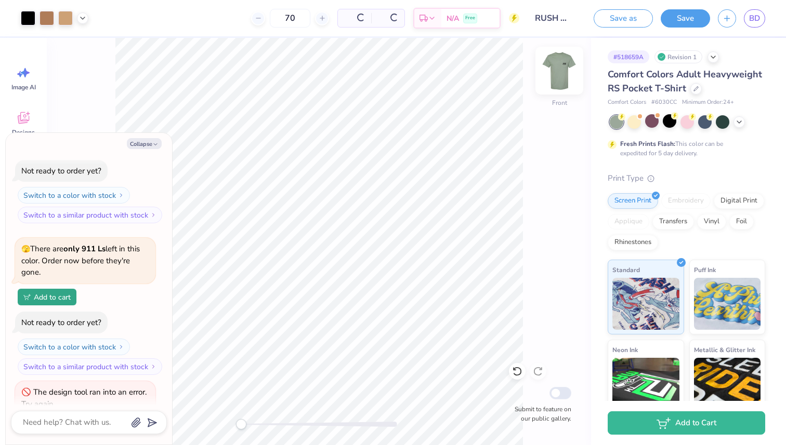
scroll to position [774, 0]
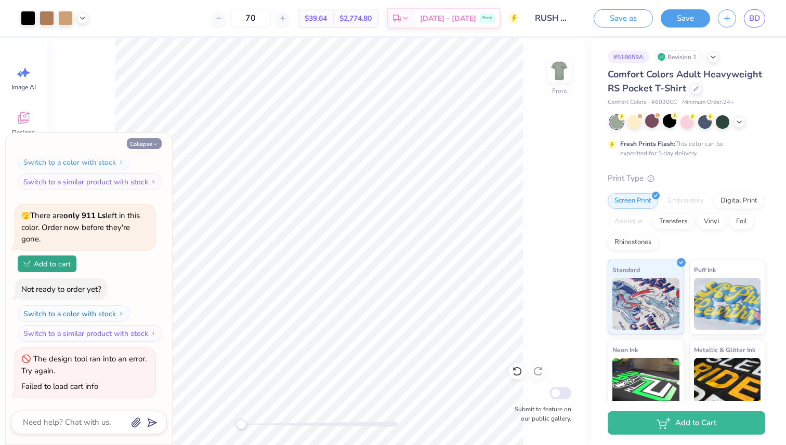
click at [150, 143] on button "Collapse" at bounding box center [144, 143] width 35 height 11
type textarea "x"
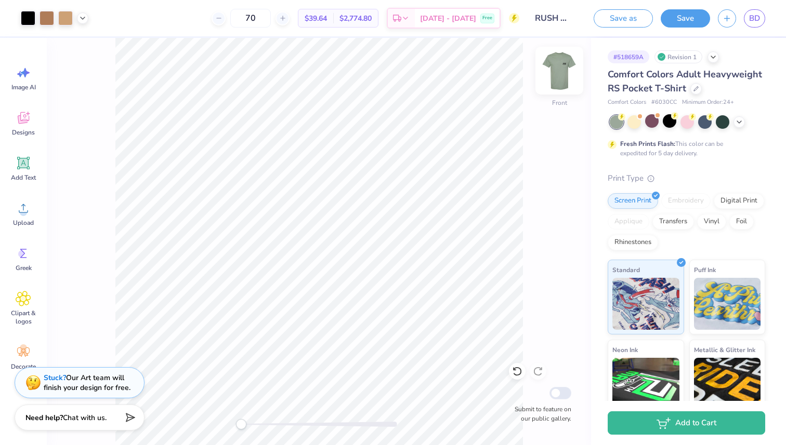
click at [564, 87] on img at bounding box center [559, 71] width 42 height 42
click at [562, 83] on img at bounding box center [559, 71] width 42 height 42
click at [562, 81] on img at bounding box center [559, 70] width 21 height 21
click at [563, 65] on img at bounding box center [559, 71] width 42 height 42
click at [560, 68] on img at bounding box center [559, 70] width 21 height 21
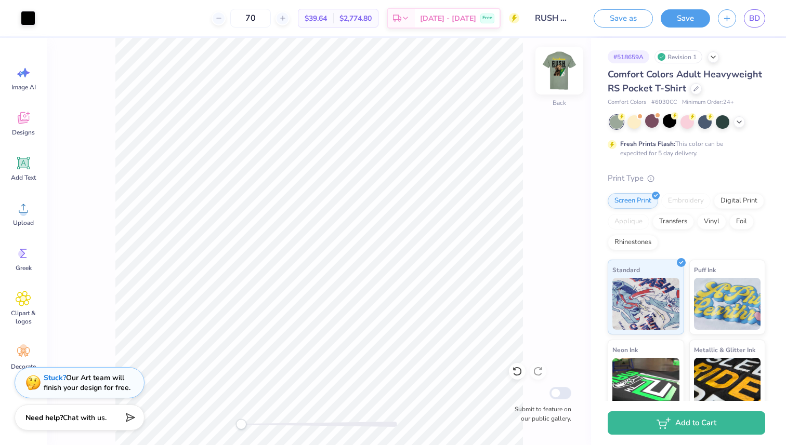
click at [558, 74] on img at bounding box center [559, 71] width 42 height 42
click at [735, 125] on icon at bounding box center [739, 121] width 8 height 8
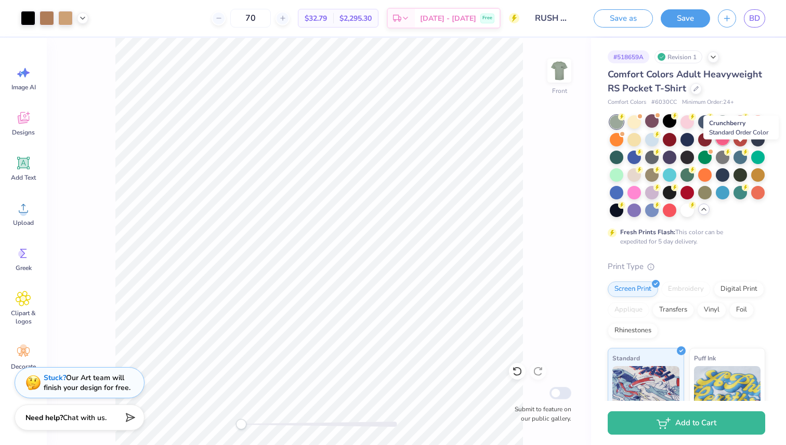
click at [729, 146] on div at bounding box center [723, 139] width 14 height 14
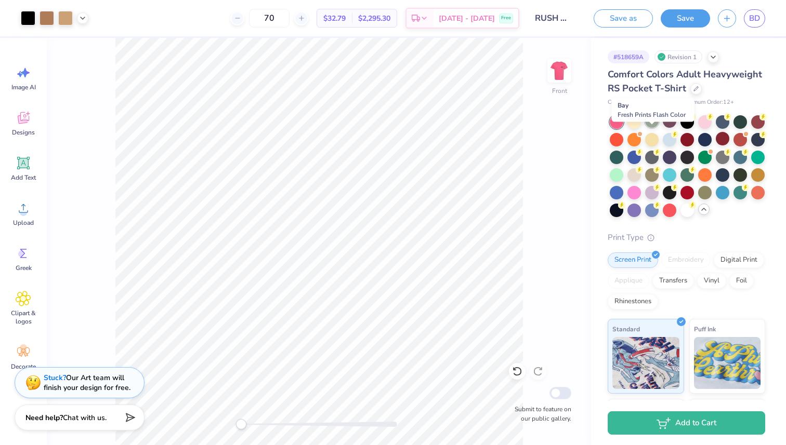
click at [654, 120] on circle at bounding box center [656, 115] width 7 height 7
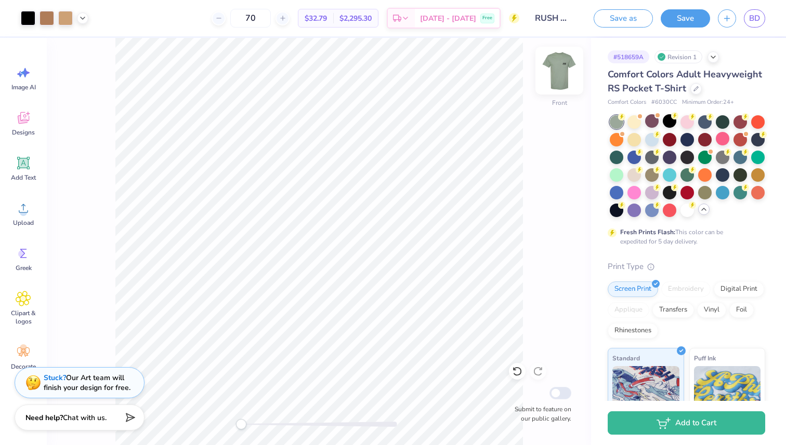
click at [562, 65] on img at bounding box center [559, 71] width 42 height 42
click at [559, 71] on img at bounding box center [559, 71] width 42 height 42
click at [560, 71] on img at bounding box center [559, 70] width 21 height 21
click at [560, 70] on img at bounding box center [559, 71] width 42 height 42
click at [566, 65] on img at bounding box center [559, 71] width 42 height 42
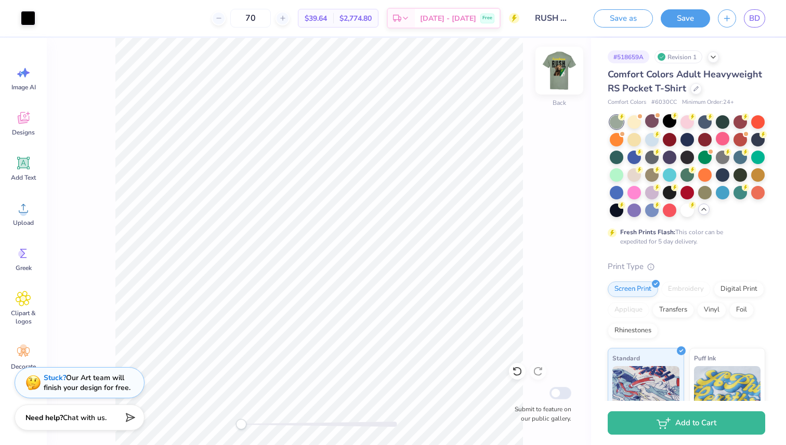
click at [565, 65] on img at bounding box center [559, 71] width 42 height 42
type input "1.69"
type input "1.11"
type input "0.93"
click at [20, 219] on span "Upload" at bounding box center [23, 223] width 21 height 8
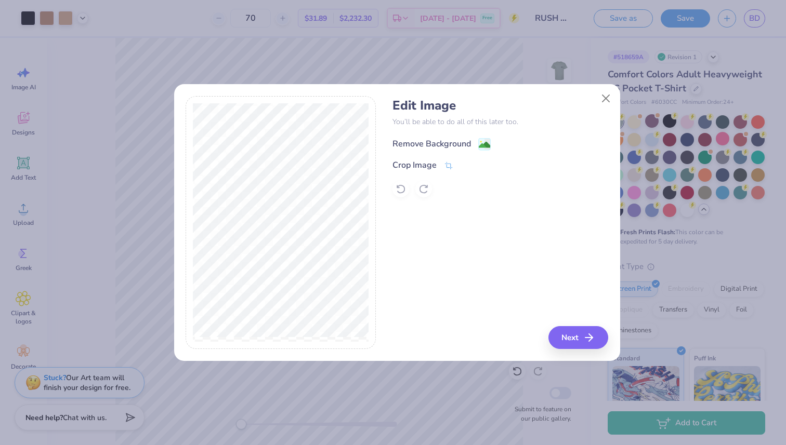
click at [471, 146] on div "Remove Background" at bounding box center [441, 144] width 98 height 13
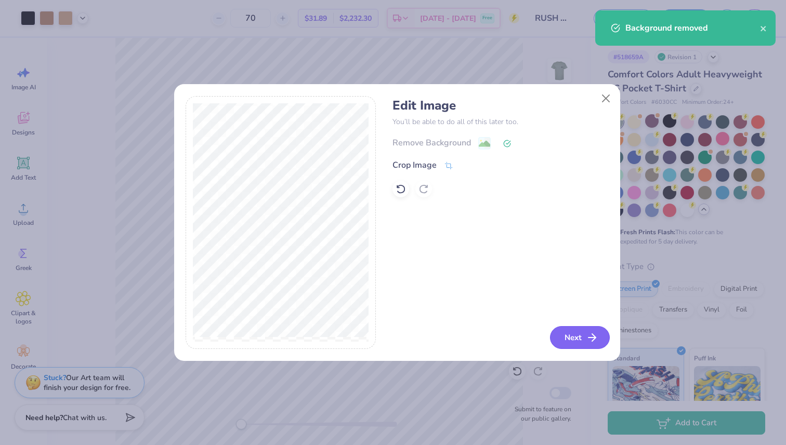
click at [569, 332] on button "Next" at bounding box center [580, 337] width 60 height 23
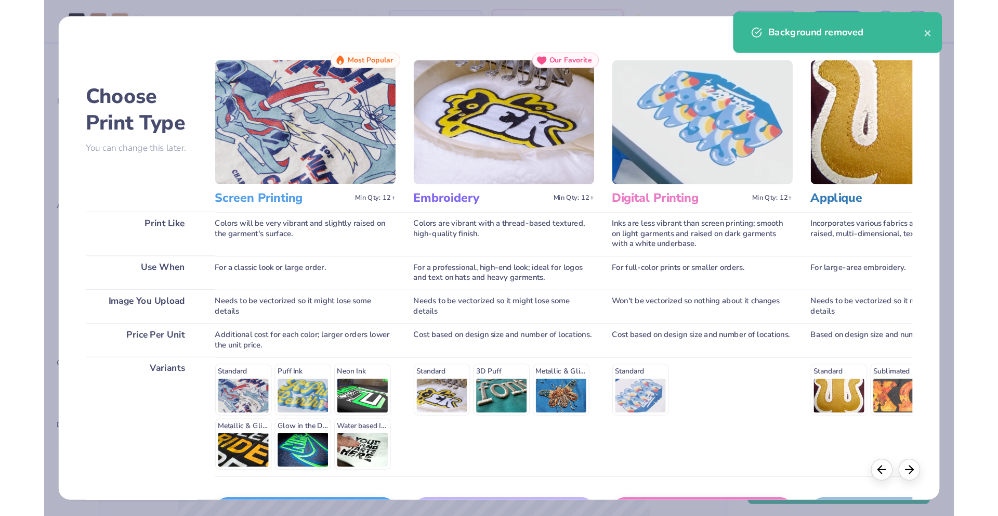
scroll to position [73, 0]
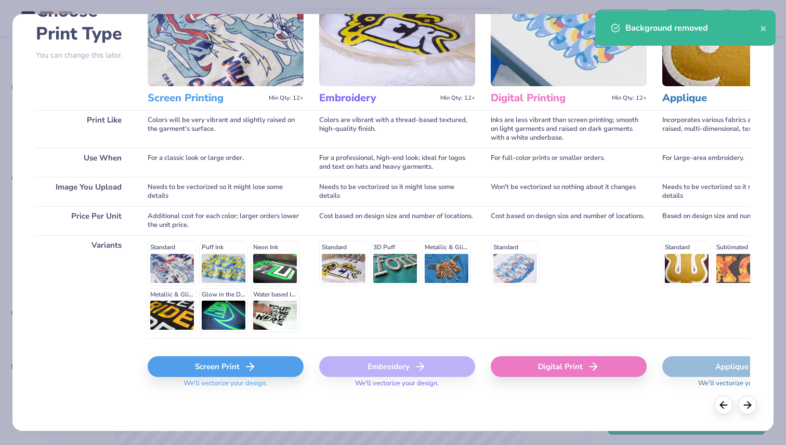
click at [215, 369] on div "Screen Print" at bounding box center [226, 366] width 156 height 21
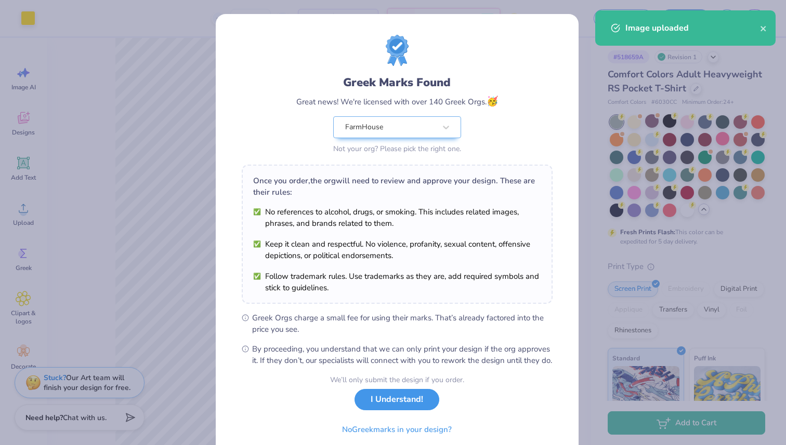
click at [400, 411] on button "I Understand!" at bounding box center [396, 399] width 85 height 21
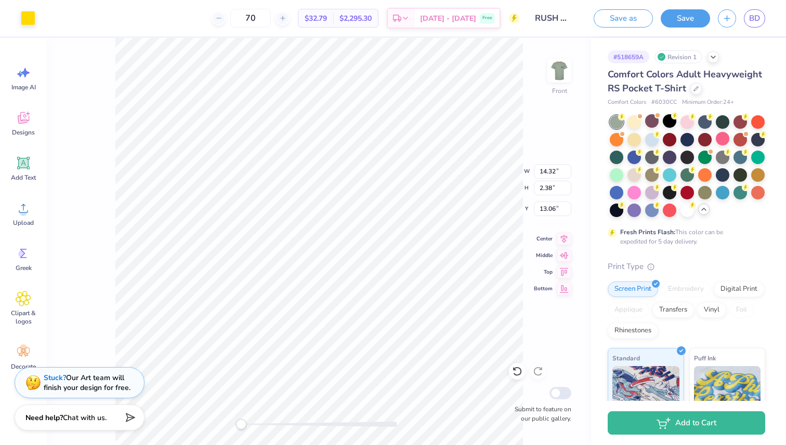
type input "13.20"
type input "2.19"
type input "13.25"
type input "11.09"
type input "13.09"
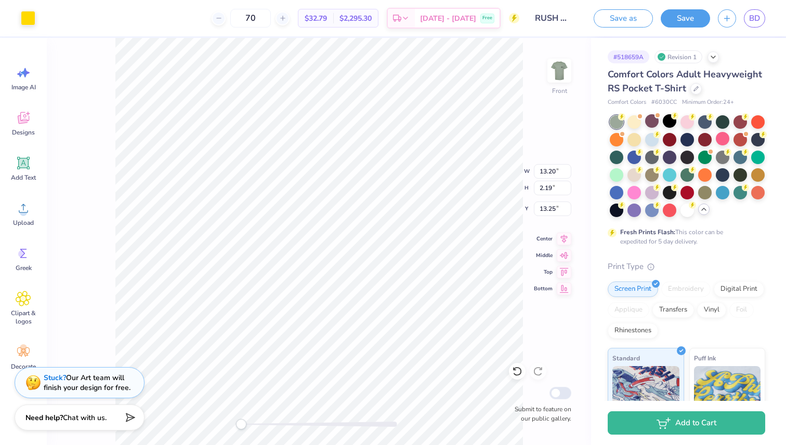
type input "6.40"
type input "13.20"
type input "2.19"
type input "4.21"
type input "10.35"
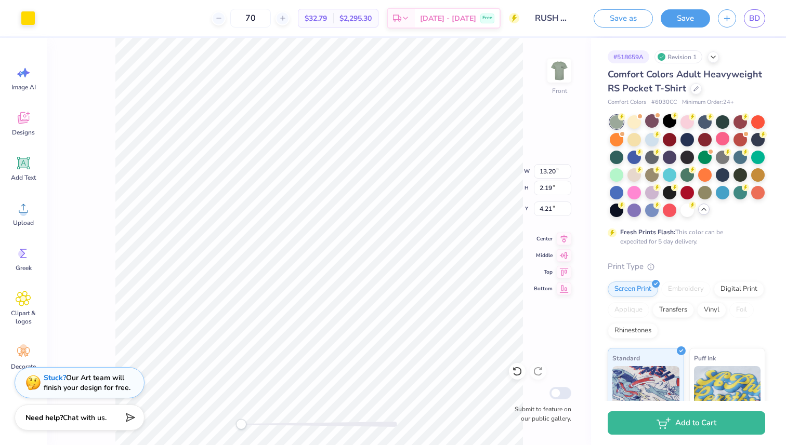
type input "1.72"
type input "4.68"
type input "11.09"
type input "13.09"
type input "6.40"
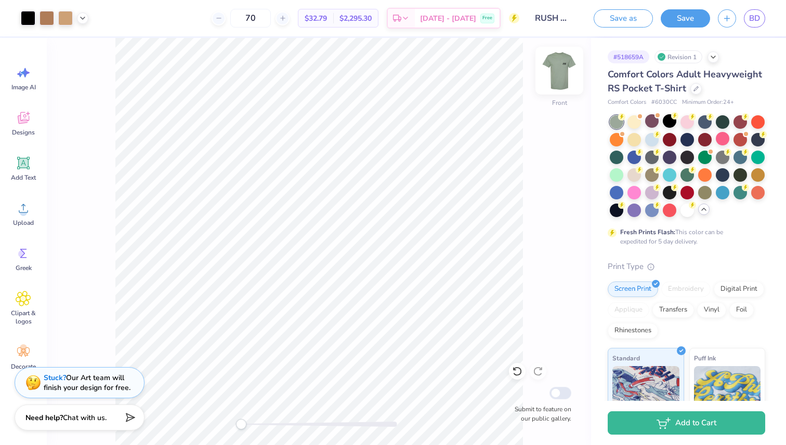
click at [550, 73] on img at bounding box center [559, 71] width 42 height 42
click at [550, 73] on img at bounding box center [559, 70] width 21 height 21
